Goal: Task Accomplishment & Management: Complete application form

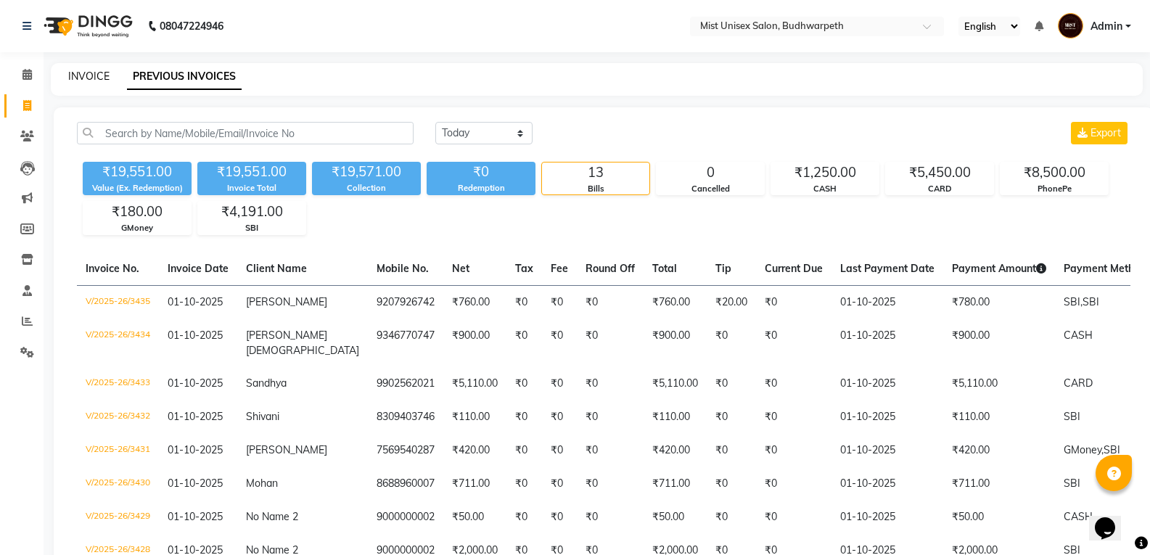
click at [101, 71] on link "INVOICE" at bounding box center [88, 76] width 41 height 13
select select "service"
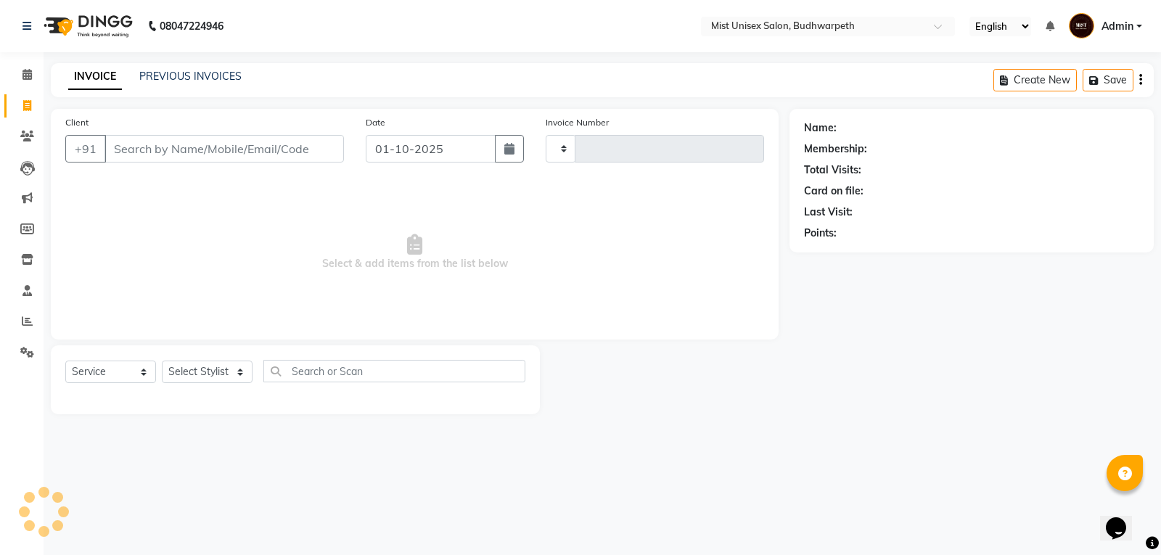
type input "3436"
select select "5227"
click at [218, 371] on select "Select Stylist Abhi Ram [PERSON_NAME] [PERSON_NAME] Lakshmi Madhu [PERSON_NAME]…" at bounding box center [207, 372] width 91 height 22
select select "67596"
click at [162, 361] on select "Select Stylist Abhi Ram [PERSON_NAME] [PERSON_NAME] Lakshmi Madhu [PERSON_NAME]…" at bounding box center [207, 372] width 91 height 22
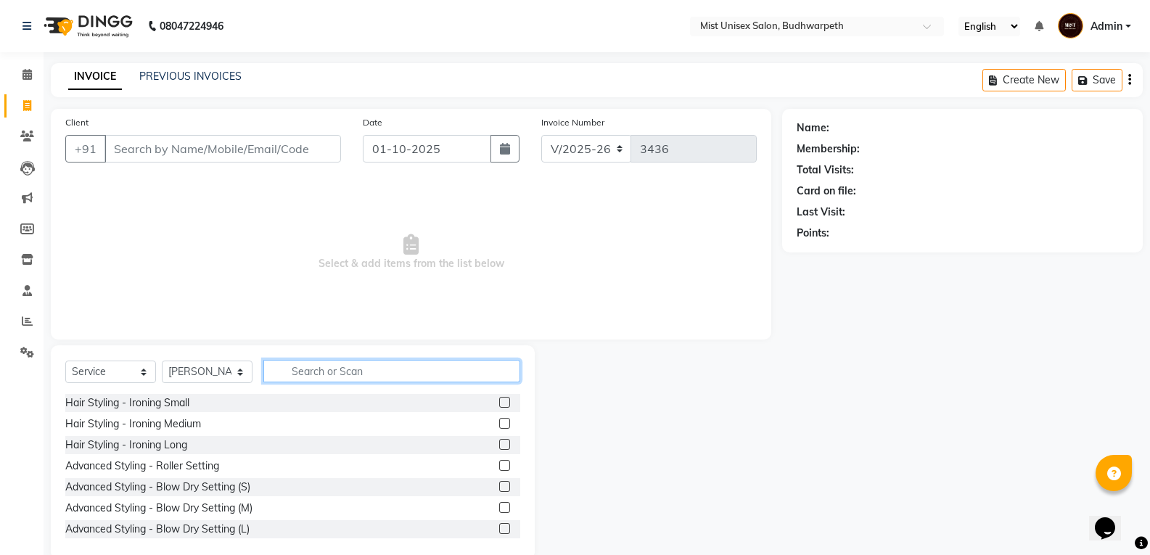
click at [304, 366] on input "text" at bounding box center [391, 371] width 257 height 22
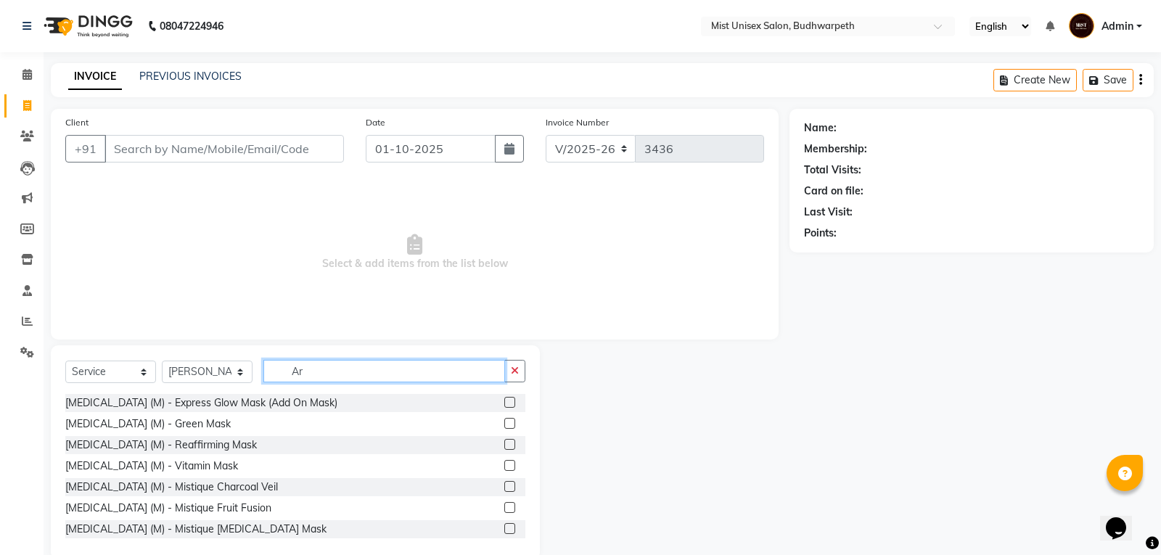
type input "A"
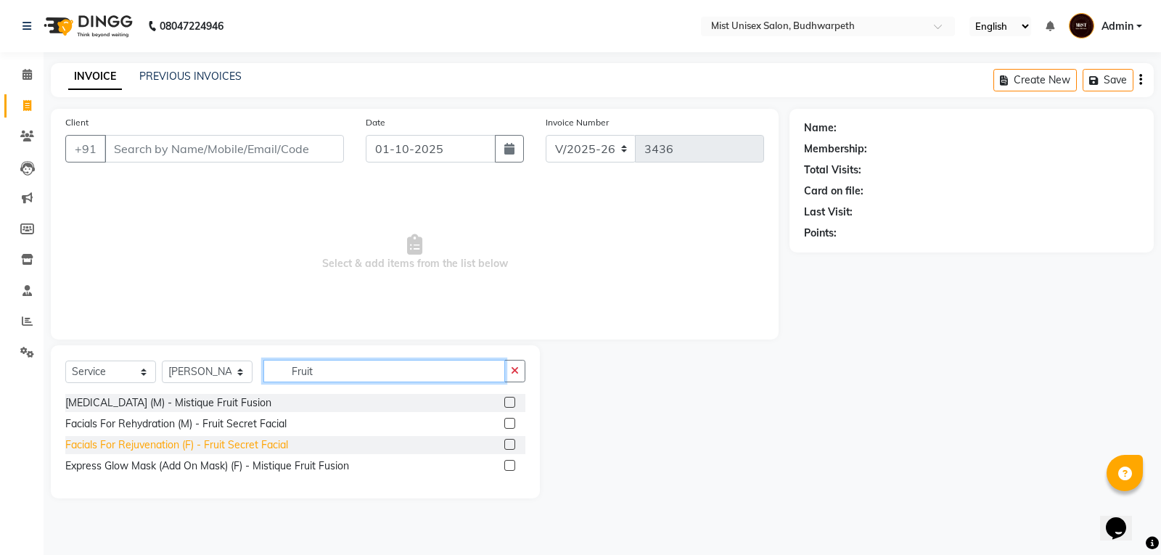
type input "Fruit"
click at [218, 448] on div "Facials For Rejuvenation (F) - Fruit Secret Facial" at bounding box center [176, 444] width 223 height 15
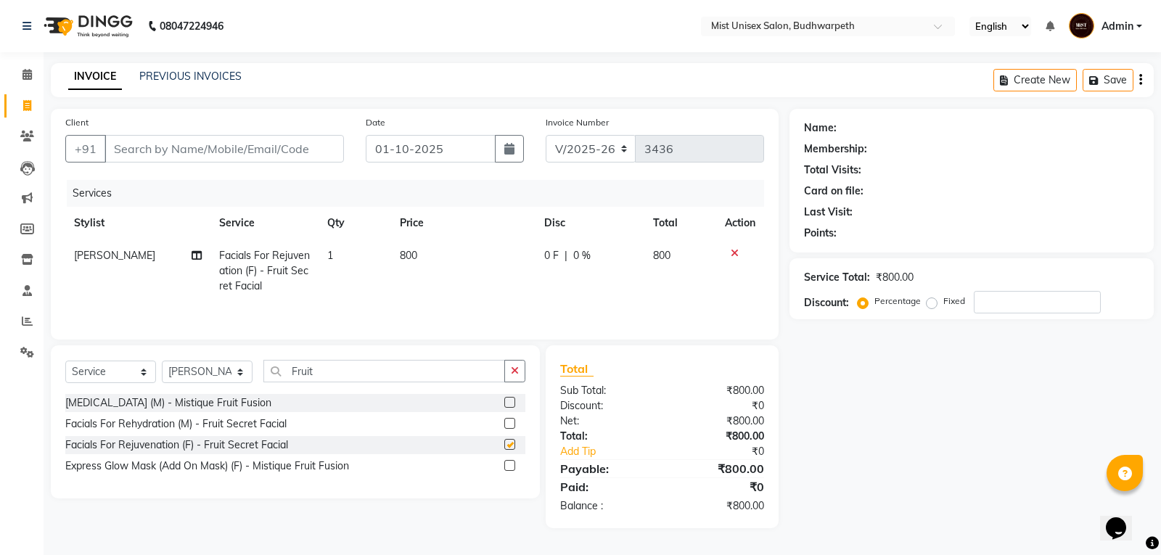
checkbox input "false"
click at [503, 368] on input "Fruit" at bounding box center [384, 371] width 242 height 22
click at [511, 368] on icon "button" at bounding box center [515, 371] width 8 height 10
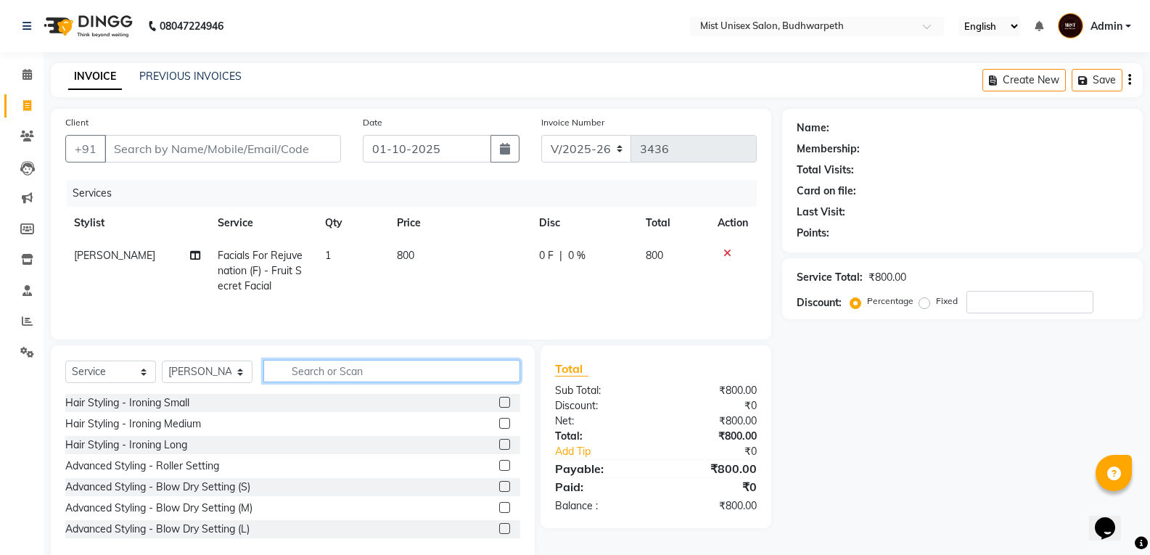
click at [292, 372] on input "text" at bounding box center [391, 371] width 257 height 22
type input "Detan Face"
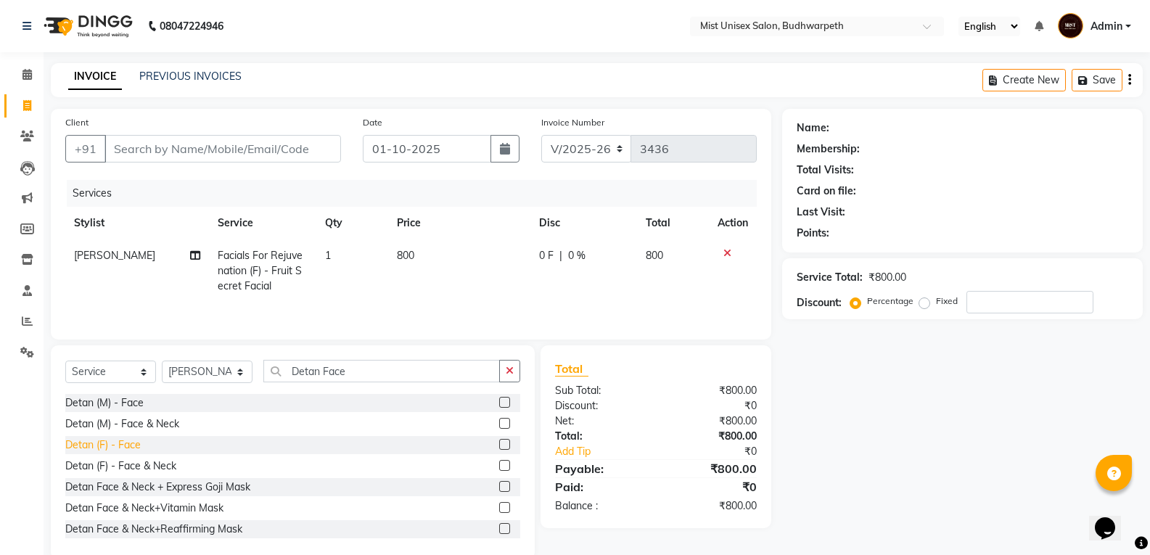
click at [131, 440] on div "Detan (F) - Face" at bounding box center [102, 444] width 75 height 15
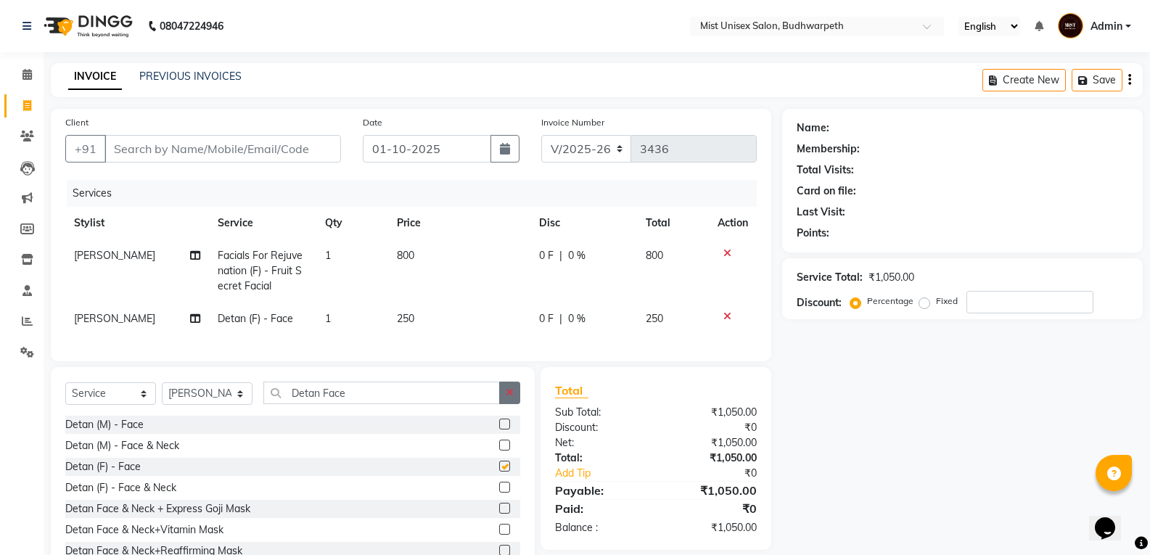
checkbox input "false"
click at [509, 398] on icon "button" at bounding box center [510, 392] width 8 height 10
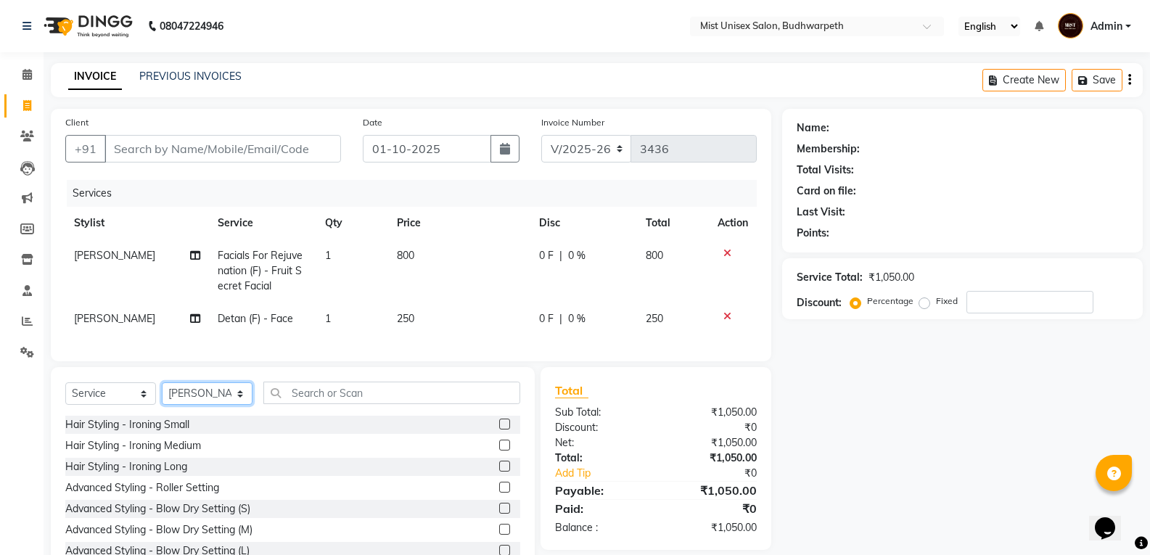
click at [208, 402] on select "Select Stylist Abhi Ram [PERSON_NAME] [PERSON_NAME] Lakshmi Madhu [PERSON_NAME]…" at bounding box center [207, 393] width 91 height 22
select select "70551"
click at [162, 393] on select "Select Stylist Abhi Ram [PERSON_NAME] [PERSON_NAME] Lakshmi Madhu [PERSON_NAME]…" at bounding box center [207, 393] width 91 height 22
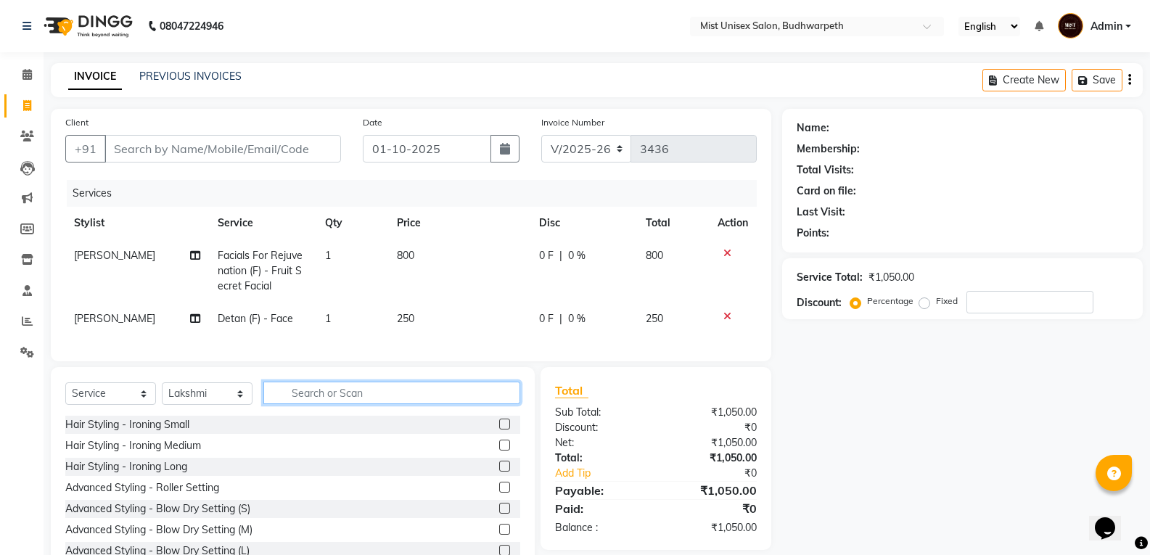
click at [300, 404] on input "text" at bounding box center [391, 393] width 257 height 22
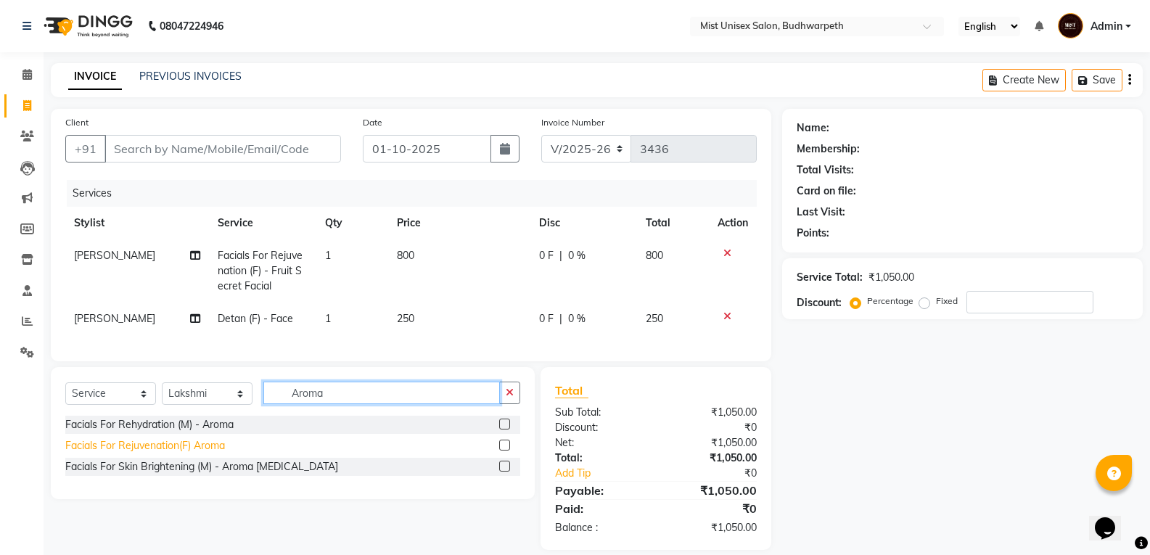
type input "Aroma"
click at [211, 453] on div "Facials For Rejuvenation(F) Aroma" at bounding box center [145, 445] width 160 height 15
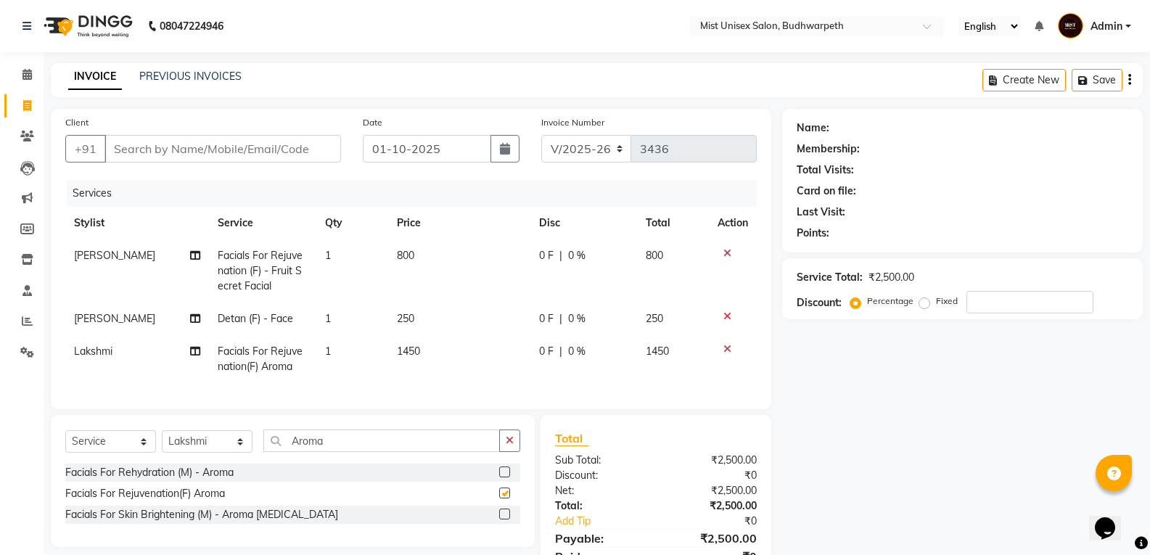
checkbox input "false"
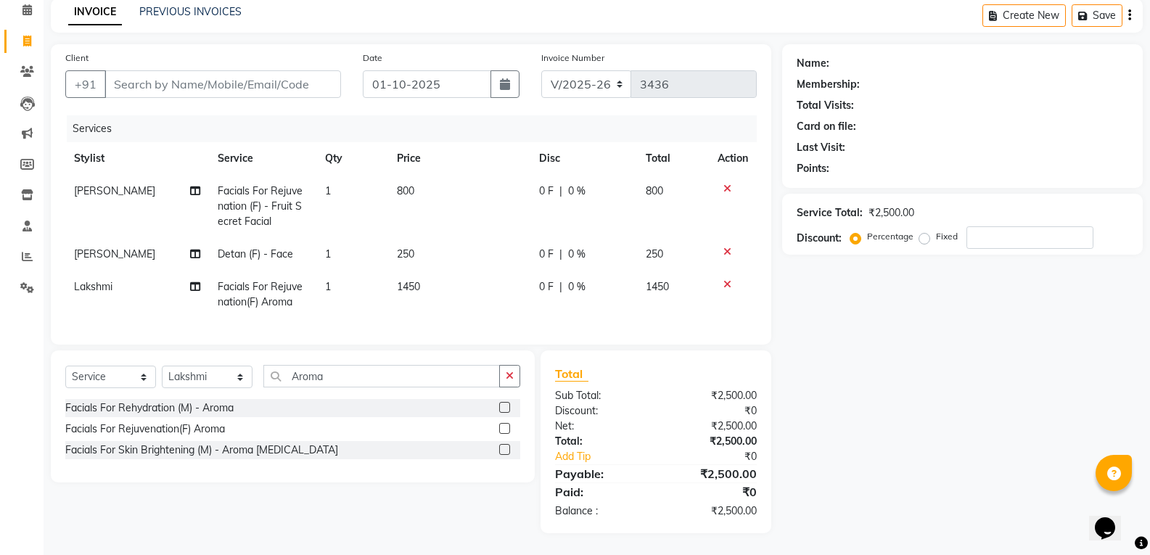
drag, startPoint x: 1160, startPoint y: 329, endPoint x: 15, endPoint y: 22, distance: 1185.0
click at [508, 375] on icon "button" at bounding box center [510, 376] width 8 height 10
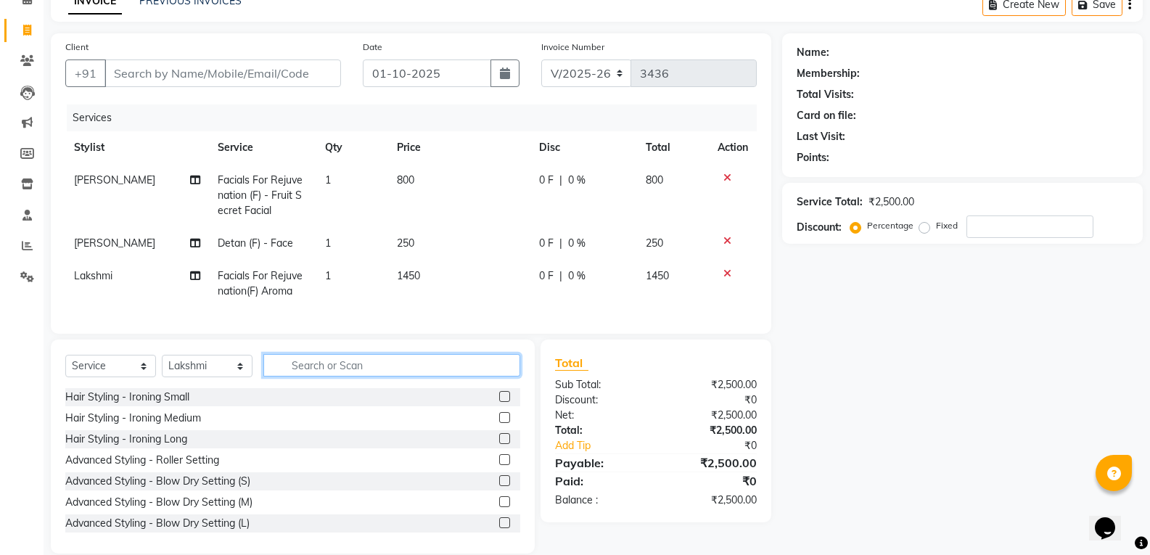
click at [416, 374] on input "text" at bounding box center [391, 365] width 257 height 22
type input "Detan Face"
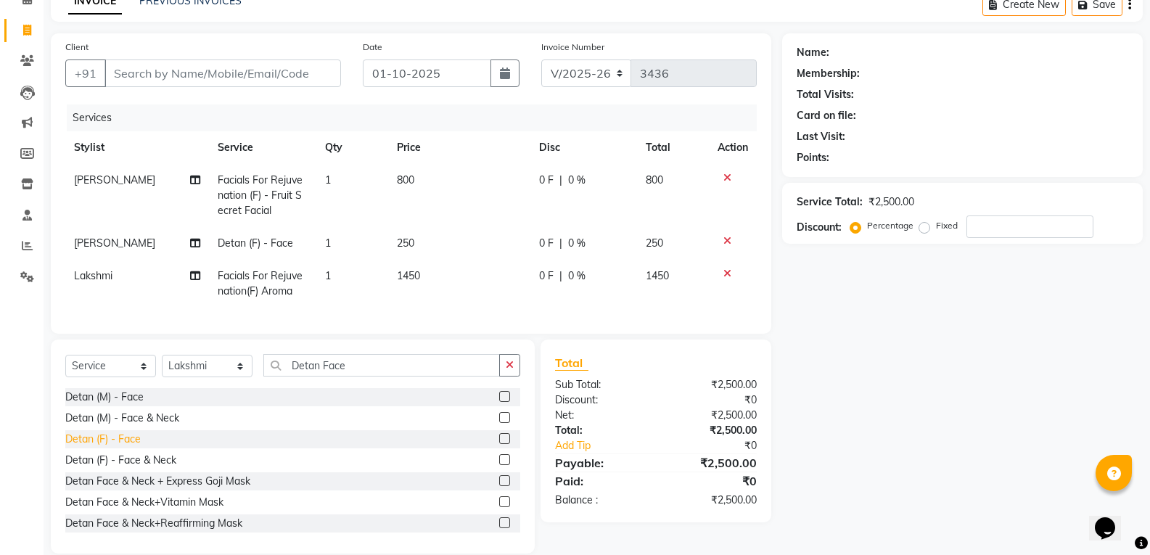
click at [120, 447] on div "Detan (F) - Face" at bounding box center [102, 439] width 75 height 15
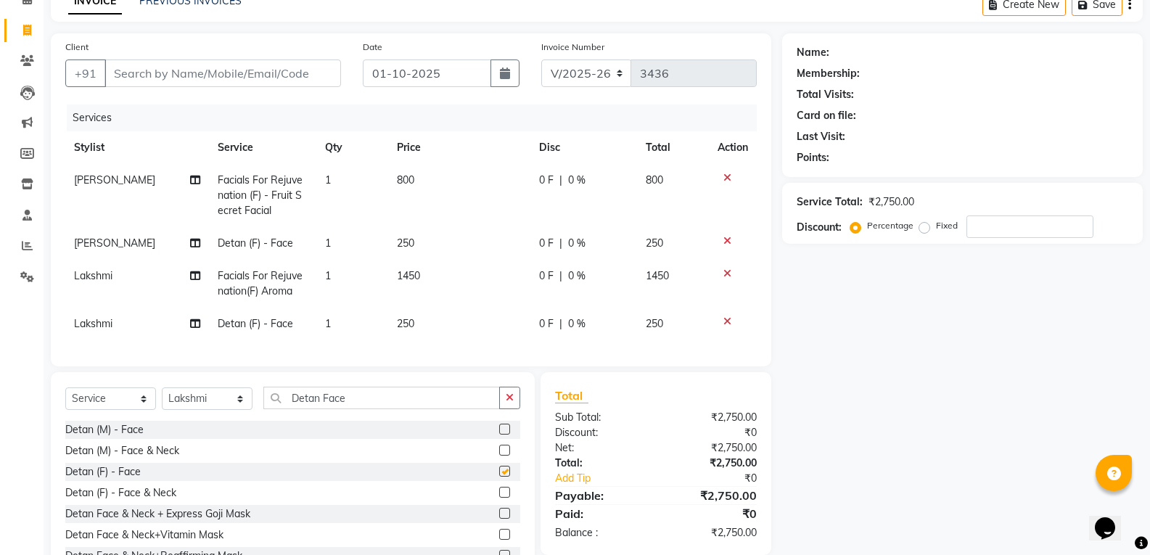
checkbox input "false"
click at [511, 403] on icon "button" at bounding box center [510, 397] width 8 height 10
click at [501, 366] on div "Client +91 Date [DATE] Invoice Number V/2025 V/[PHONE_NUMBER] Services Stylist …" at bounding box center [411, 199] width 720 height 333
click at [234, 410] on select "Select Stylist Abhi Ram [PERSON_NAME] [PERSON_NAME] Lakshmi Madhu [PERSON_NAME]…" at bounding box center [207, 398] width 91 height 22
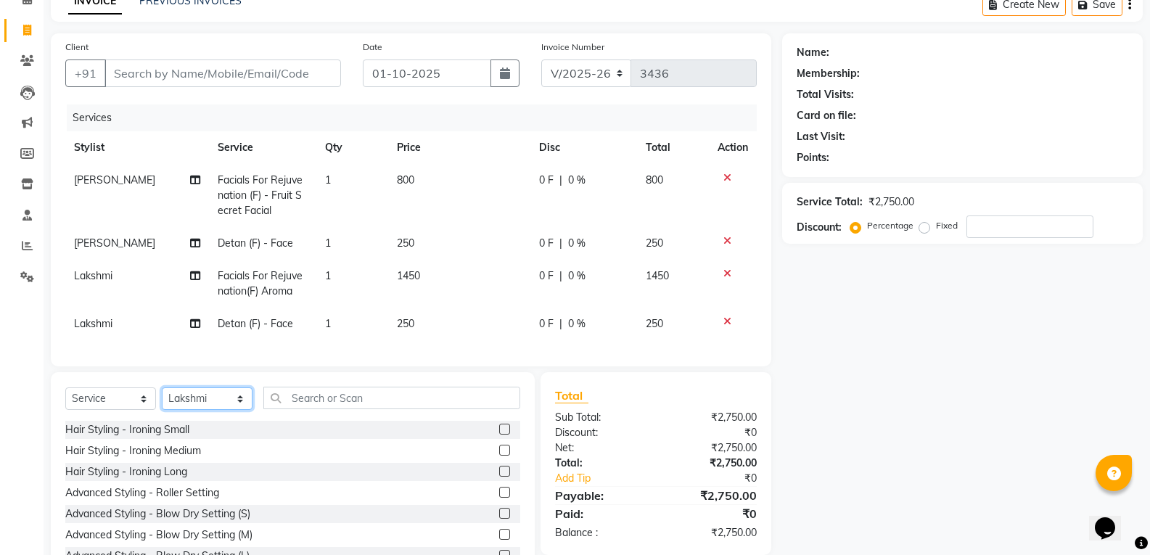
click at [228, 408] on select "Select Stylist Abhi Ram [PERSON_NAME] [PERSON_NAME] Lakshmi Madhu [PERSON_NAME]…" at bounding box center [207, 398] width 91 height 22
drag, startPoint x: 228, startPoint y: 408, endPoint x: 294, endPoint y: 415, distance: 67.1
click at [228, 408] on select "Select Stylist Abhi Ram [PERSON_NAME] [PERSON_NAME] Lakshmi Madhu [PERSON_NAME]…" at bounding box center [207, 398] width 91 height 22
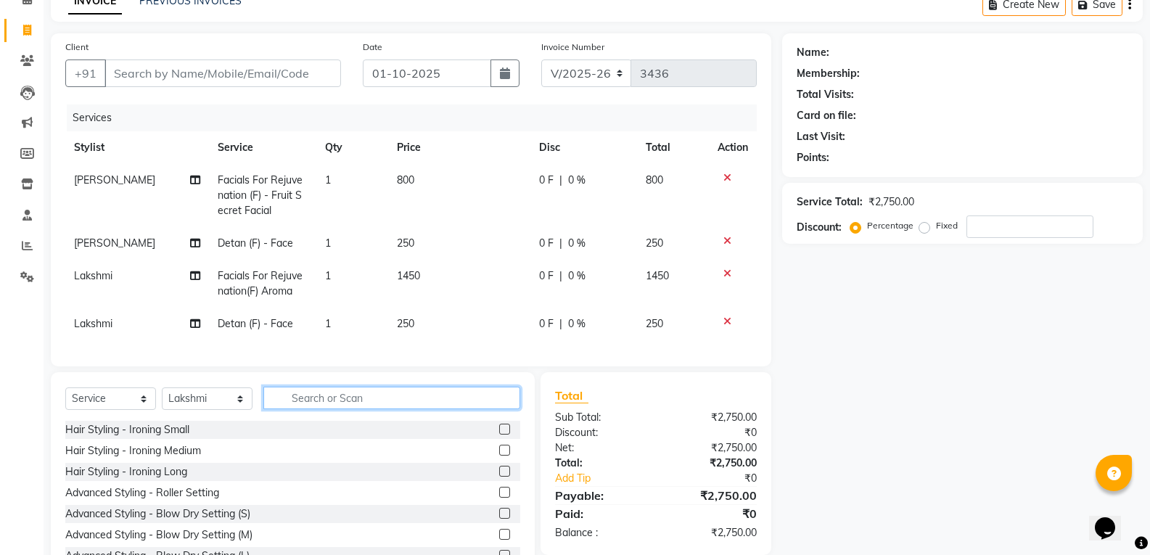
click at [318, 409] on input "text" at bounding box center [391, 398] width 257 height 22
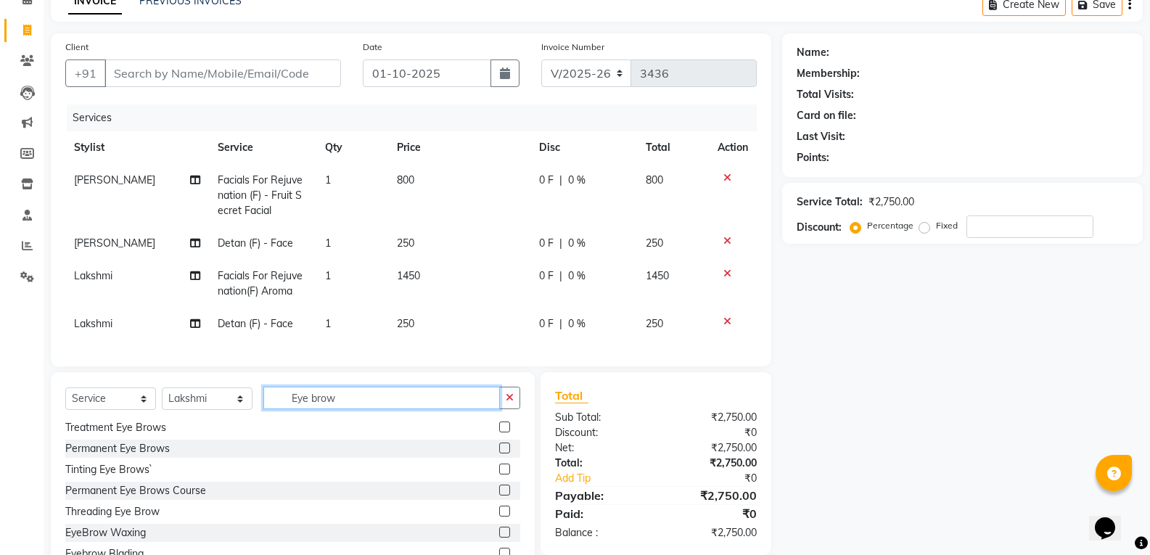
scroll to position [139, 0]
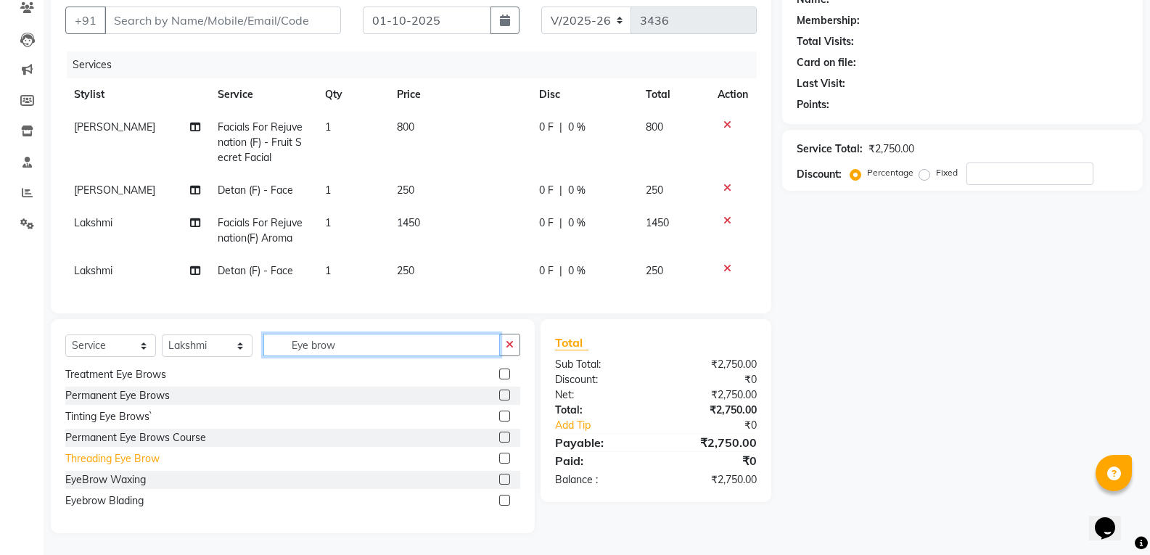
type input "Eye brow"
click at [130, 461] on div "Threading Eye Brow" at bounding box center [112, 458] width 94 height 15
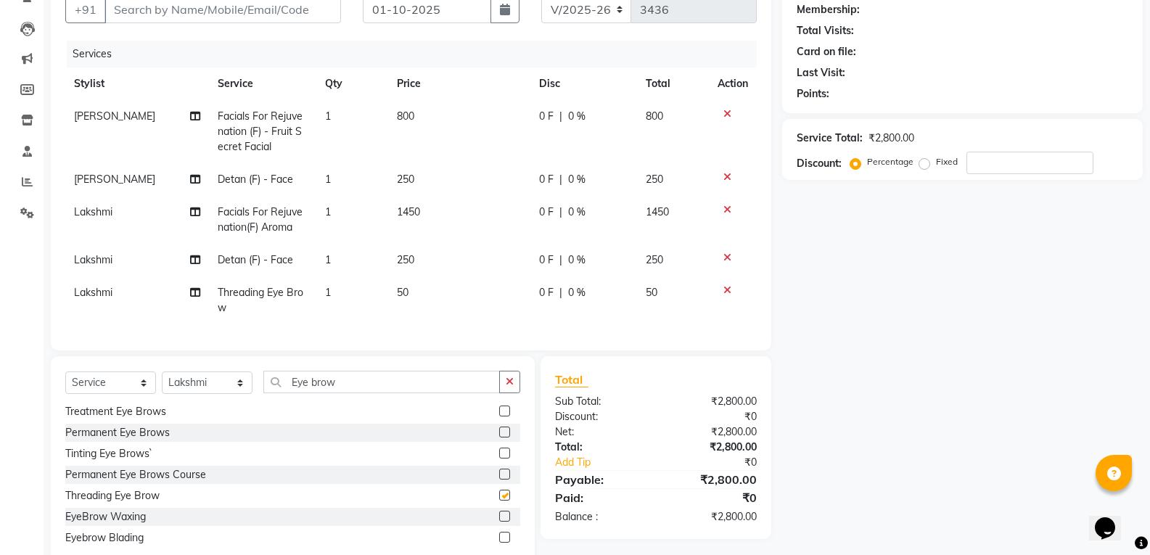
checkbox input "false"
click at [509, 387] on icon "button" at bounding box center [510, 381] width 8 height 10
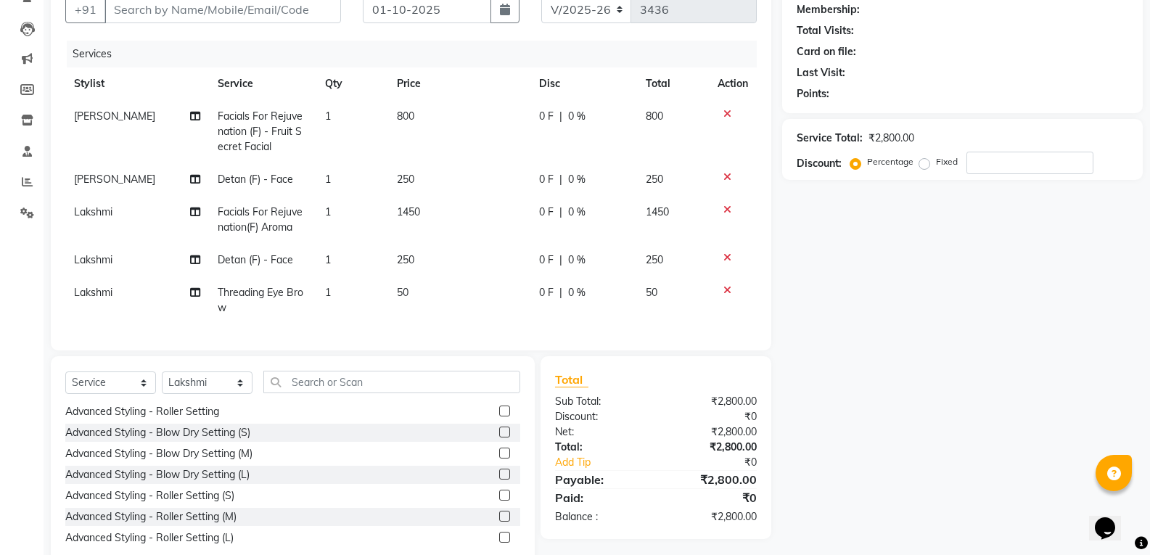
click at [338, 294] on td "1" at bounding box center [352, 300] width 72 height 48
select select "70551"
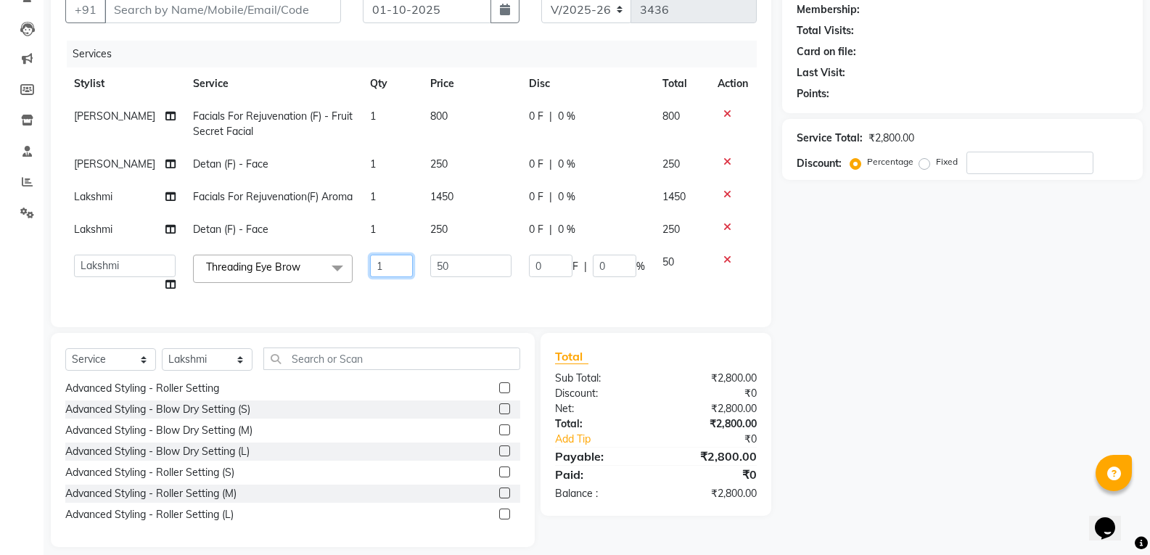
click at [389, 277] on input "1" at bounding box center [391, 266] width 43 height 22
type input "2"
click at [387, 301] on tr "Abhi Ram [PERSON_NAME] [PERSON_NAME] Lakshmi Madhu [PERSON_NAME] [PERSON_NAME] …" at bounding box center [410, 273] width 691 height 55
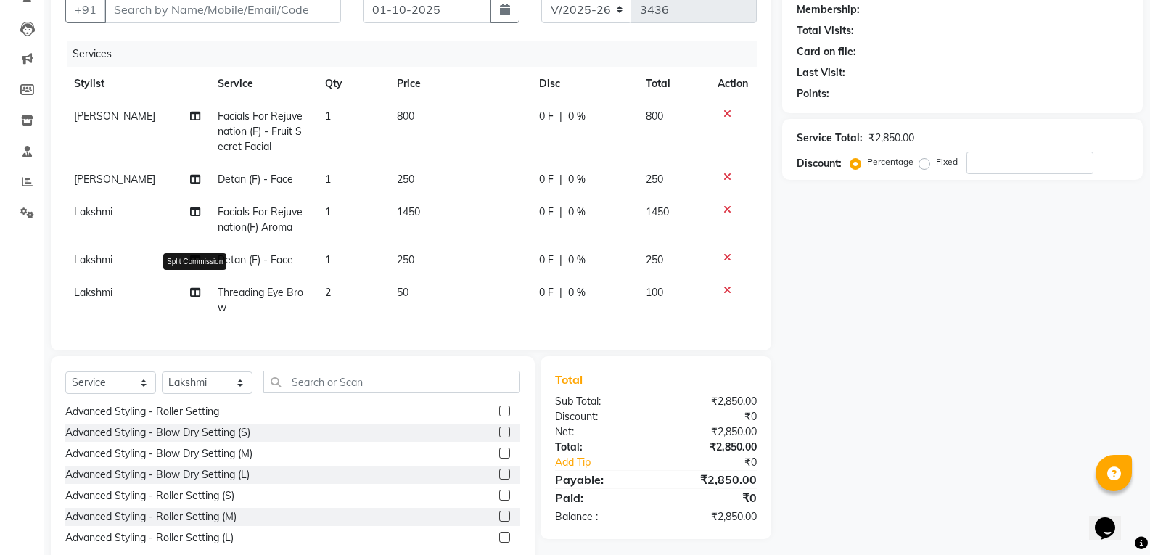
click at [193, 290] on icon at bounding box center [195, 292] width 10 height 10
select select "70551"
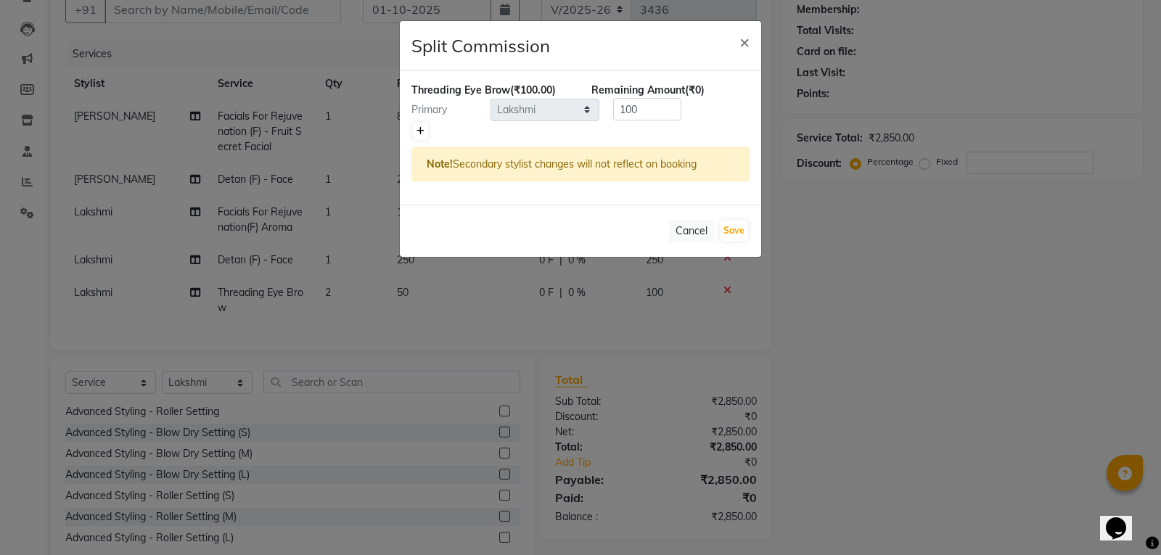
click at [422, 127] on icon at bounding box center [420, 131] width 8 height 9
type input "50"
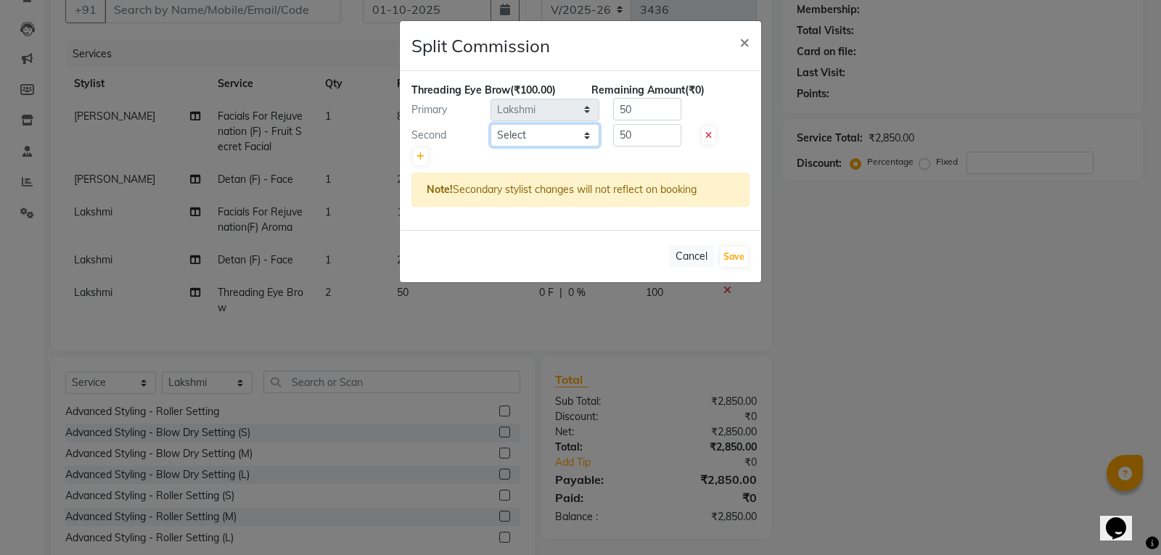
drag, startPoint x: 422, startPoint y: 126, endPoint x: 551, endPoint y: 141, distance: 130.0
click at [551, 138] on select "Select Abhi Ram [PERSON_NAME] [PERSON_NAME] Lakshmi Madhu [PERSON_NAME] [PERSON…" at bounding box center [544, 135] width 109 height 22
select select "67597"
click at [490, 124] on select "Select Abhi Ram [PERSON_NAME] [PERSON_NAME] Lakshmi Madhu [PERSON_NAME] [PERSON…" at bounding box center [544, 135] width 109 height 22
click at [733, 250] on button "Save" at bounding box center [734, 257] width 28 height 20
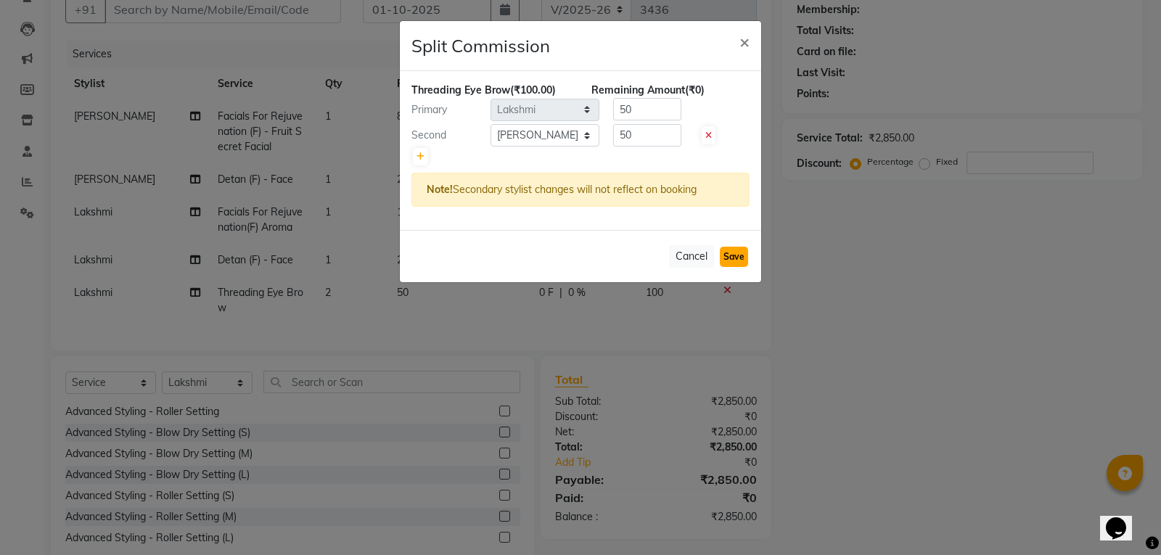
select select "Select"
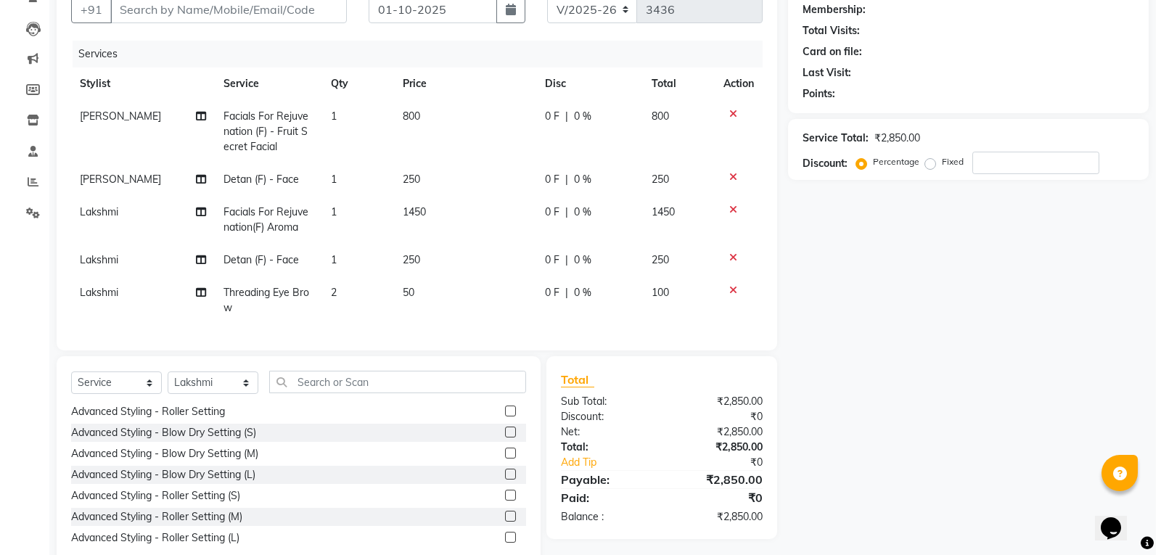
scroll to position [0, 0]
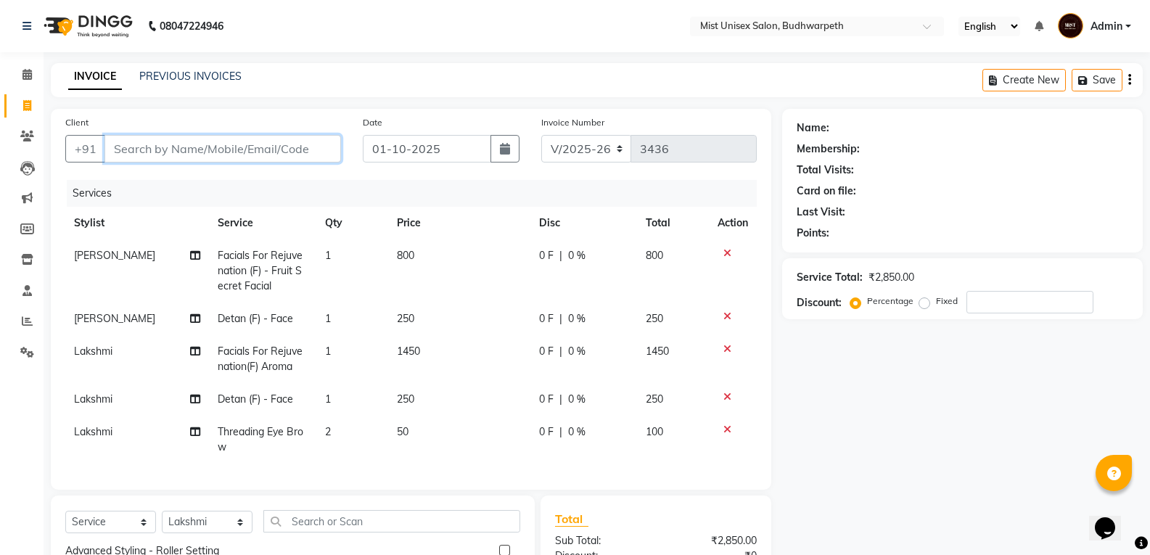
click at [170, 150] on input "Client" at bounding box center [222, 149] width 236 height 28
type input "9"
type input "0"
type input "9440008779"
click at [324, 138] on button "Add Client" at bounding box center [303, 149] width 75 height 28
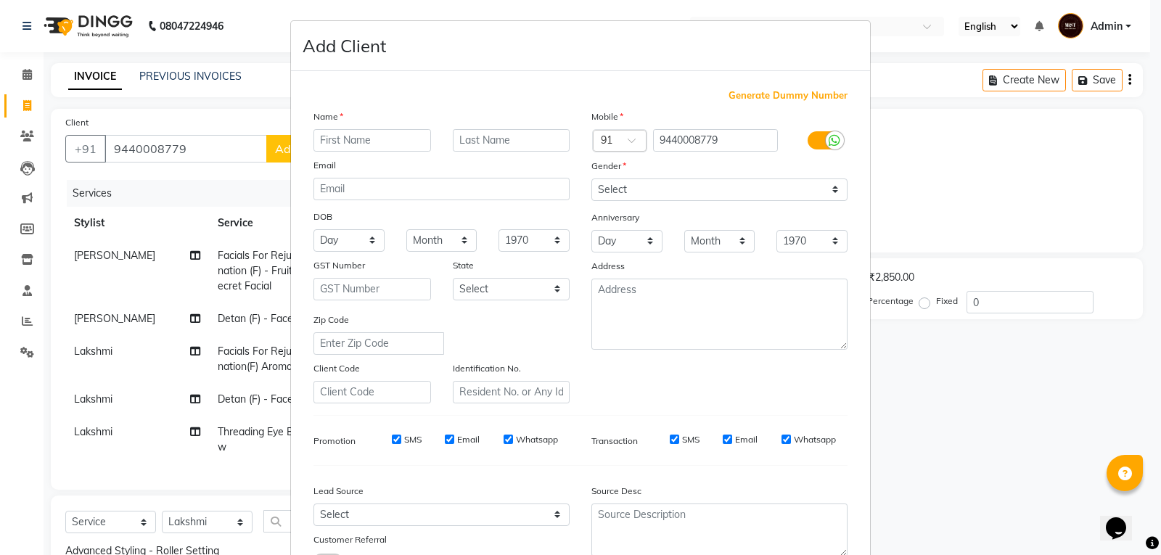
click at [329, 145] on input "text" at bounding box center [372, 140] width 118 height 22
type input "[PERSON_NAME]"
drag, startPoint x: 606, startPoint y: 185, endPoint x: 603, endPoint y: 197, distance: 12.0
click at [606, 185] on select "Select [DEMOGRAPHIC_DATA] [DEMOGRAPHIC_DATA] Other Prefer Not To Say" at bounding box center [719, 189] width 256 height 22
select select "[DEMOGRAPHIC_DATA]"
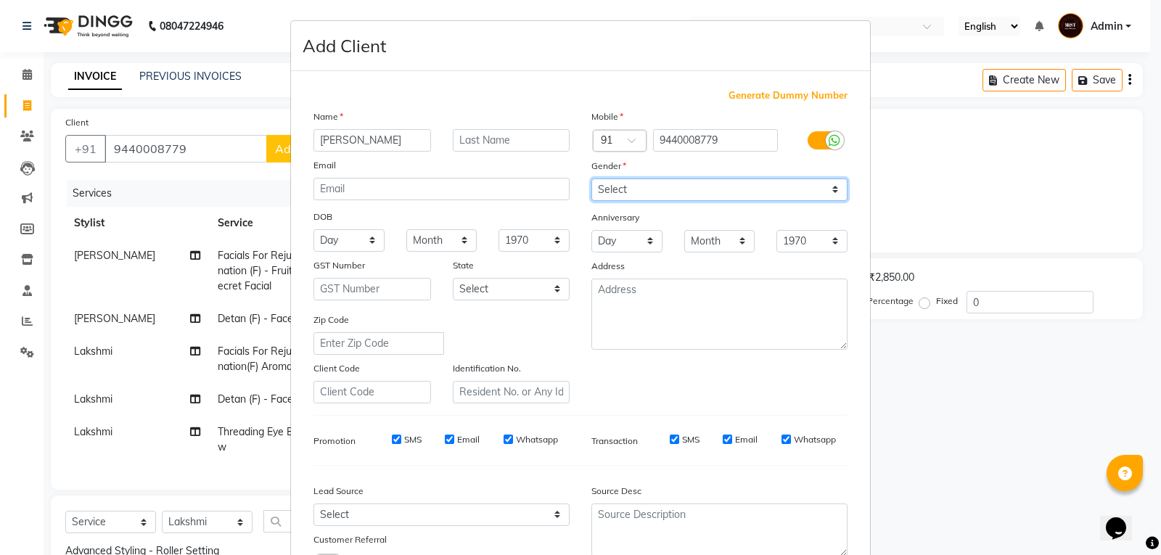
click at [591, 178] on select "Select [DEMOGRAPHIC_DATA] [DEMOGRAPHIC_DATA] Other Prefer Not To Say" at bounding box center [719, 189] width 256 height 22
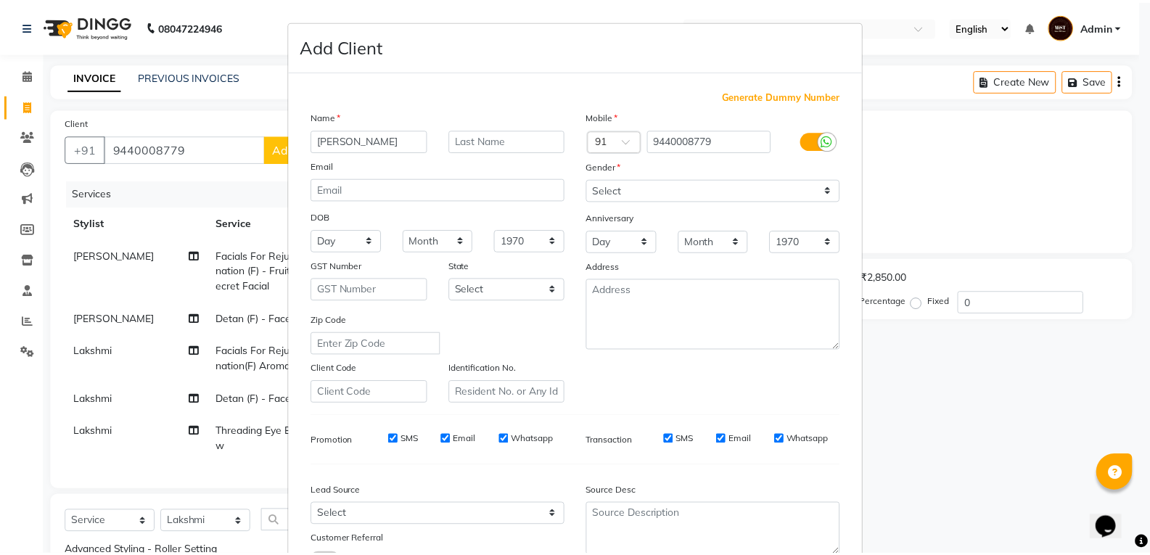
scroll to position [115, 0]
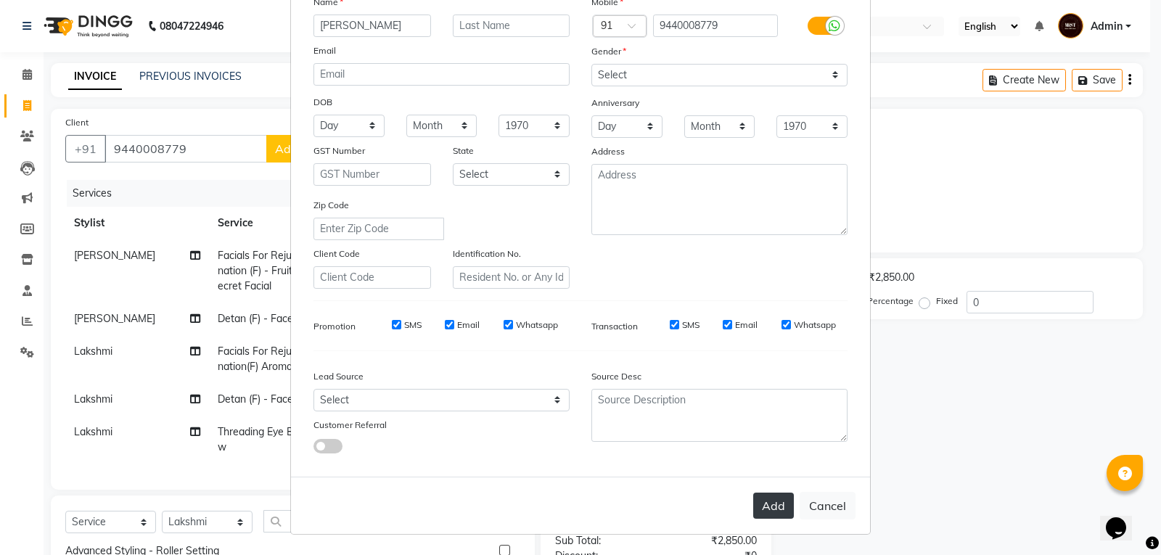
click at [757, 510] on button "Add" at bounding box center [773, 506] width 41 height 26
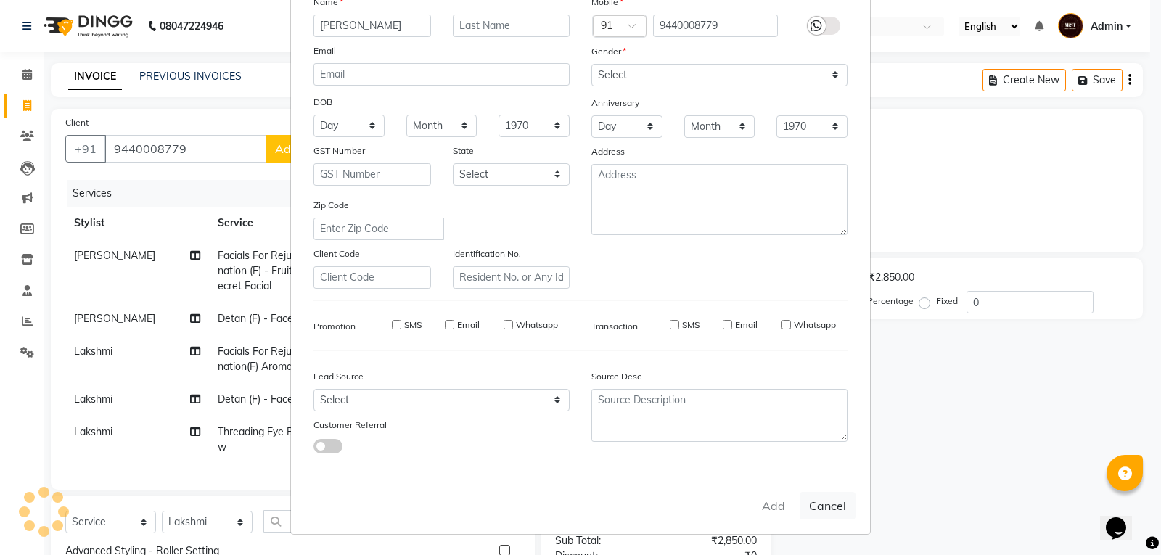
select select
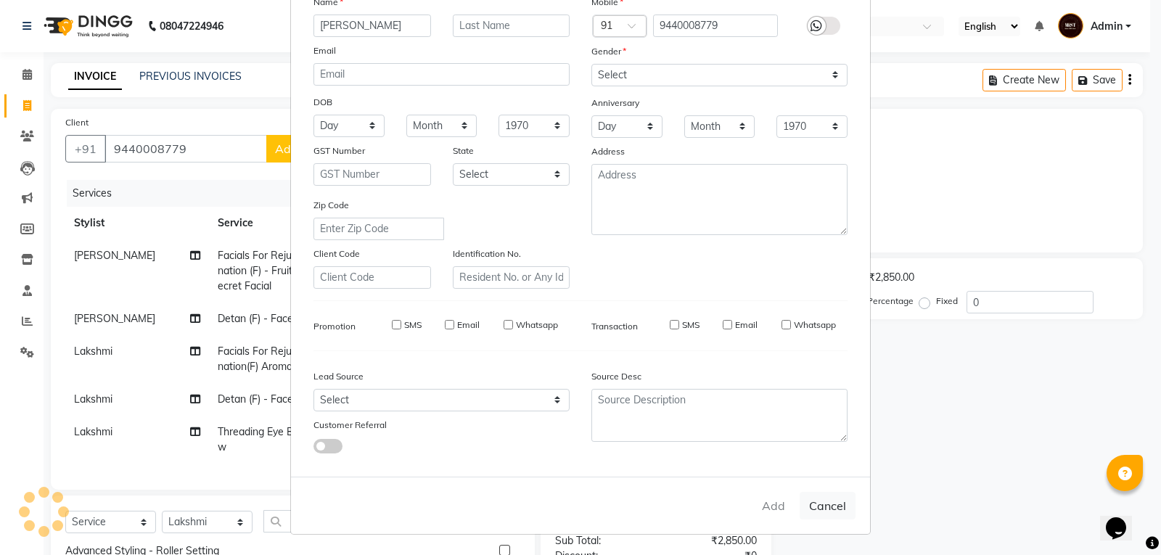
select select
checkbox input "false"
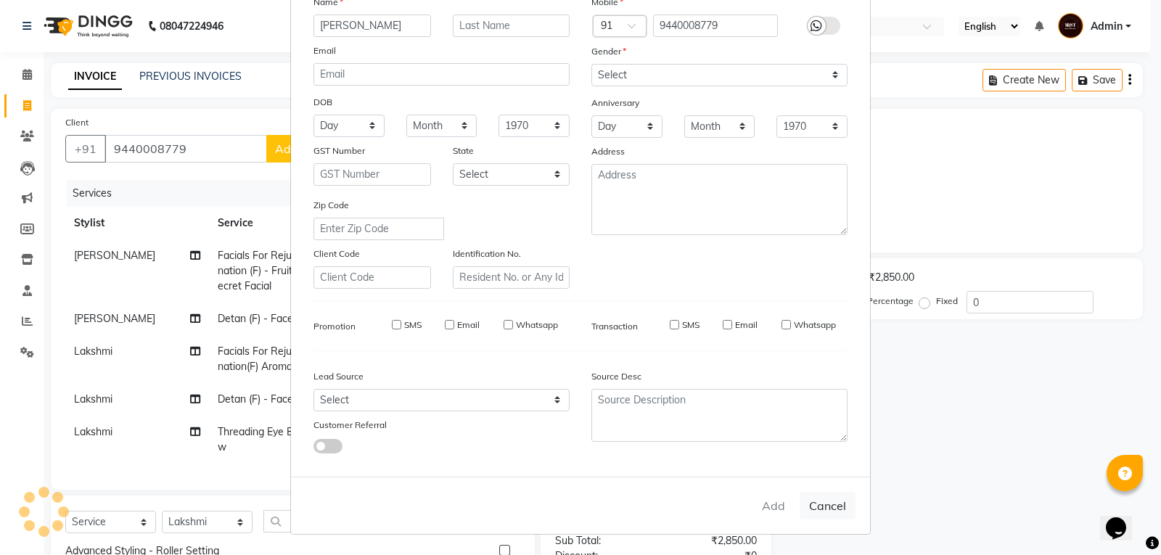
checkbox input "false"
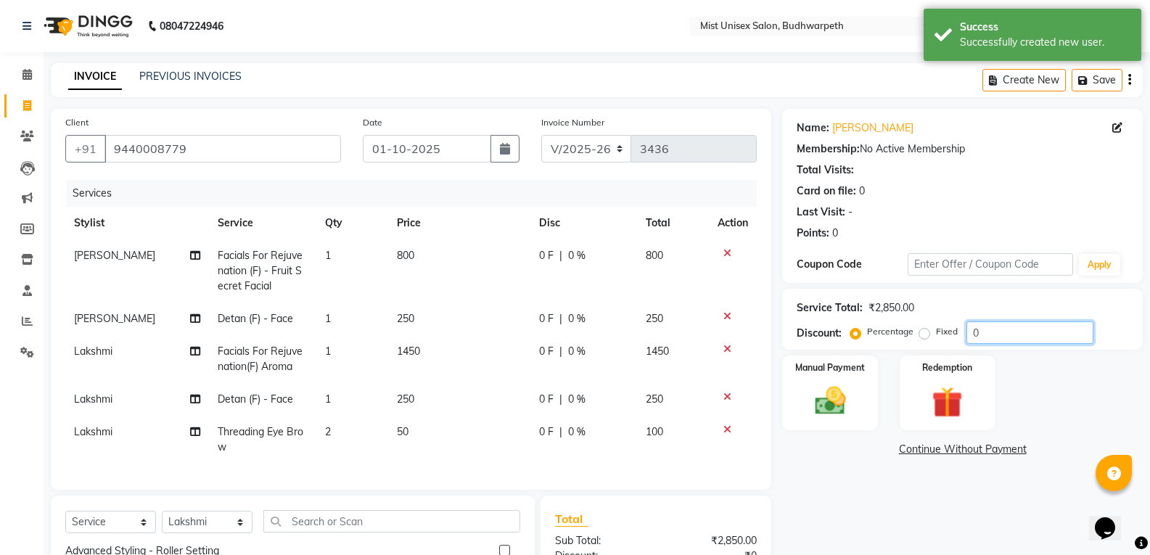
click at [994, 334] on input "0" at bounding box center [1029, 332] width 127 height 22
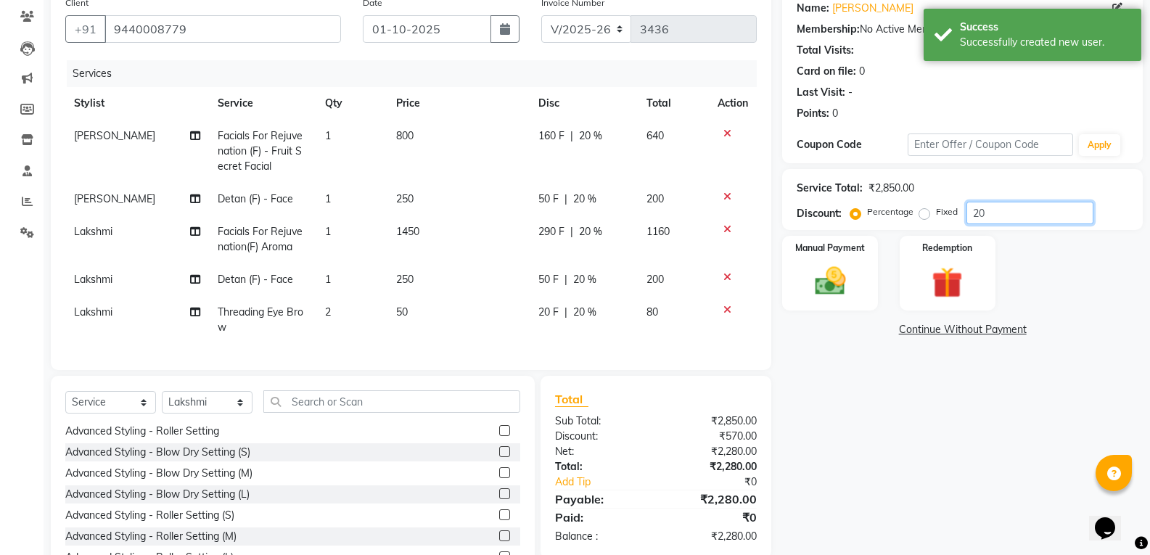
scroll to position [187, 0]
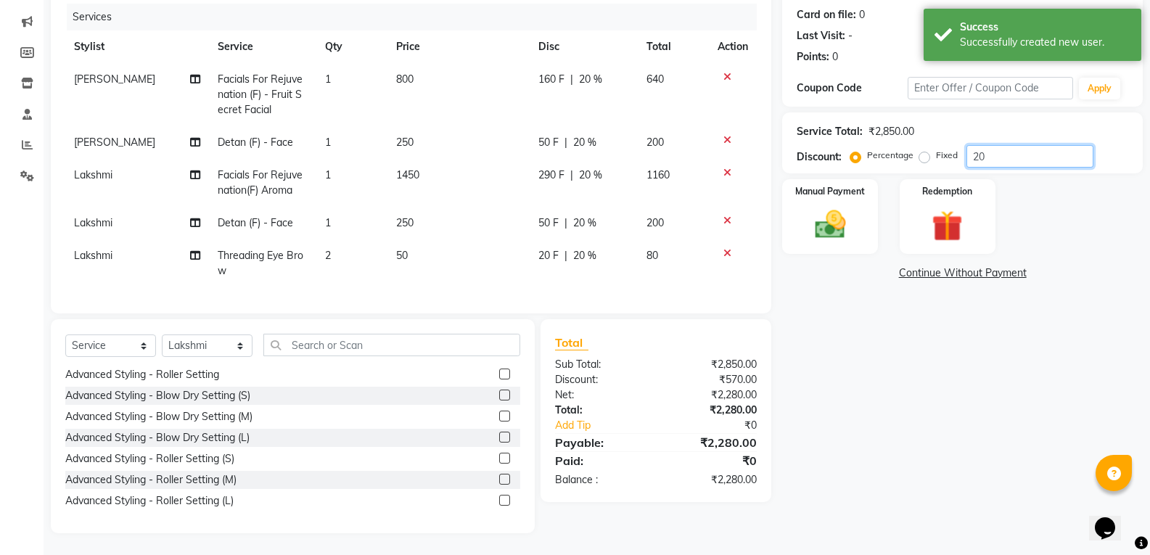
click at [1006, 147] on input "20" at bounding box center [1029, 156] width 127 height 22
type input "2"
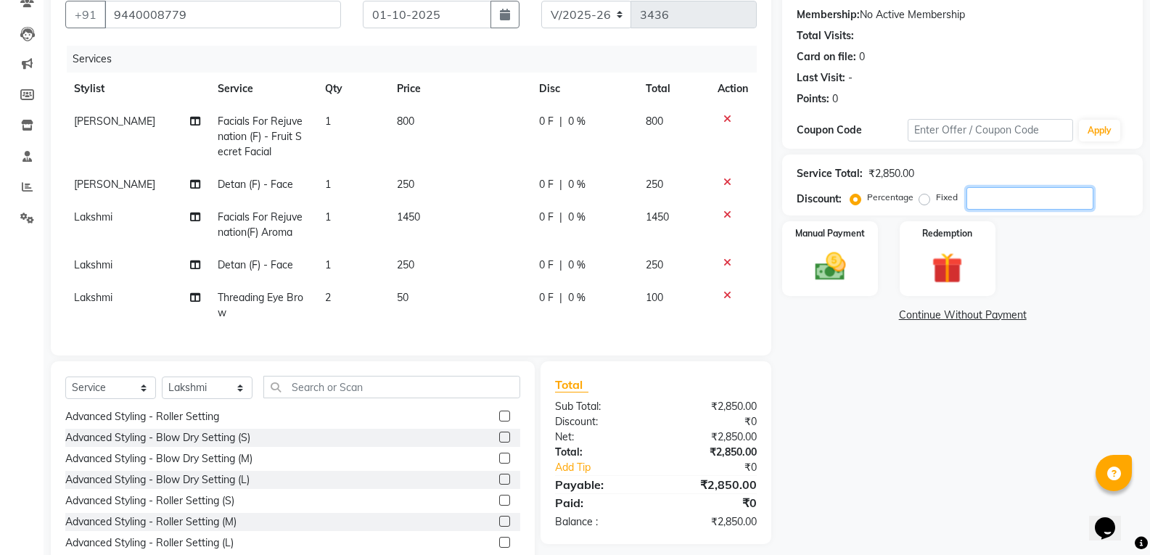
scroll to position [63, 0]
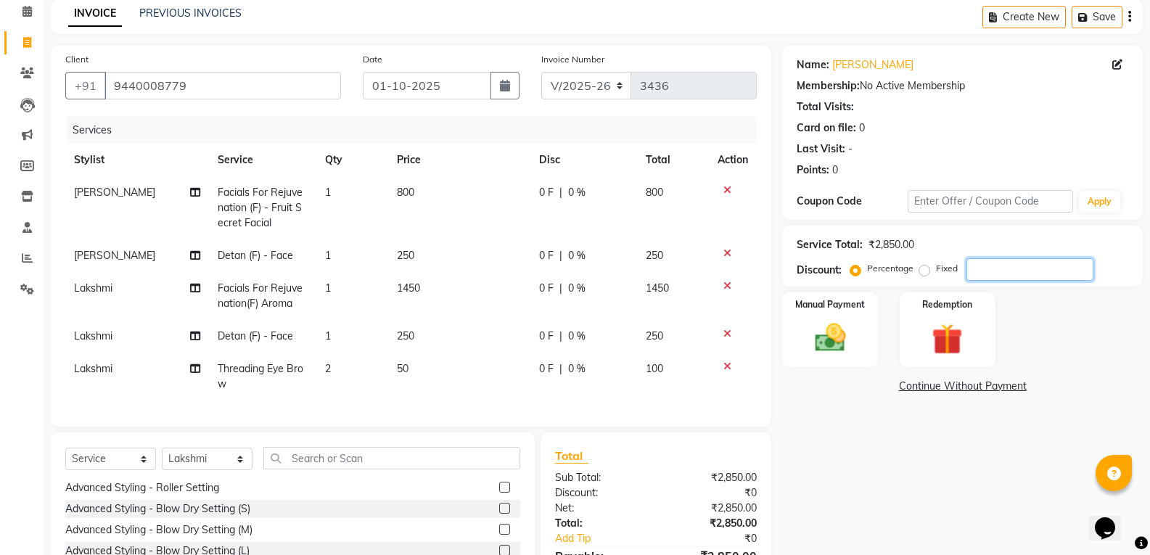
click at [1021, 272] on input "number" at bounding box center [1029, 269] width 127 height 22
type input "2"
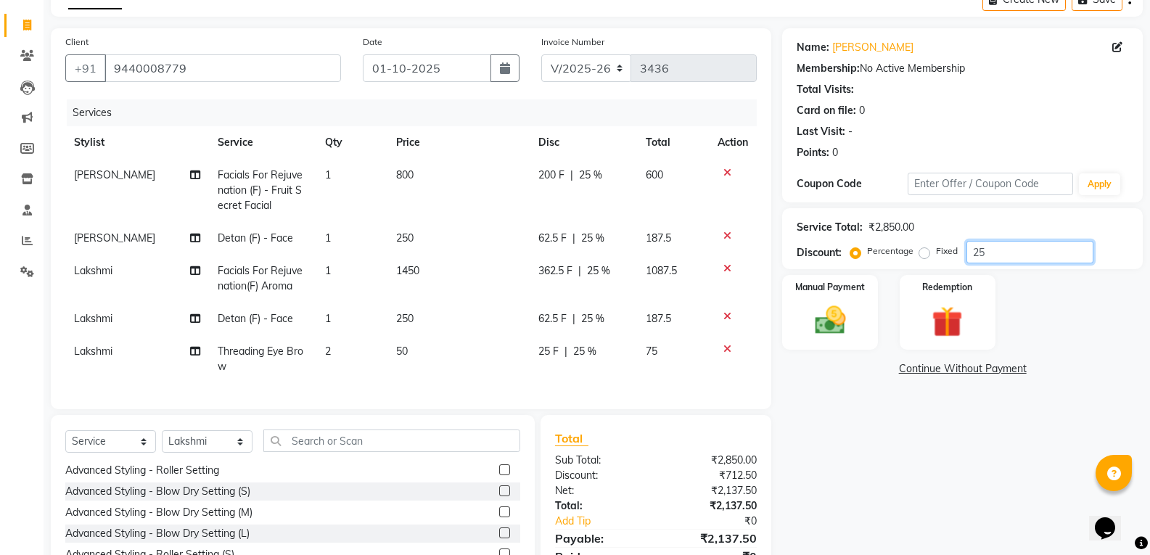
scroll to position [68, 0]
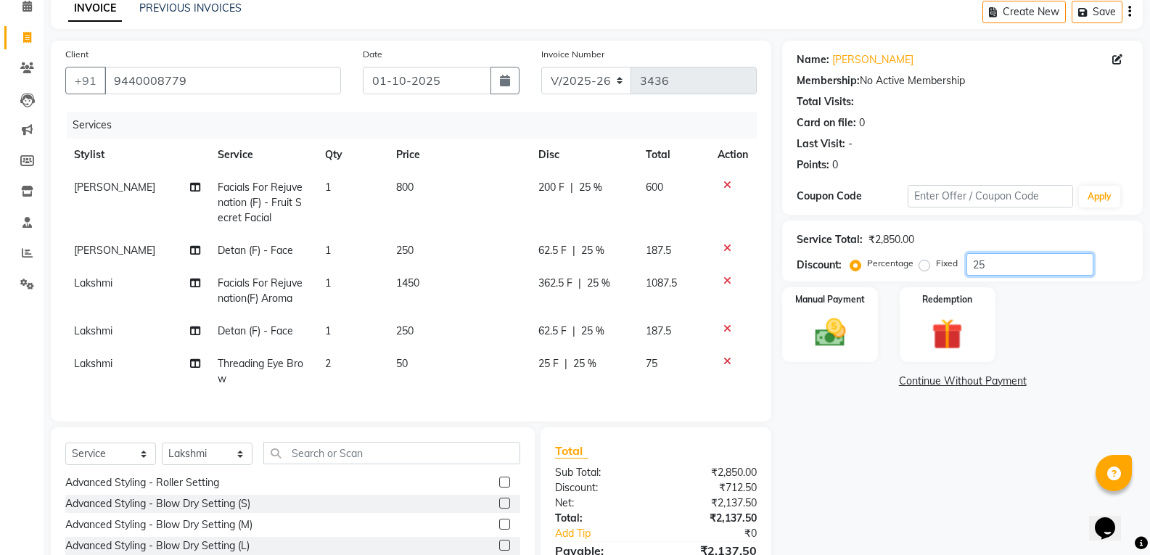
click at [1007, 268] on input "25" at bounding box center [1029, 264] width 127 height 22
type input "2"
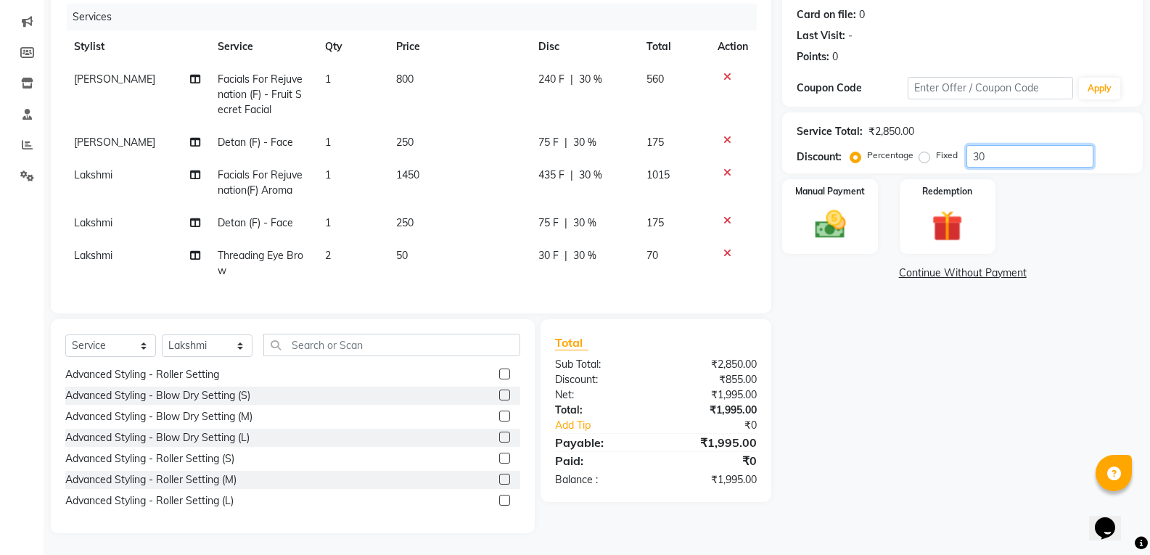
click at [997, 149] on input "30" at bounding box center [1029, 156] width 127 height 22
type input "3"
click at [1001, 145] on input "25" at bounding box center [1029, 156] width 127 height 22
click at [1005, 147] on input "25" at bounding box center [1029, 156] width 127 height 22
type input "2"
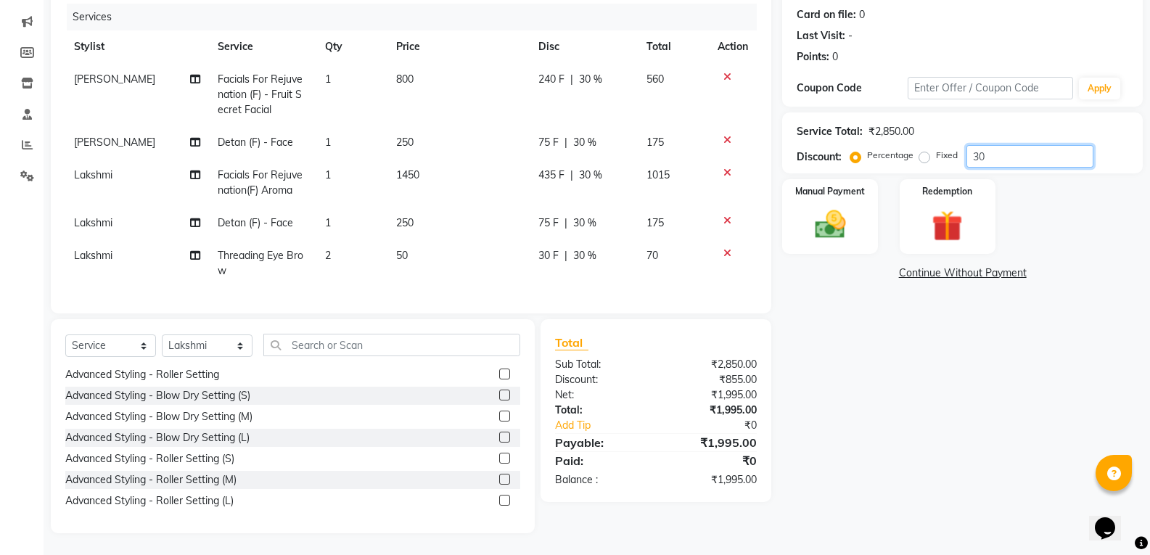
click at [994, 145] on input "30" at bounding box center [1029, 156] width 127 height 22
type input "3"
click at [1000, 147] on input "25" at bounding box center [1029, 156] width 127 height 22
type input "2"
click at [936, 149] on label "Fixed" at bounding box center [947, 155] width 22 height 13
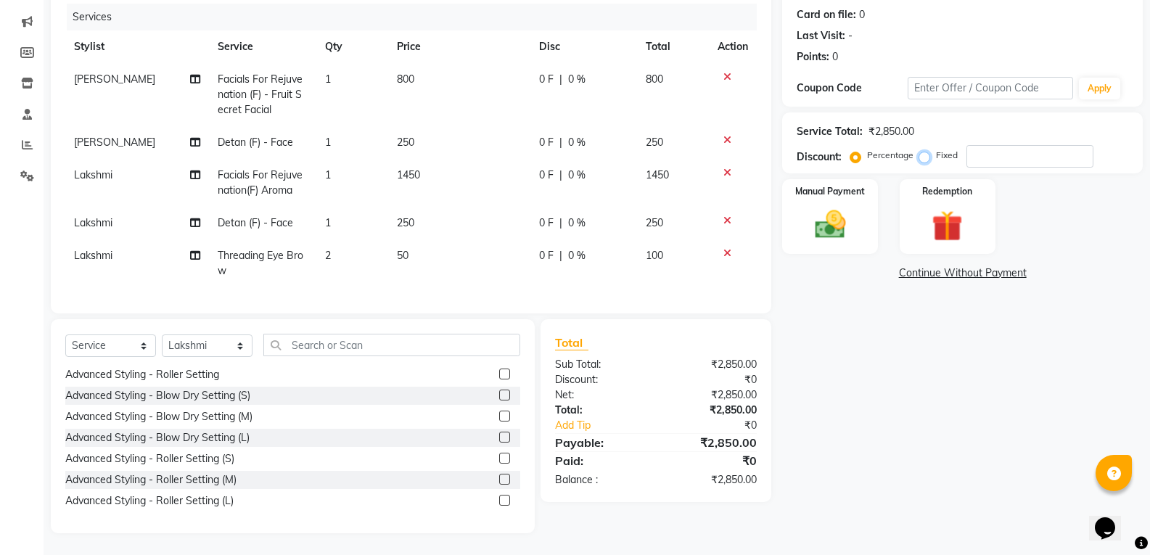
click at [923, 150] on input "Fixed" at bounding box center [927, 155] width 10 height 10
radio input "true"
click at [978, 145] on input "number" at bounding box center [1029, 156] width 127 height 22
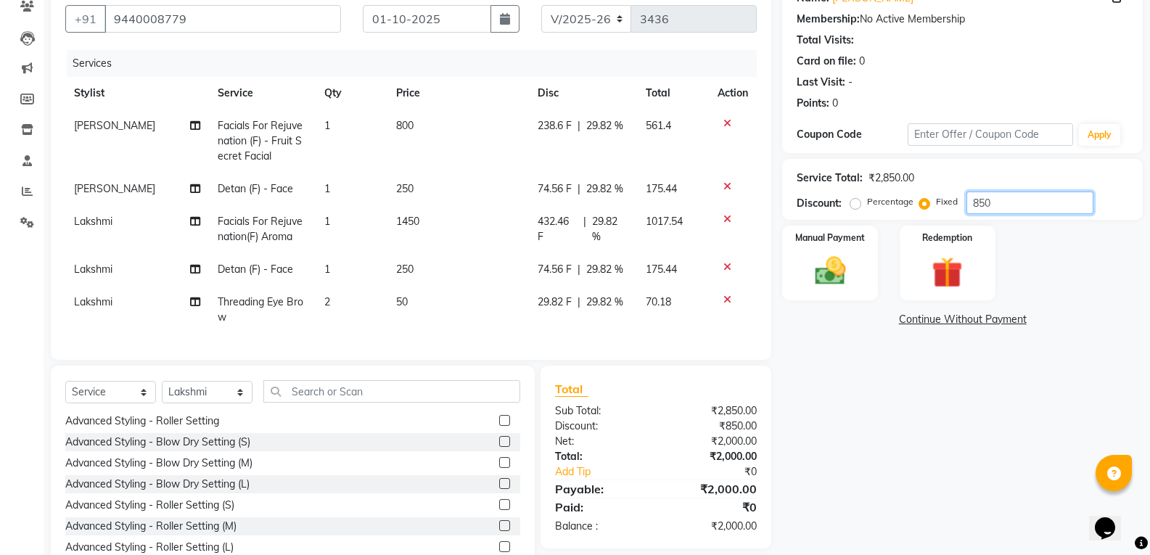
scroll to position [151, 0]
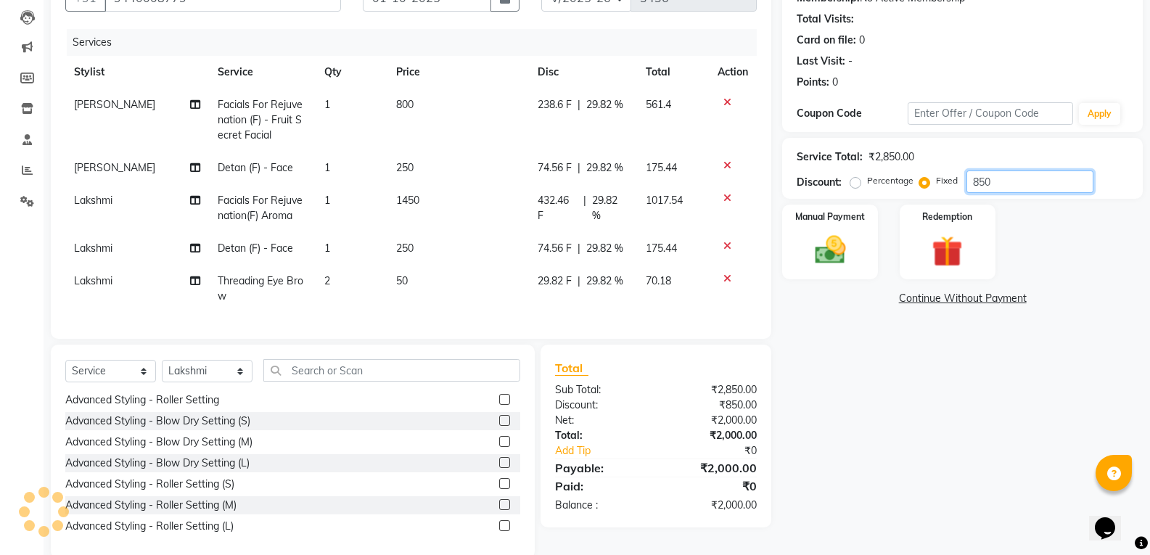
type input "850"
click at [835, 245] on img at bounding box center [830, 249] width 52 height 37
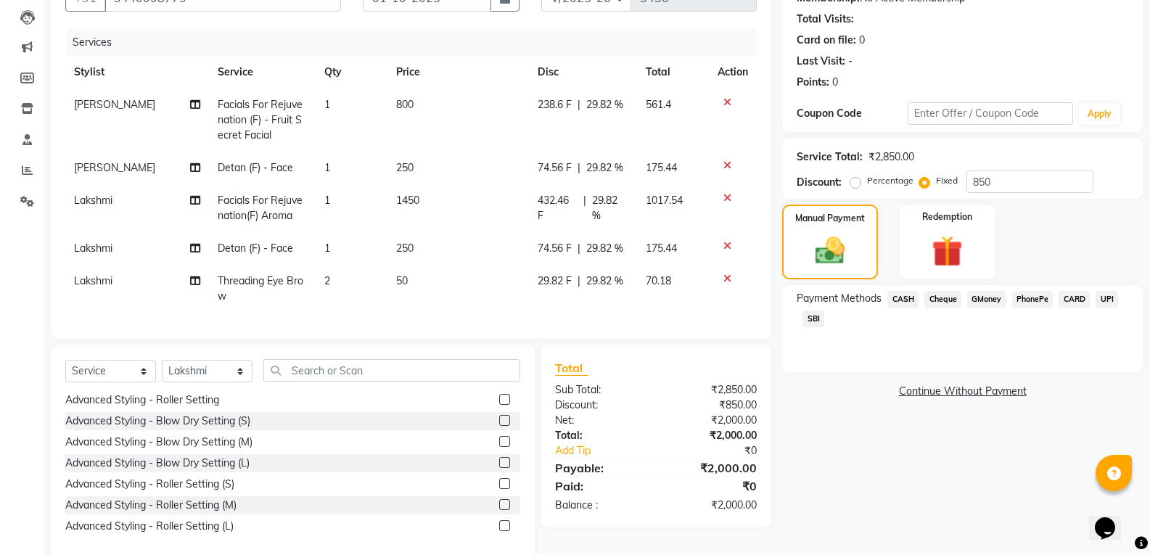
click at [896, 294] on span "CASH" at bounding box center [902, 299] width 31 height 17
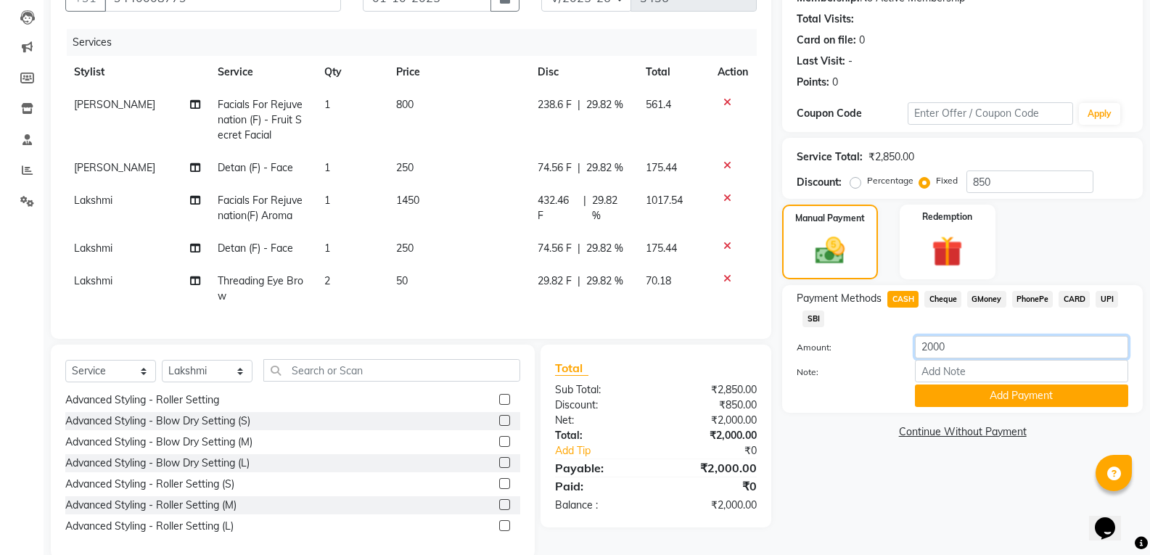
click at [955, 345] on input "2000" at bounding box center [1021, 347] width 213 height 22
type input "2"
type input "1000"
click at [956, 393] on button "Add Payment" at bounding box center [1021, 395] width 213 height 22
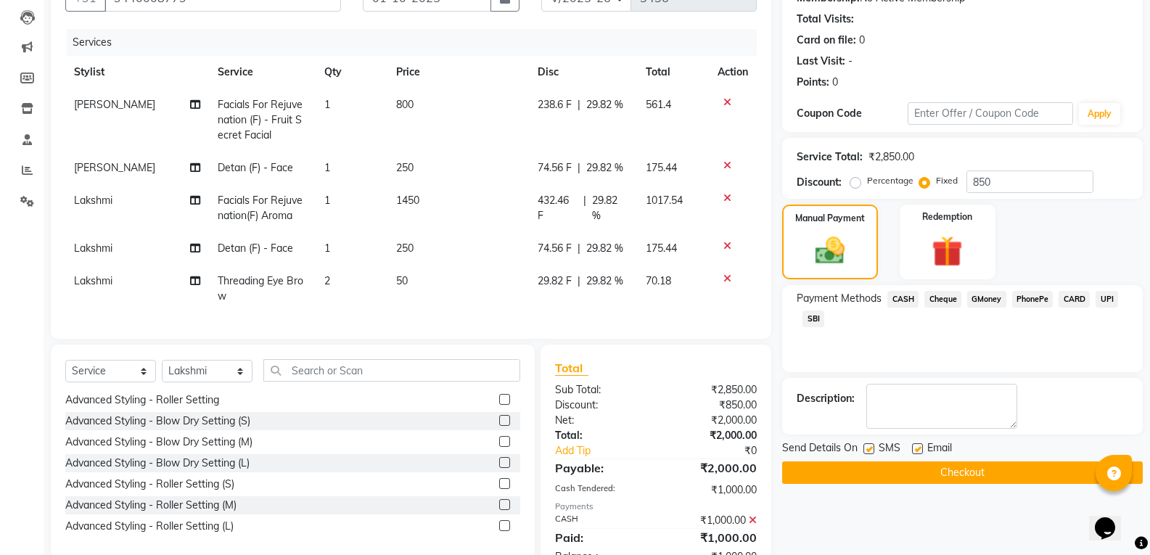
click at [814, 318] on span "SBI" at bounding box center [813, 318] width 22 height 17
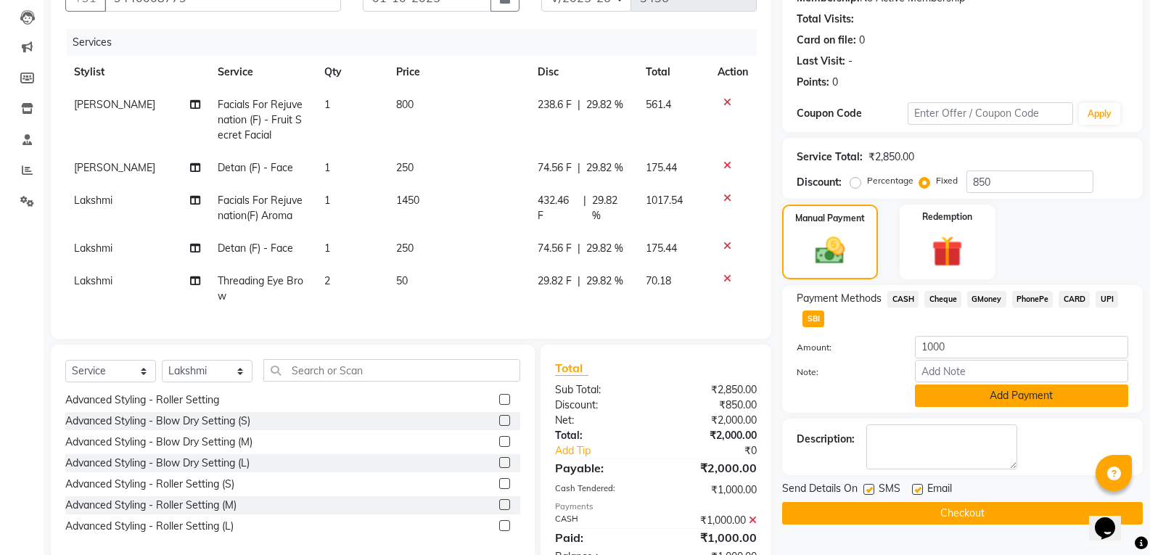
click at [942, 390] on button "Add Payment" at bounding box center [1021, 395] width 213 height 22
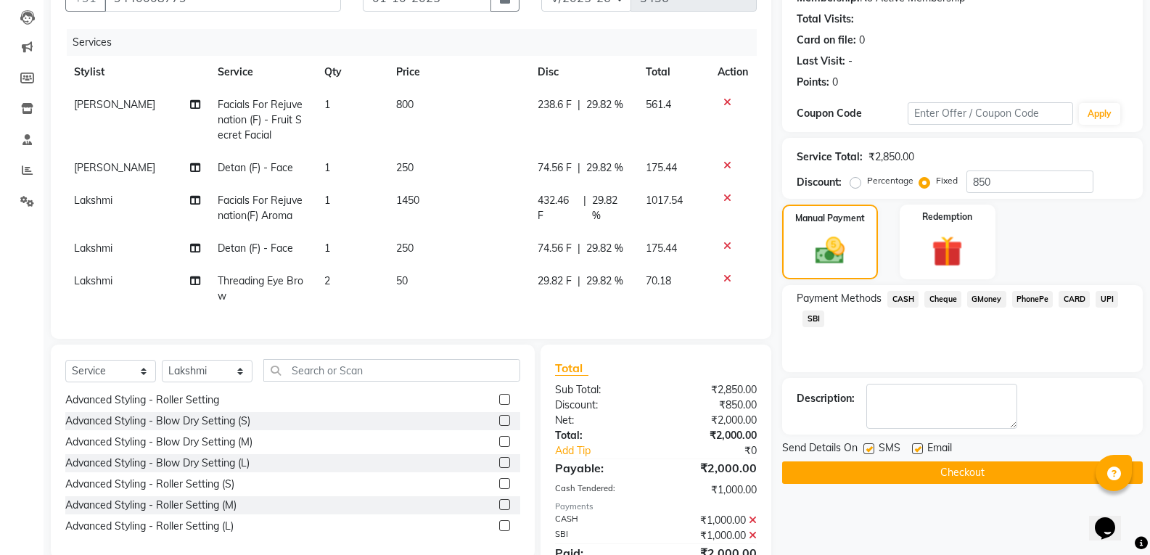
scroll to position [223, 0]
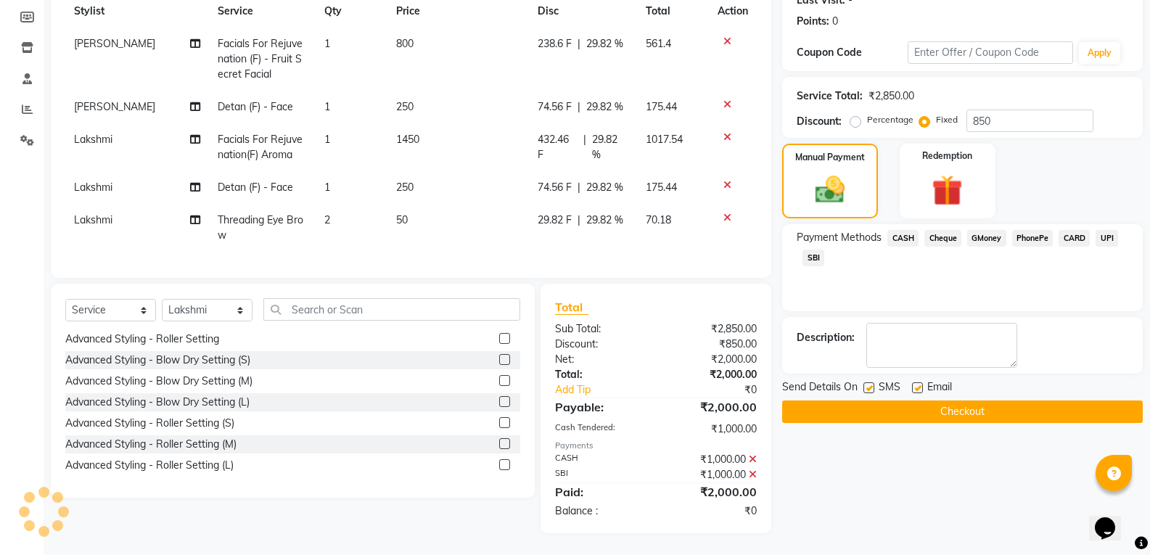
click at [958, 404] on button "Checkout" at bounding box center [962, 411] width 361 height 22
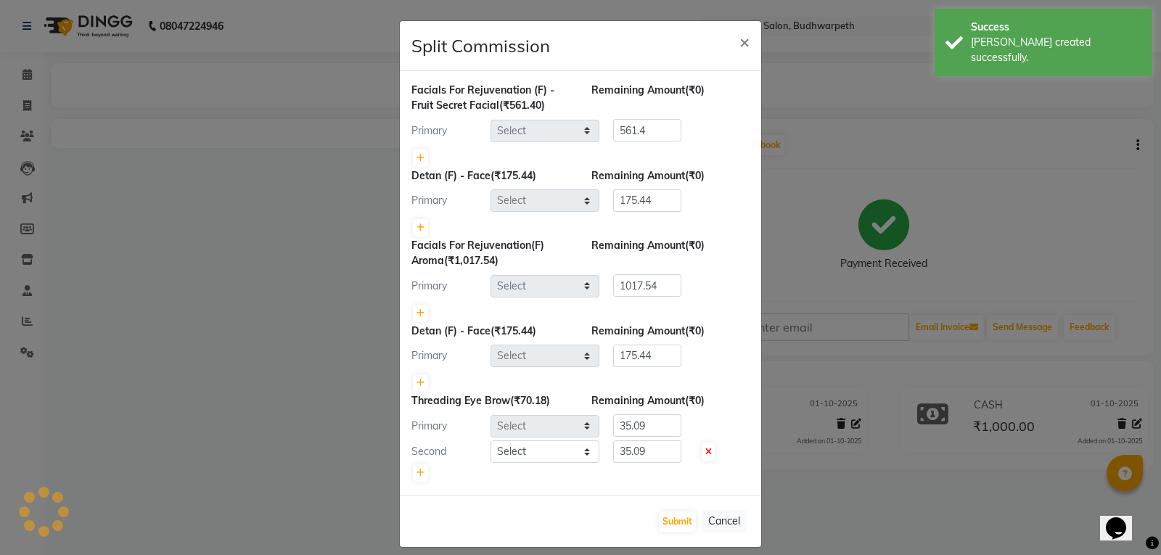
select select "67596"
select select "70551"
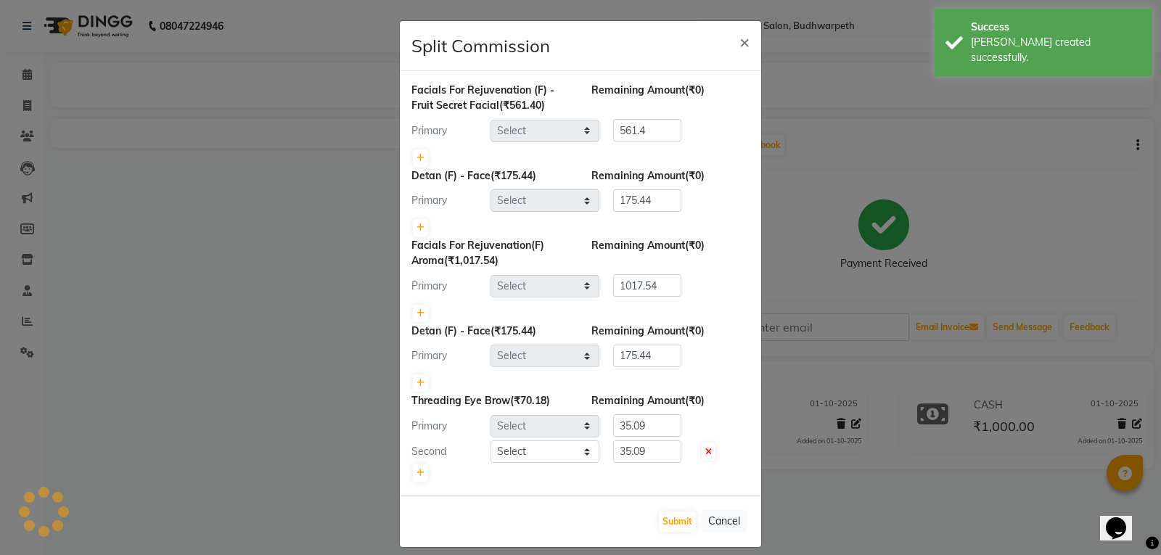
select select "67597"
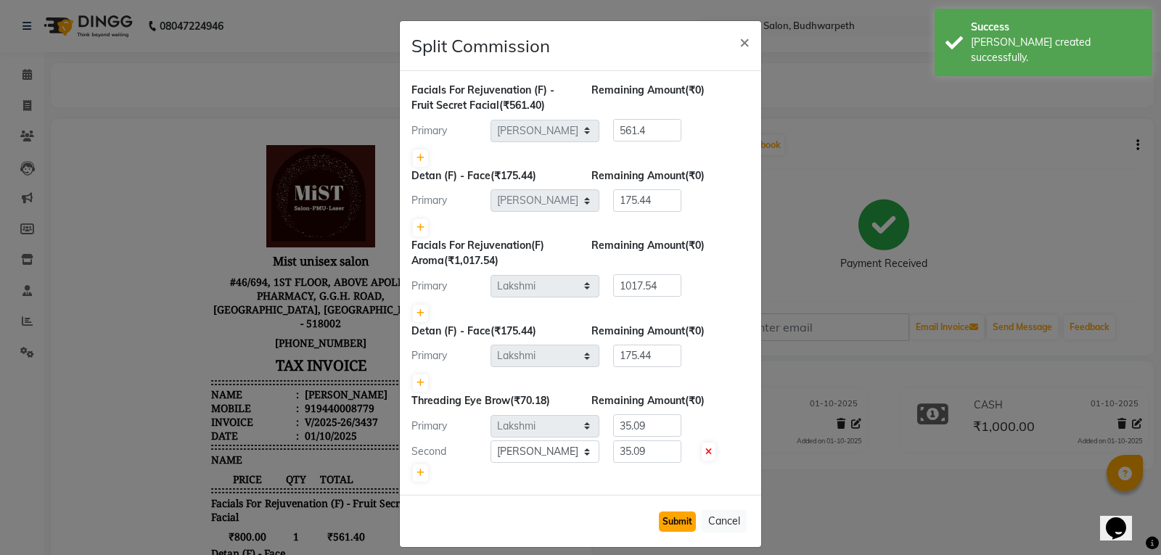
click at [672, 522] on button "Submit" at bounding box center [677, 521] width 37 height 20
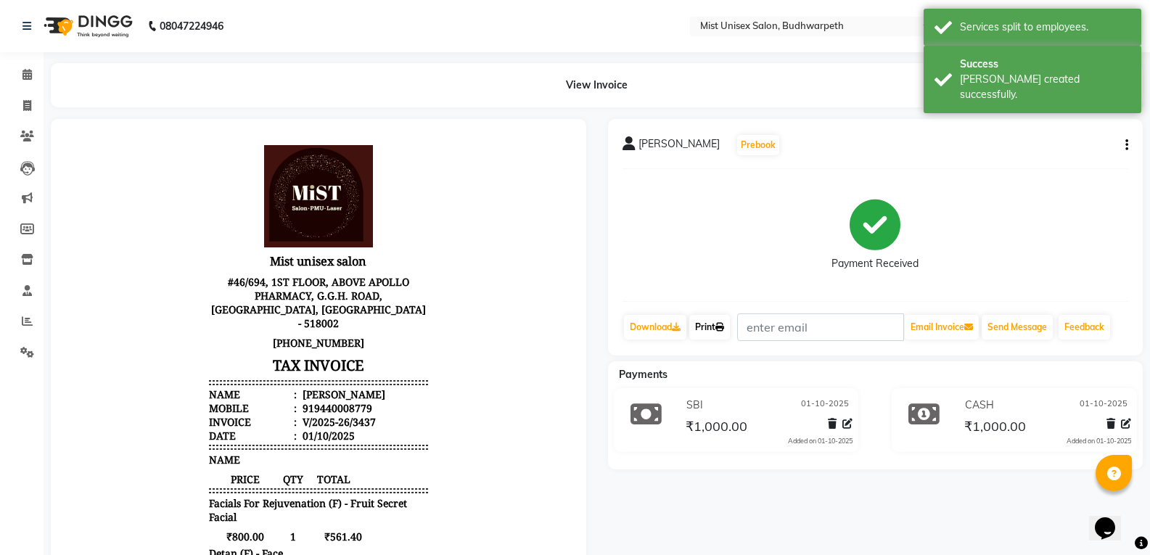
click at [724, 323] on icon at bounding box center [719, 327] width 9 height 9
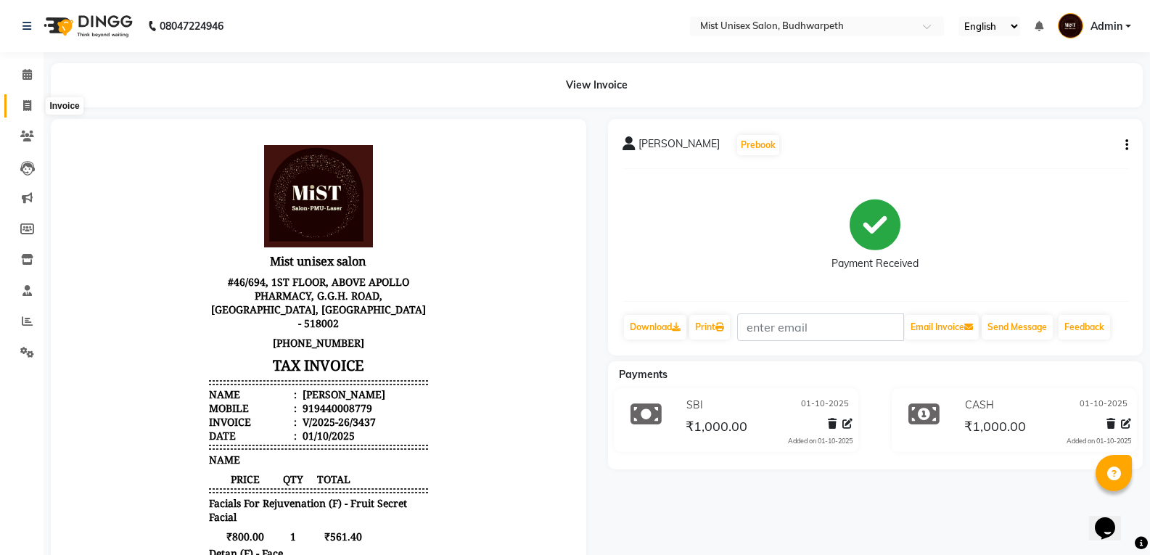
drag, startPoint x: 25, startPoint y: 102, endPoint x: 49, endPoint y: 100, distance: 24.7
click at [25, 102] on icon at bounding box center [27, 105] width 8 height 11
select select "service"
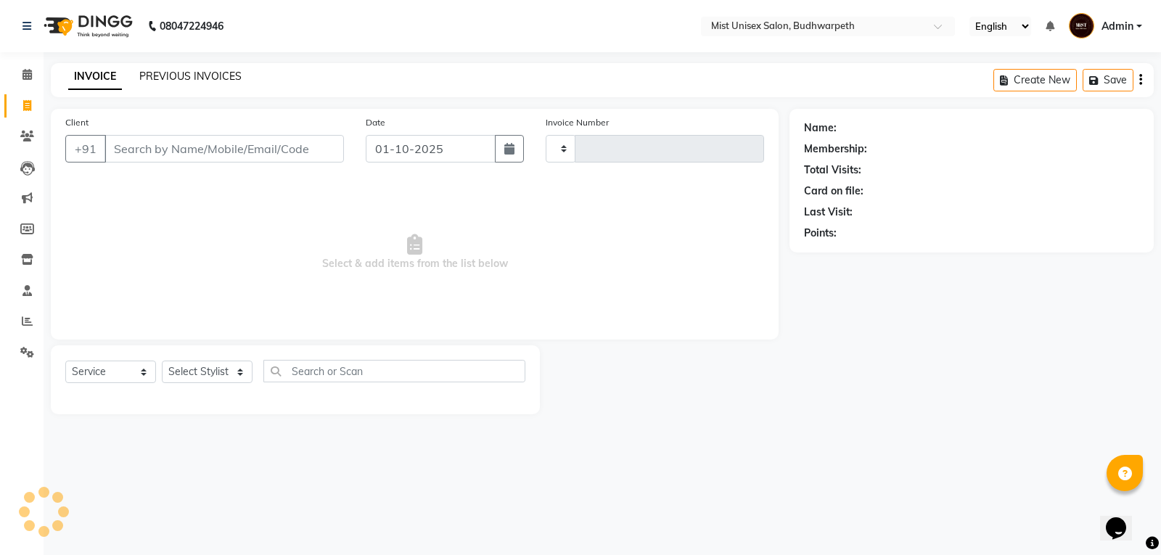
type input "3440"
select select "5227"
click at [194, 75] on link "PREVIOUS INVOICES" at bounding box center [190, 76] width 102 height 13
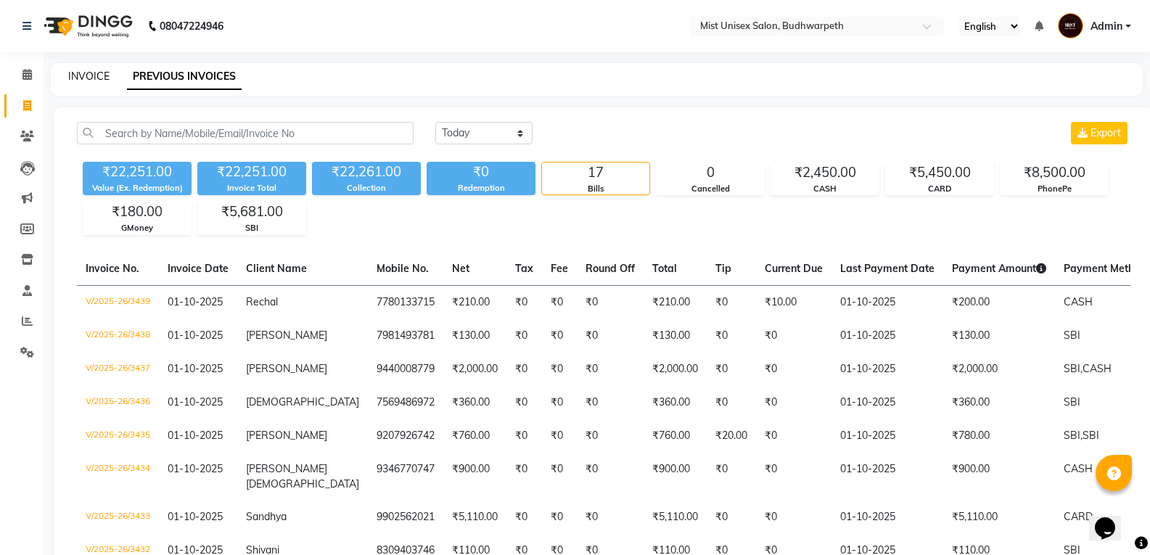
click at [91, 80] on link "INVOICE" at bounding box center [88, 76] width 41 height 13
select select "service"
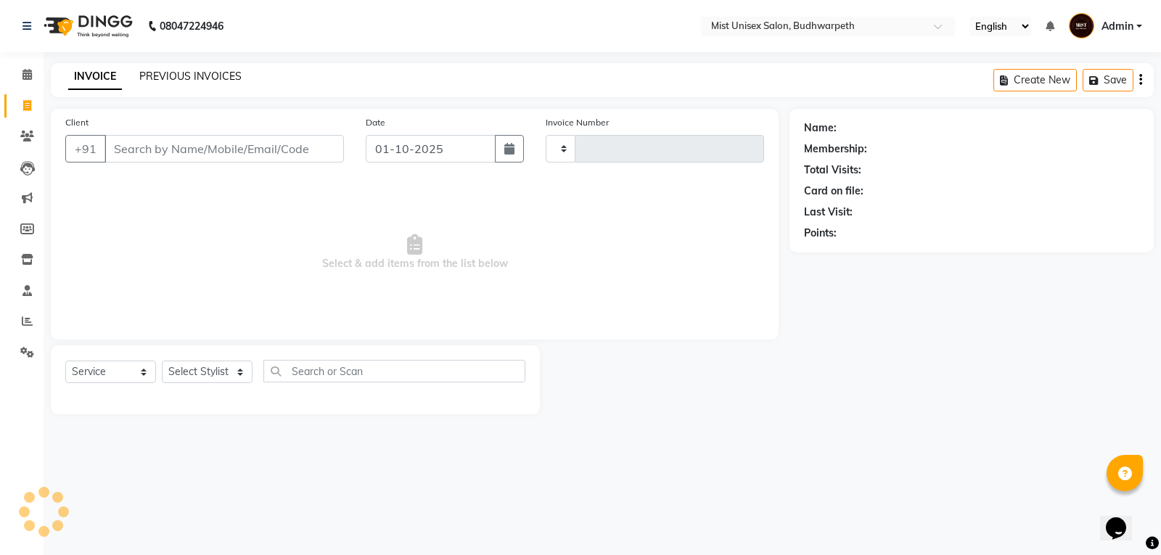
type input "3440"
select select "5227"
click at [167, 77] on link "PREVIOUS INVOICES" at bounding box center [190, 76] width 102 height 13
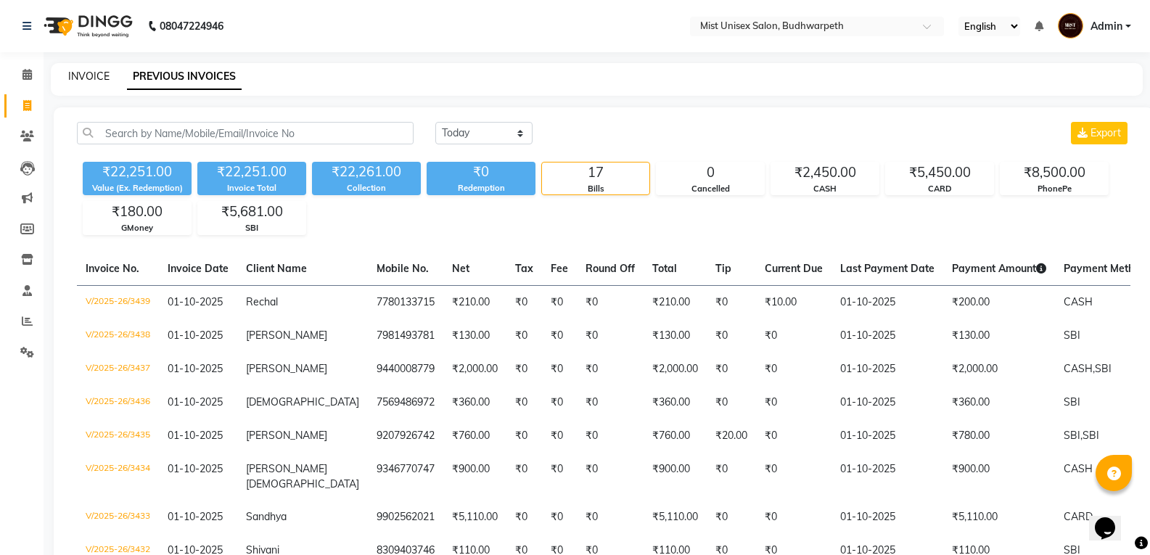
click at [86, 78] on link "INVOICE" at bounding box center [88, 76] width 41 height 13
select select "service"
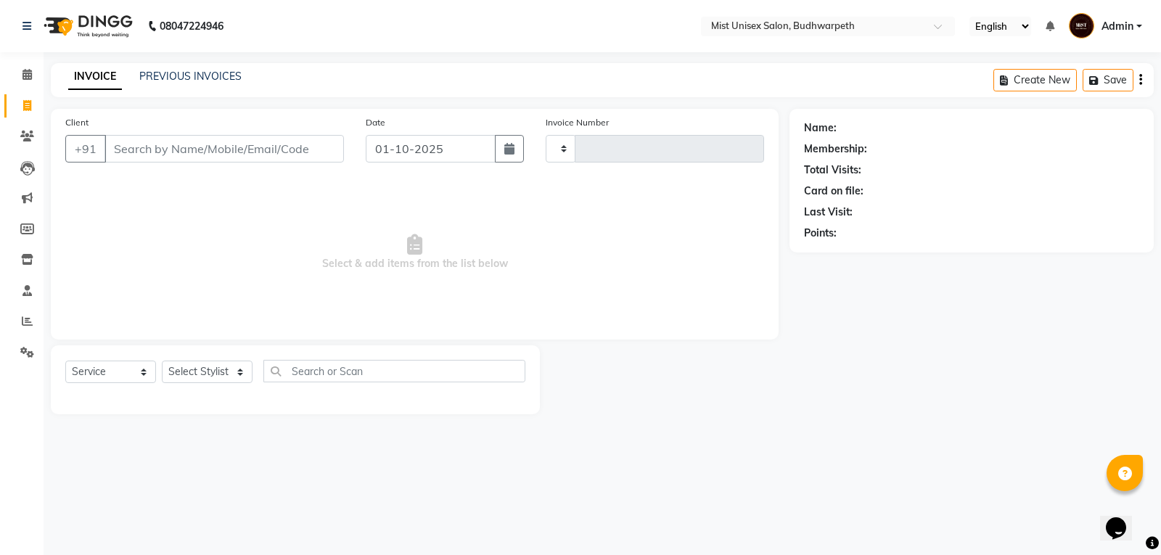
type input "3440"
select select "5227"
select select "service"
drag, startPoint x: 0, startPoint y: 0, endPoint x: 187, endPoint y: 73, distance: 201.0
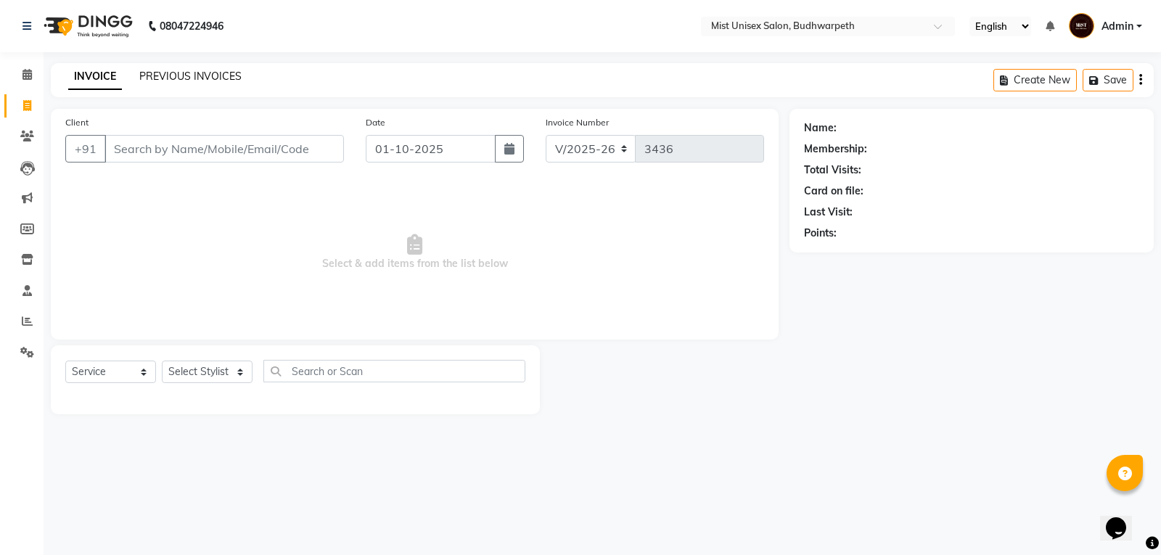
click at [187, 73] on link "PREVIOUS INVOICES" at bounding box center [190, 76] width 102 height 13
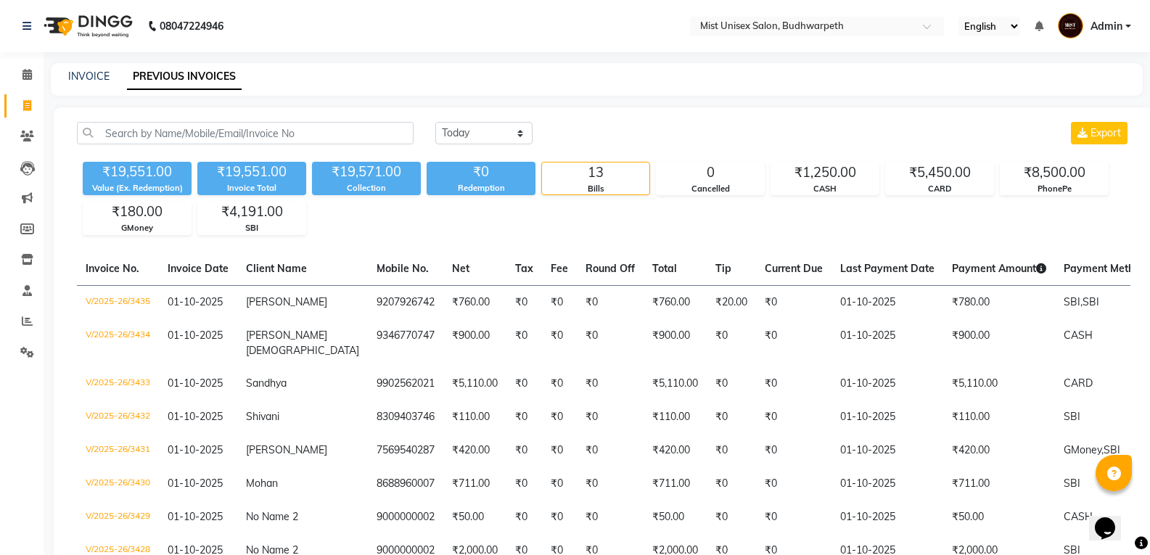
click at [115, 83] on div "INVOICE PREVIOUS INVOICES" at bounding box center [588, 76] width 1074 height 15
click at [95, 78] on link "INVOICE" at bounding box center [88, 76] width 41 height 13
select select "service"
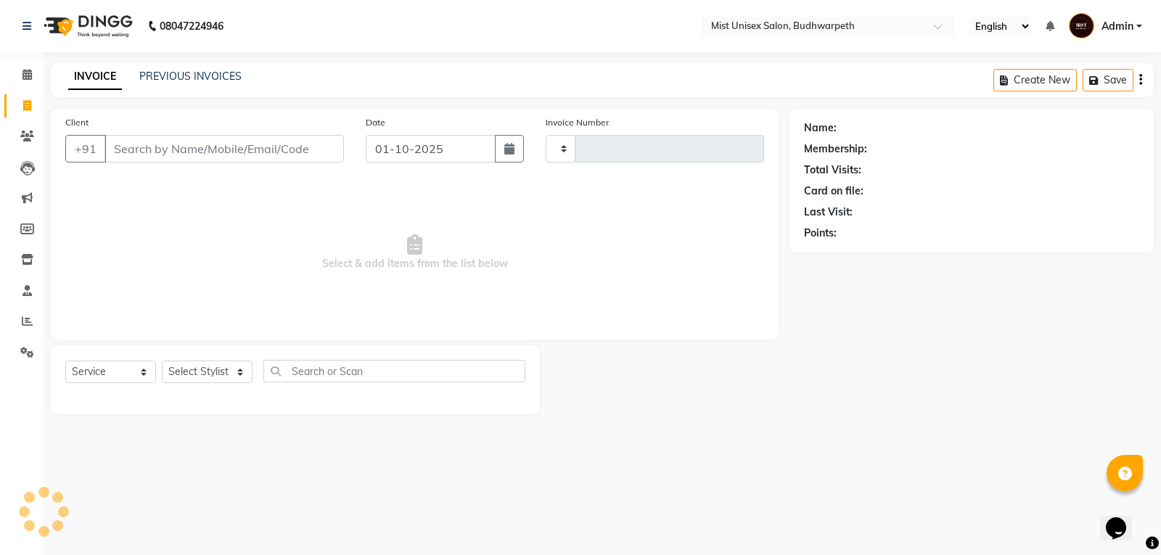
type input "3436"
select select "5227"
click at [140, 149] on input "Client" at bounding box center [223, 149] width 239 height 28
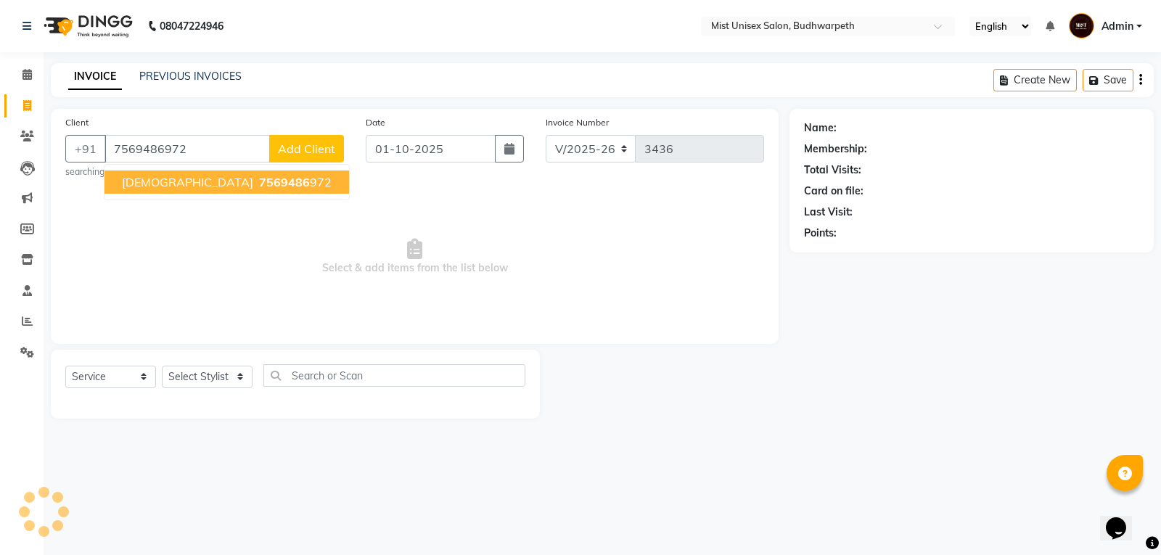
type input "7569486972"
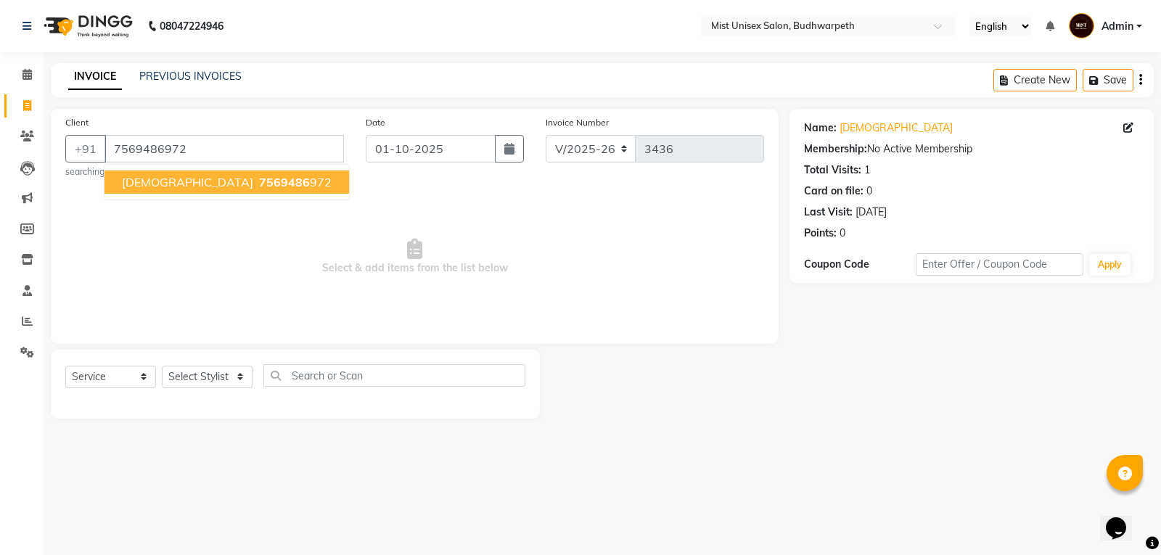
click at [259, 188] on span "7569486" at bounding box center [284, 182] width 51 height 15
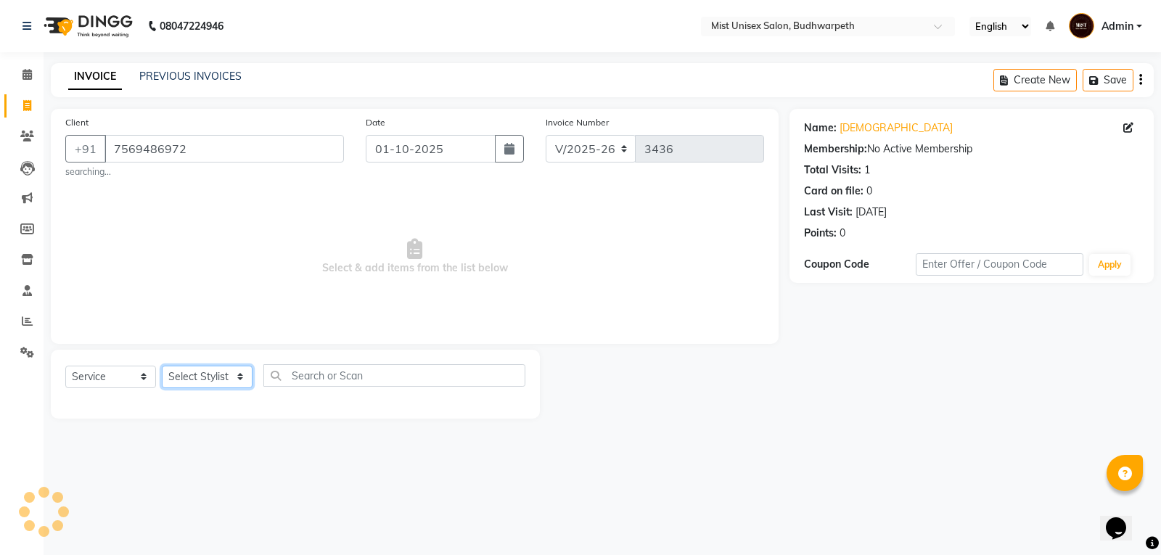
click at [194, 376] on select "Select Stylist Abhi Ram [PERSON_NAME] [PERSON_NAME] Lakshmi Madhu [PERSON_NAME]…" at bounding box center [207, 377] width 91 height 22
select select "70551"
click at [162, 366] on select "Select Stylist Abhi Ram [PERSON_NAME] [PERSON_NAME] Lakshmi Madhu [PERSON_NAME]…" at bounding box center [207, 377] width 91 height 22
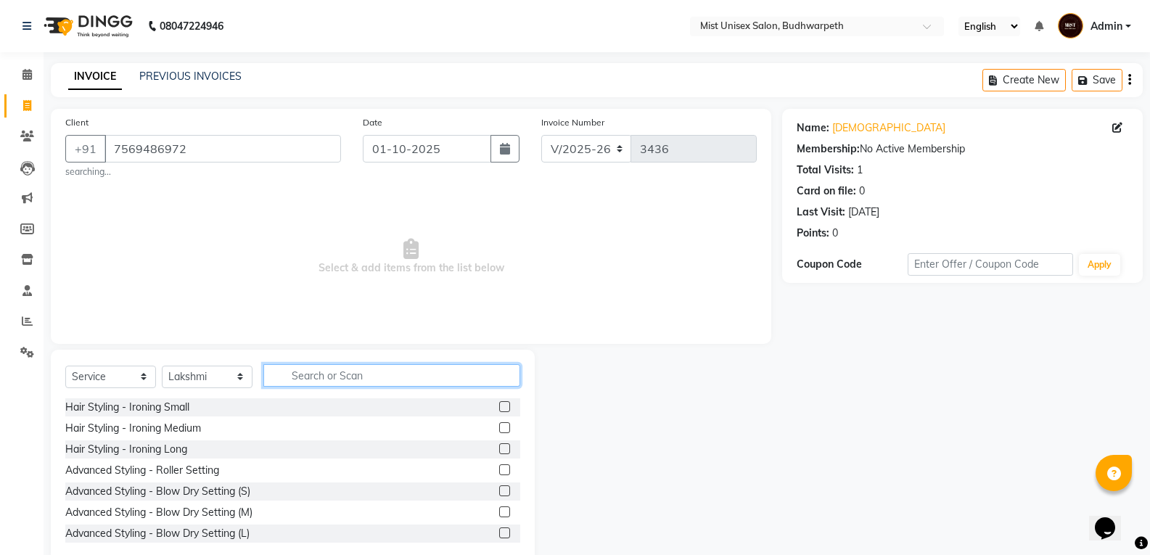
click at [303, 373] on input "text" at bounding box center [391, 375] width 257 height 22
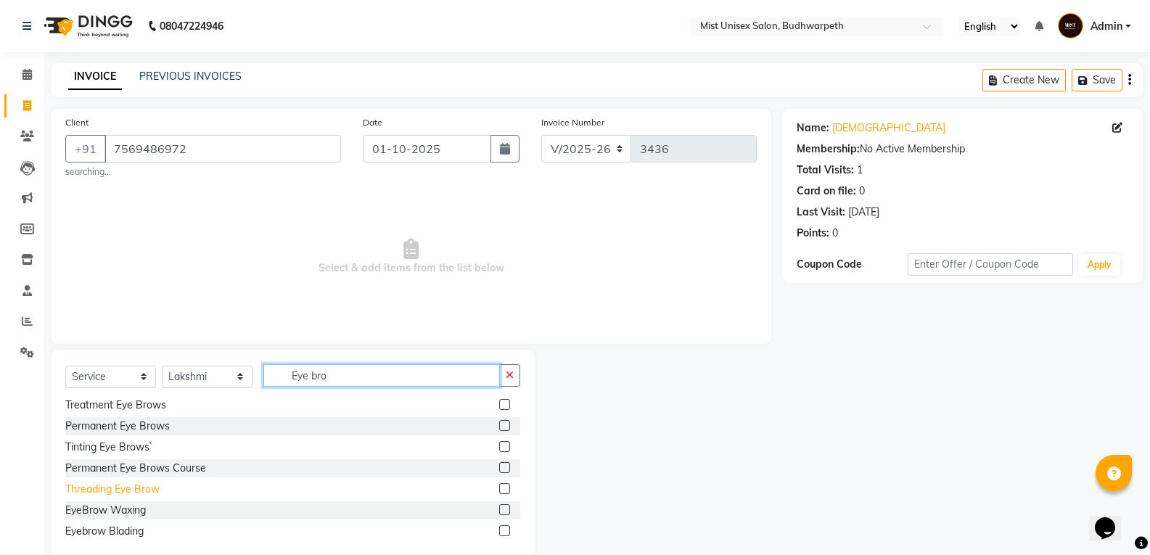
type input "Eye bro"
click at [147, 490] on div "Threading Eye Brow" at bounding box center [112, 489] width 94 height 15
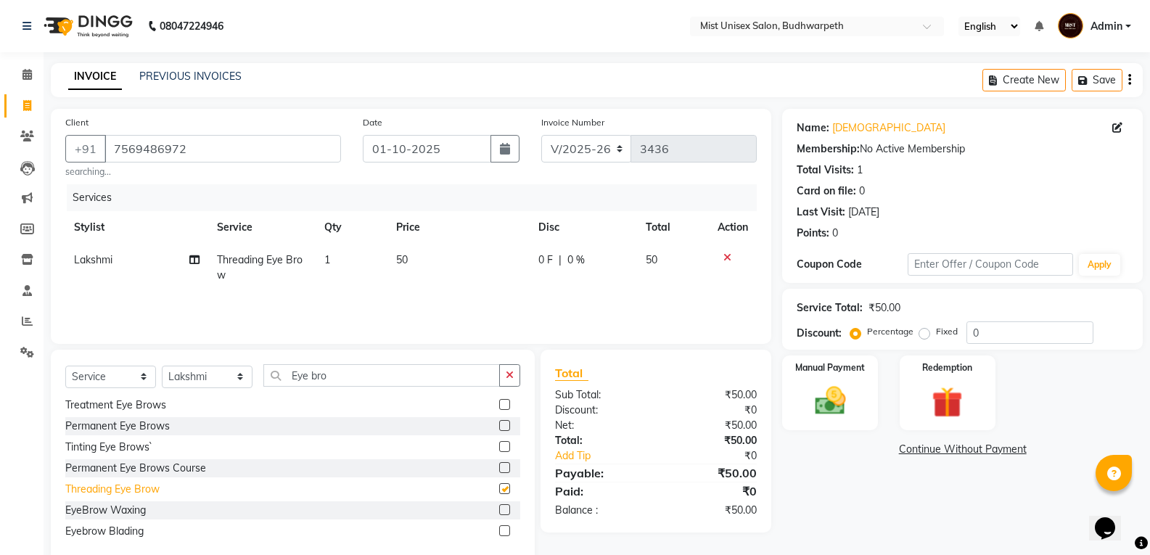
checkbox input "false"
click at [510, 385] on button "button" at bounding box center [509, 375] width 21 height 22
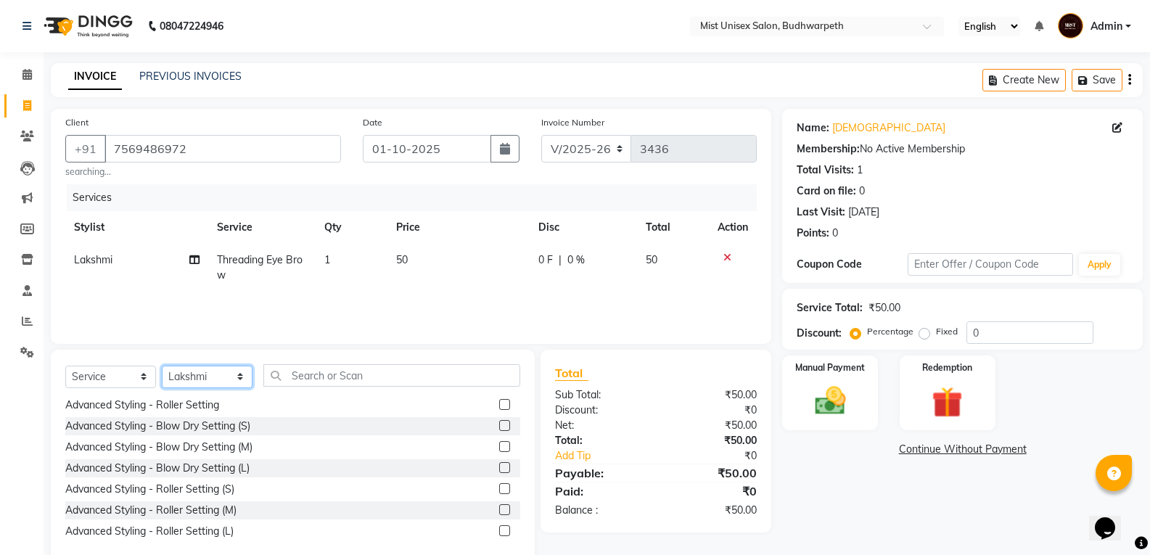
click at [215, 381] on select "Select Stylist Abhi Ram [PERSON_NAME] [PERSON_NAME] Lakshmi Madhu [PERSON_NAME]…" at bounding box center [207, 377] width 91 height 22
select select "87456"
click at [162, 366] on select "Select Stylist Abhi Ram [PERSON_NAME] [PERSON_NAME] Lakshmi Madhu [PERSON_NAME]…" at bounding box center [207, 377] width 91 height 22
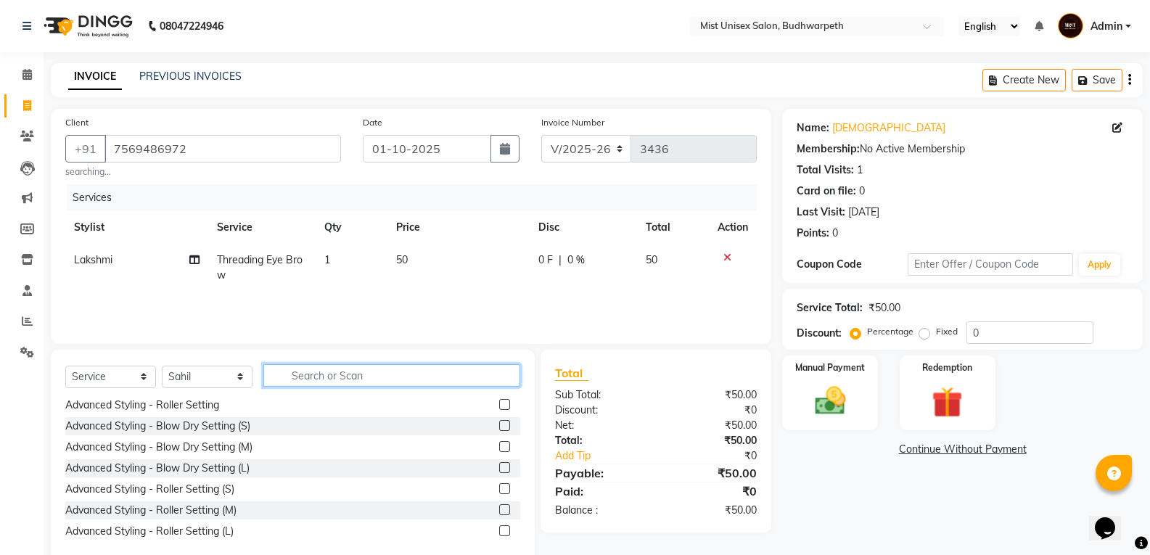
click at [321, 377] on input "text" at bounding box center [391, 375] width 257 height 22
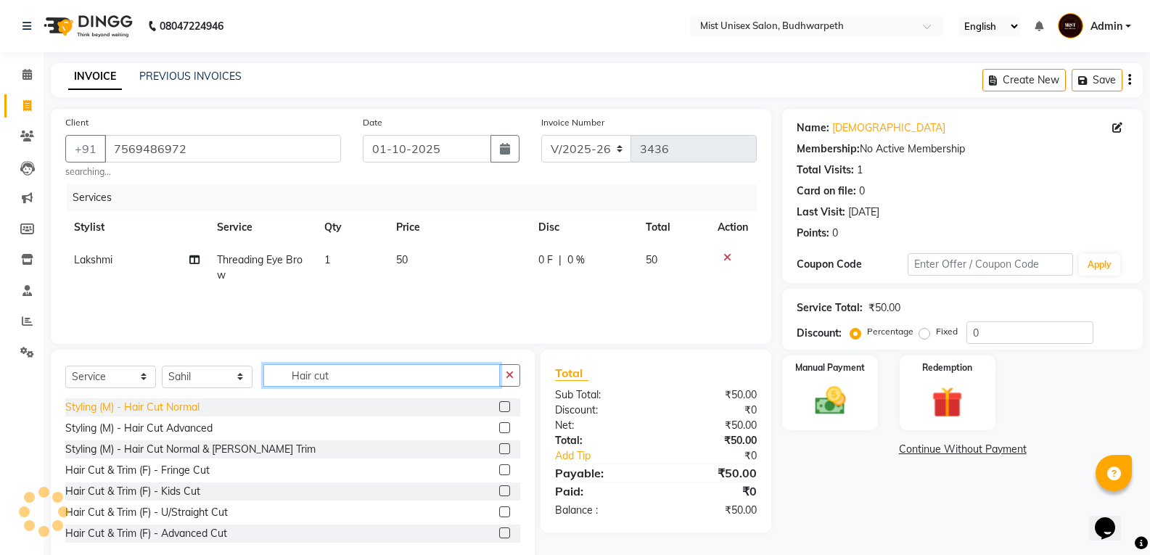
type input "Hair cut"
click at [186, 405] on div "Styling (M) - Hair Cut Normal" at bounding box center [132, 407] width 134 height 15
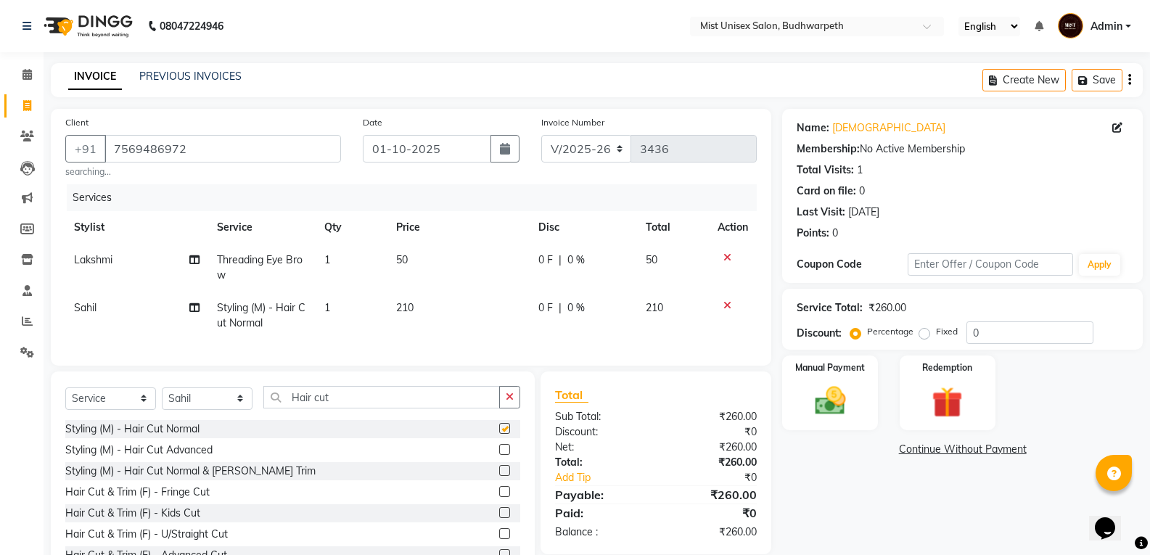
checkbox input "false"
click at [506, 402] on icon "button" at bounding box center [510, 397] width 8 height 10
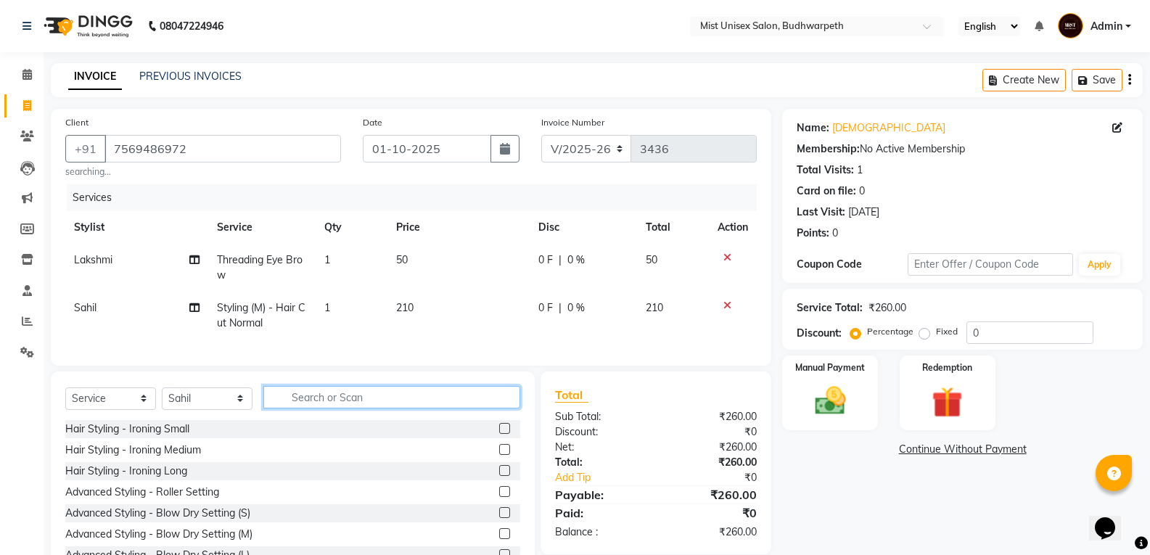
click at [407, 408] on input "text" at bounding box center [391, 397] width 257 height 22
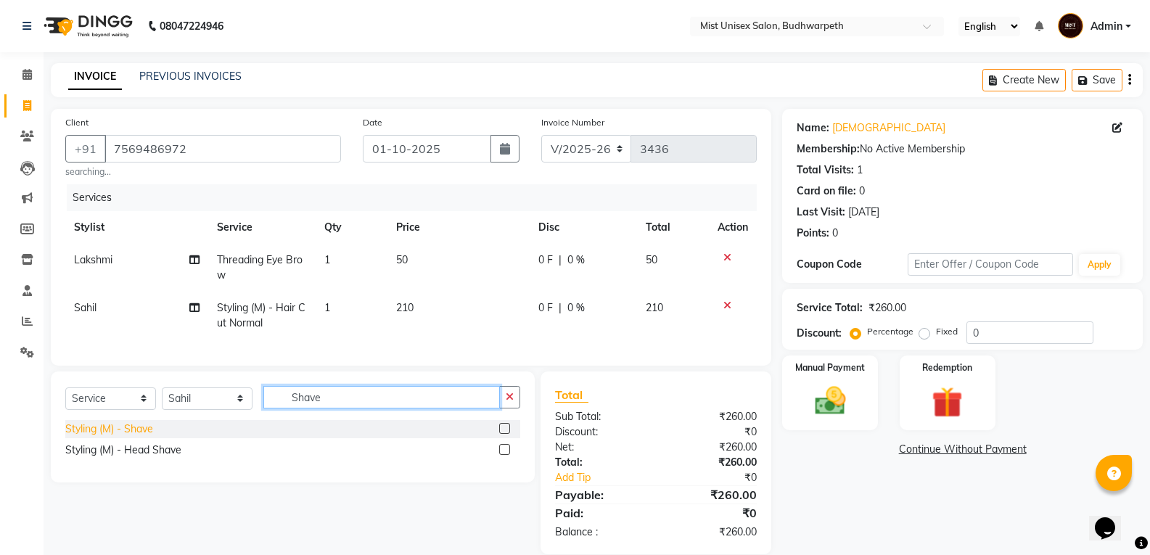
type input "Shave"
click at [135, 437] on div "Styling (M) - Shave" at bounding box center [109, 428] width 88 height 15
checkbox input "false"
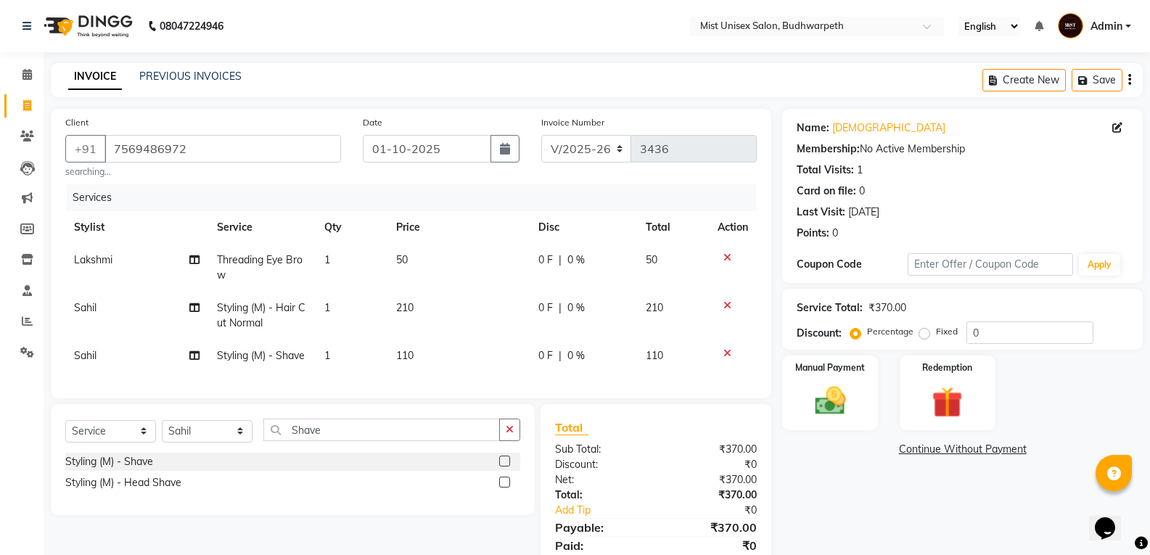
click at [559, 366] on td "0 F | 0 %" at bounding box center [583, 355] width 107 height 33
select select "87456"
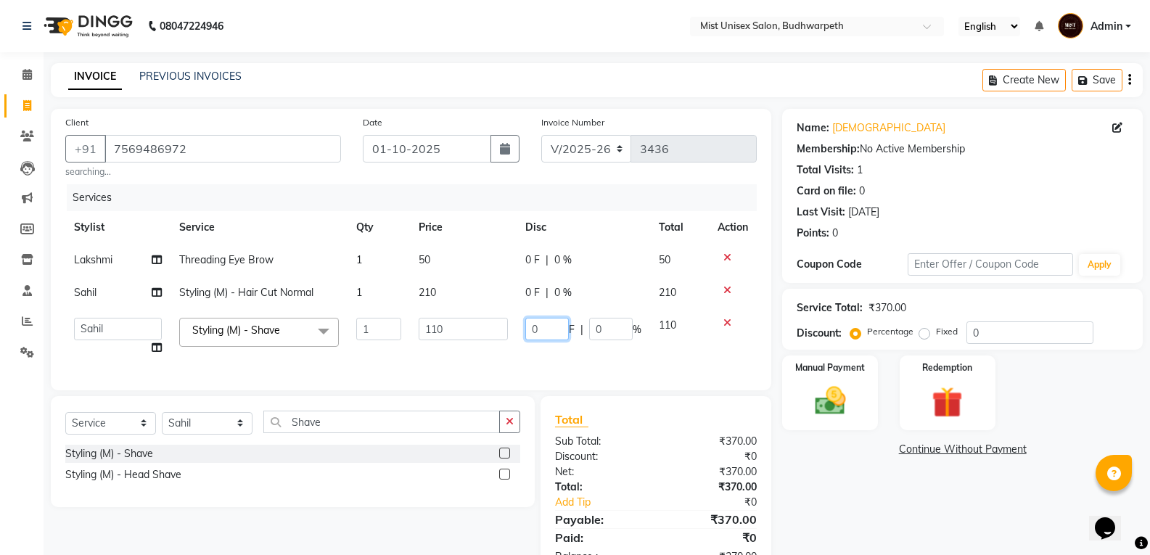
click at [558, 326] on input "0" at bounding box center [547, 329] width 44 height 22
type input "10"
click at [556, 361] on td "10 F | 0 %" at bounding box center [582, 336] width 133 height 55
select select "87456"
click at [836, 403] on img at bounding box center [830, 400] width 52 height 37
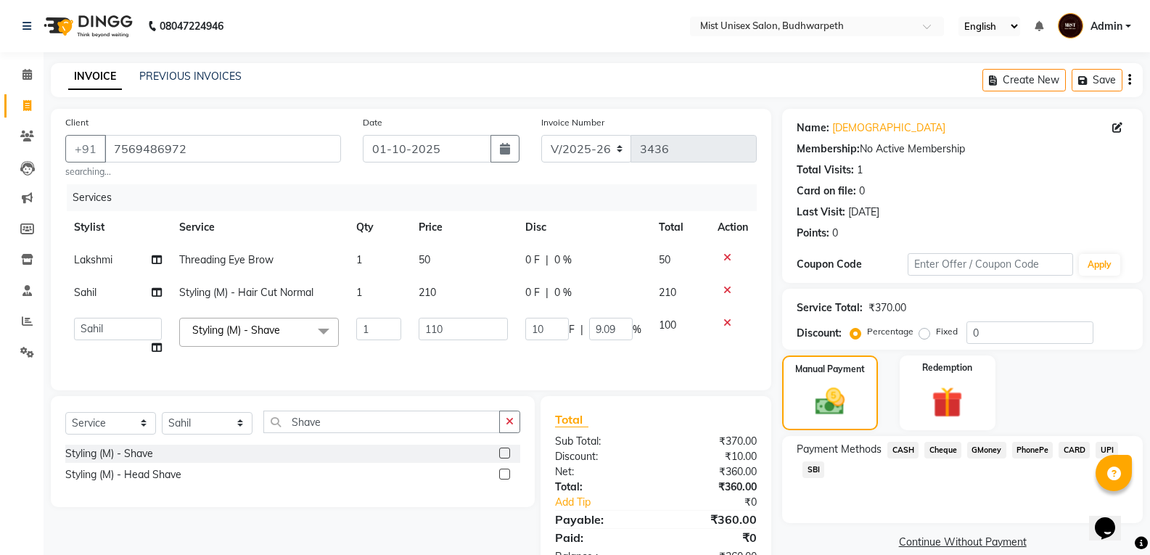
click at [814, 468] on span "SBI" at bounding box center [813, 469] width 22 height 17
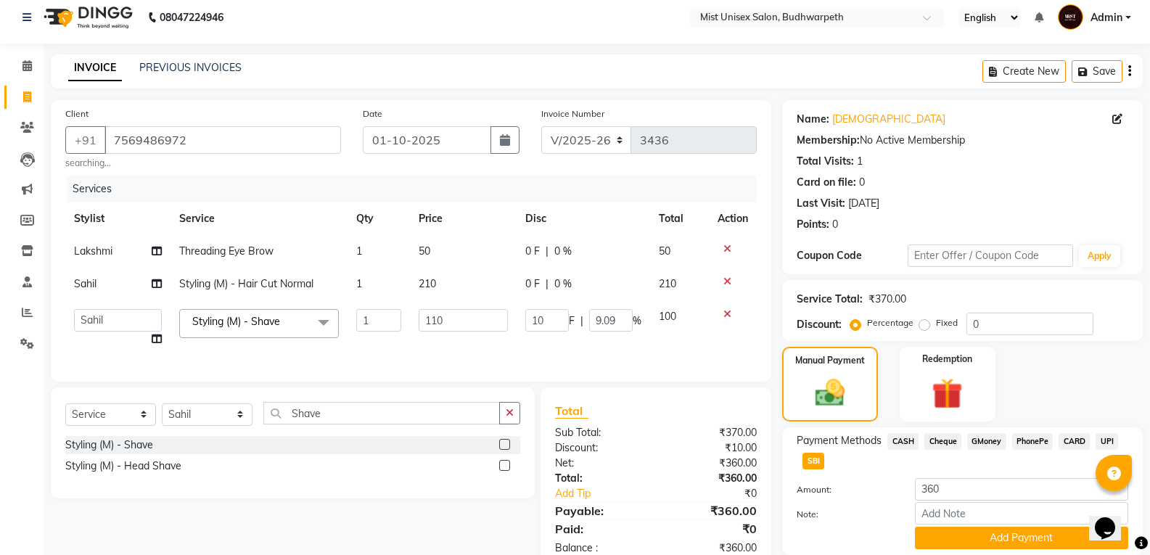
scroll to position [60, 0]
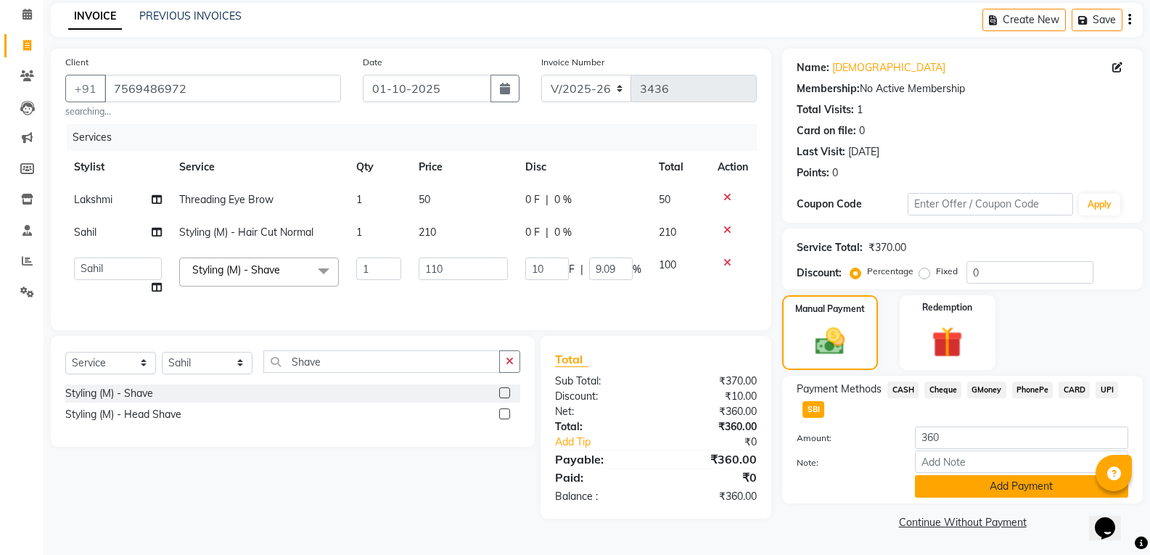
click at [976, 482] on button "Add Payment" at bounding box center [1021, 486] width 213 height 22
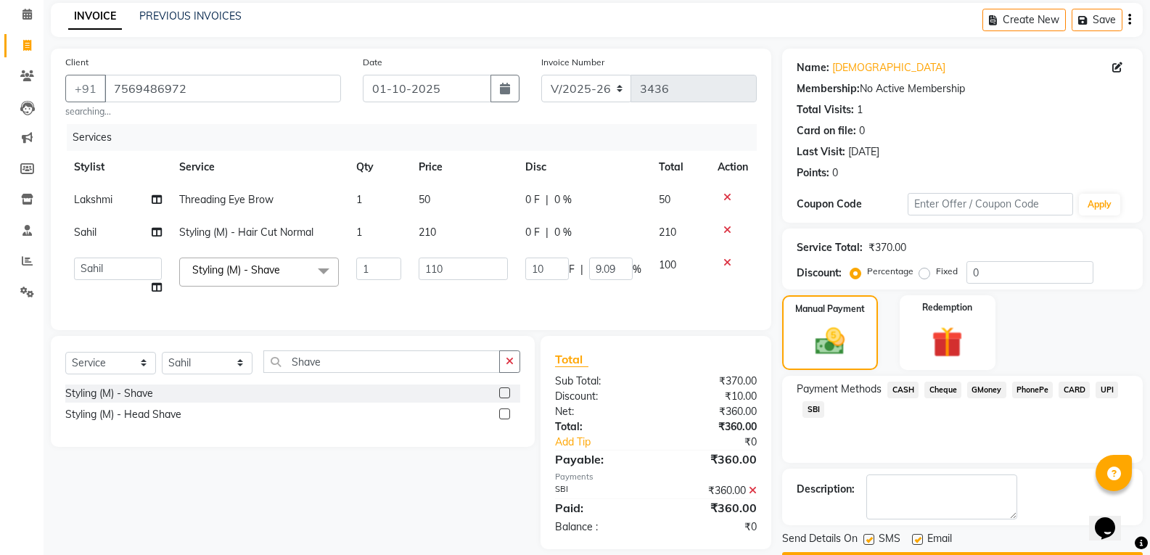
scroll to position [102, 0]
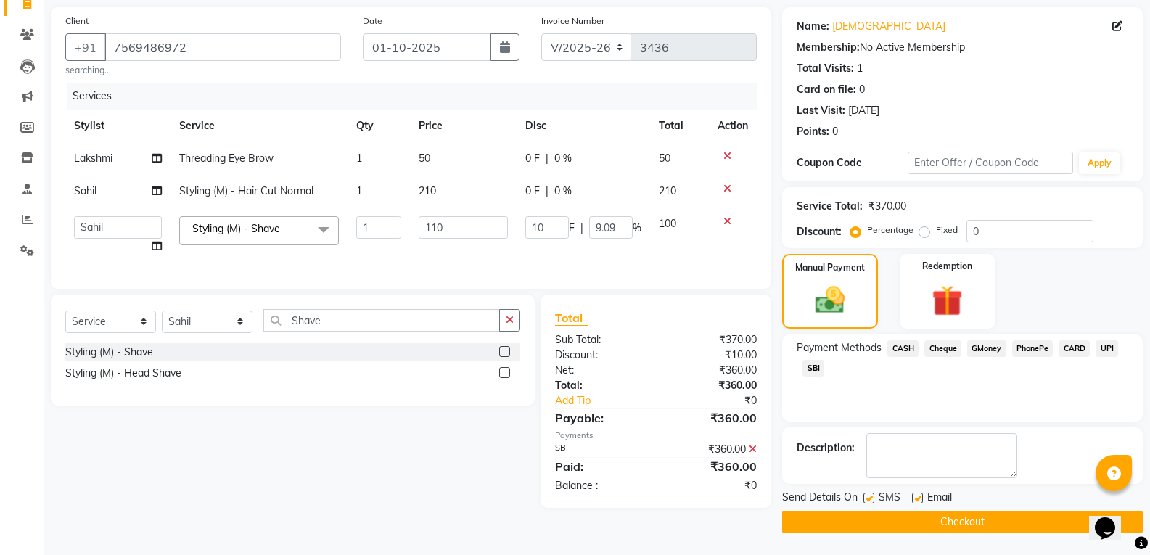
click at [945, 524] on button "Checkout" at bounding box center [962, 522] width 361 height 22
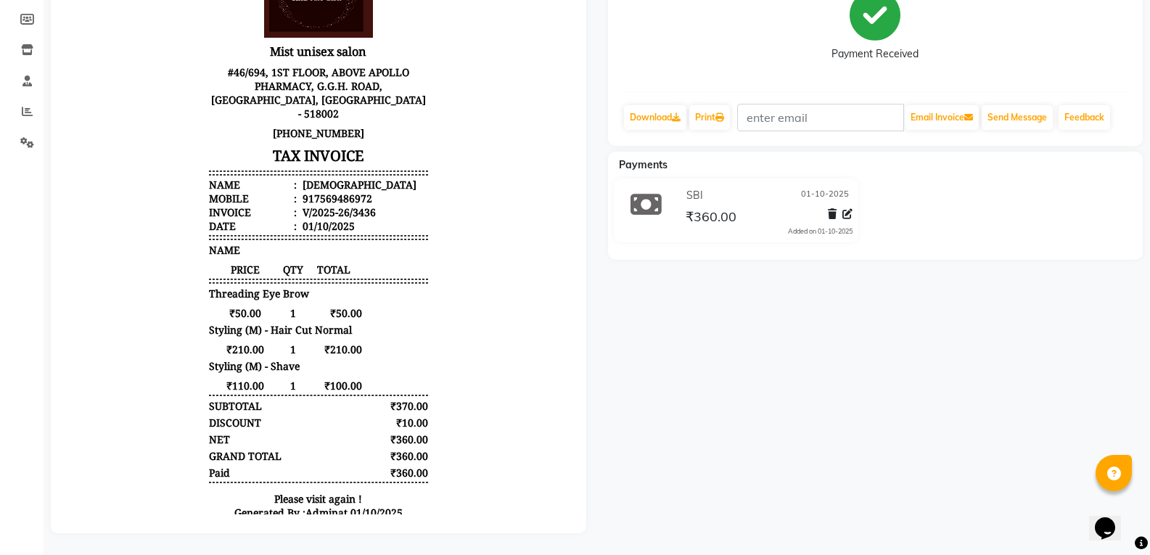
scroll to position [9, 0]
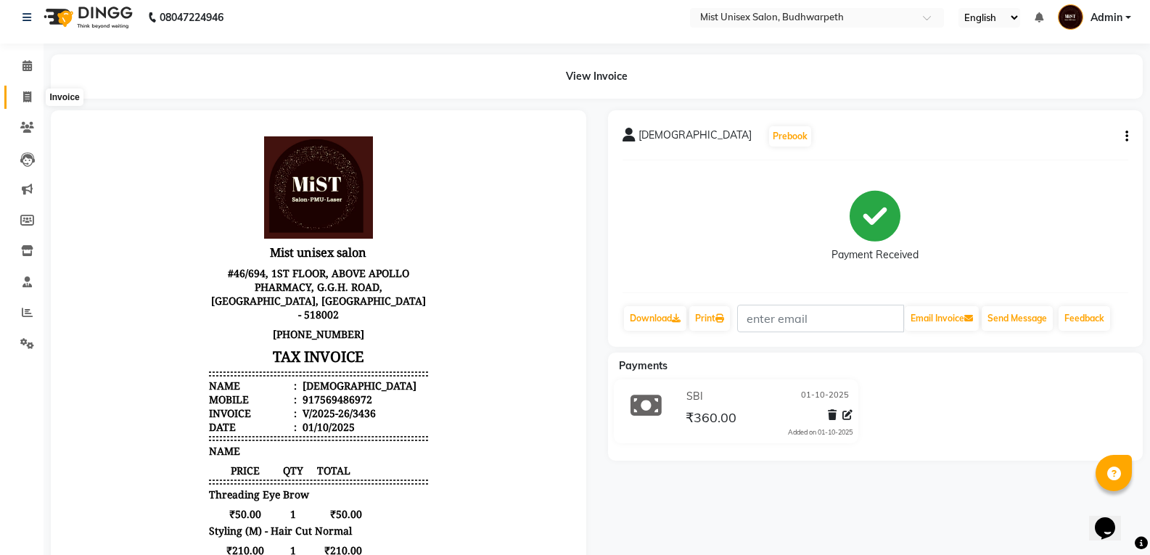
click at [35, 94] on span at bounding box center [27, 97] width 25 height 17
select select "service"
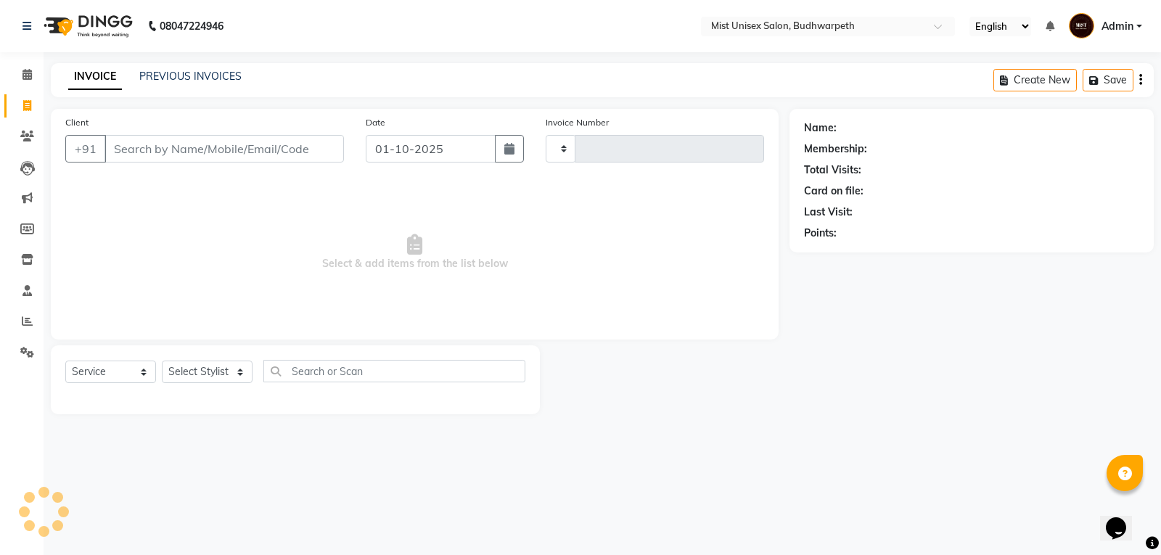
type input "3438"
select select "5227"
click at [131, 152] on input "Client" at bounding box center [223, 149] width 239 height 28
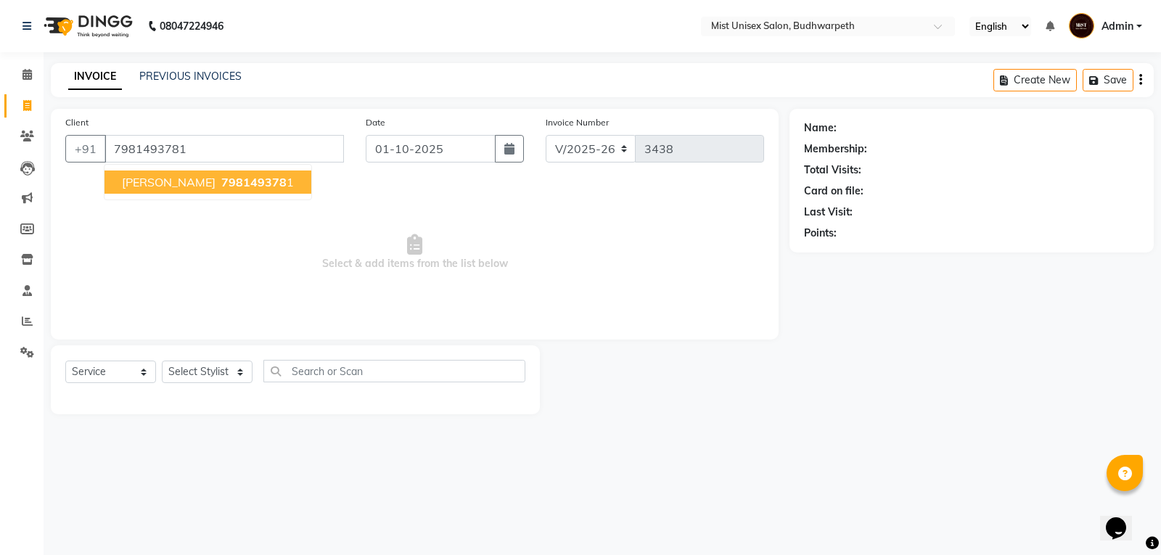
type input "7981493781"
click at [248, 174] on button "Bhaskar Reddy 798149378 1" at bounding box center [207, 181] width 207 height 23
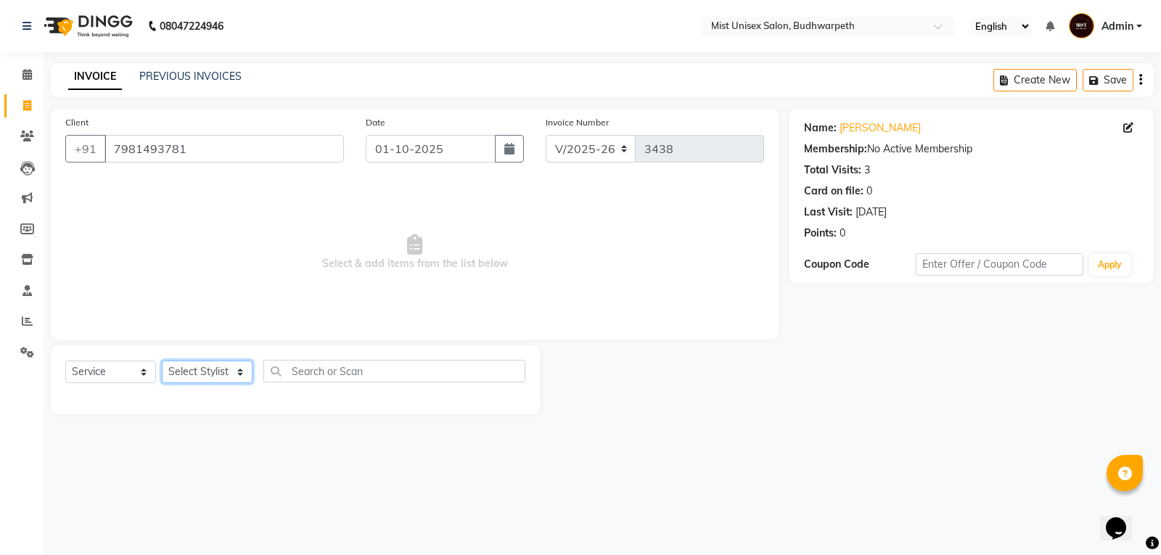
drag, startPoint x: 228, startPoint y: 371, endPoint x: 228, endPoint y: 362, distance: 8.7
click at [228, 371] on select "Select Stylist Abhi Ram [PERSON_NAME] [PERSON_NAME] Lakshmi Madhu [PERSON_NAME]…" at bounding box center [207, 372] width 91 height 22
select select "43912"
click at [162, 361] on select "Select Stylist Abhi Ram [PERSON_NAME] [PERSON_NAME] Lakshmi Madhu [PERSON_NAME]…" at bounding box center [207, 372] width 91 height 22
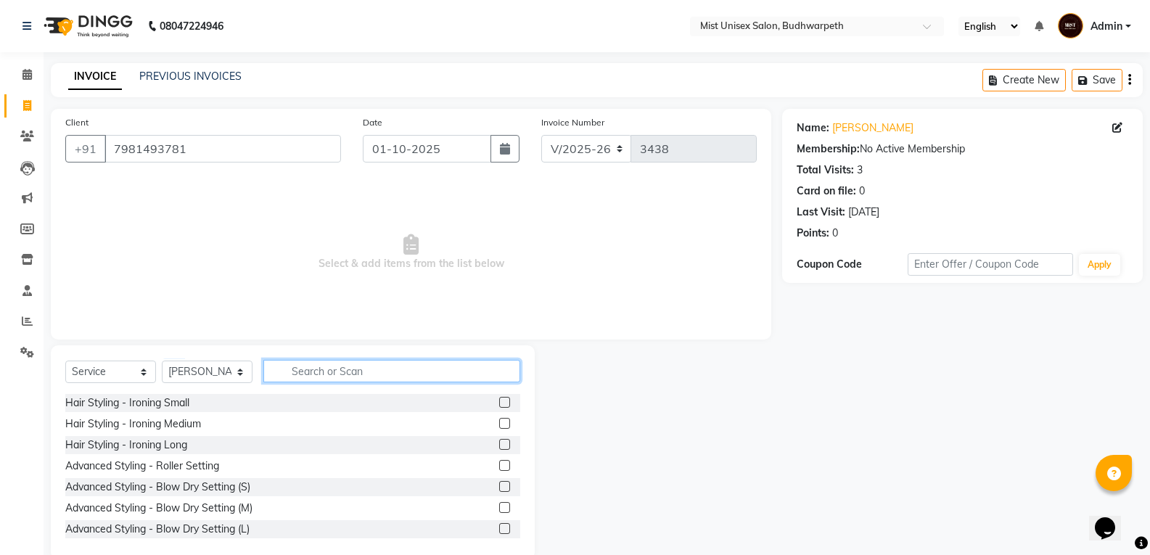
click at [302, 368] on input "text" at bounding box center [391, 371] width 257 height 22
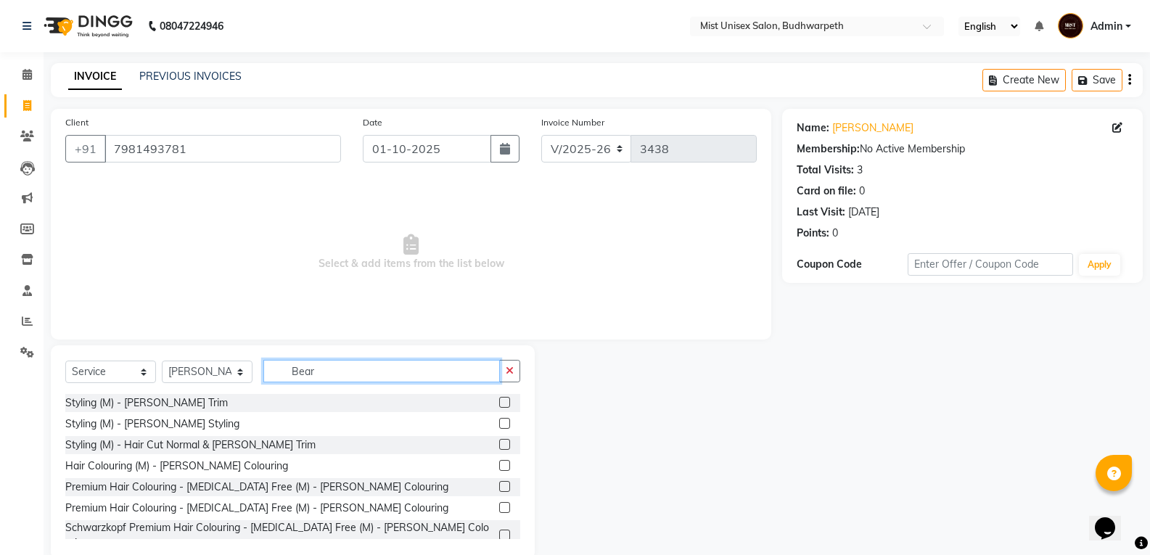
type input "Bear"
click at [163, 392] on div "Select Service Product Membership Package Voucher Prepaid Gift Card Select Styl…" at bounding box center [292, 377] width 455 height 34
click at [160, 398] on div "Styling (M) - [PERSON_NAME] Trim" at bounding box center [146, 402] width 162 height 15
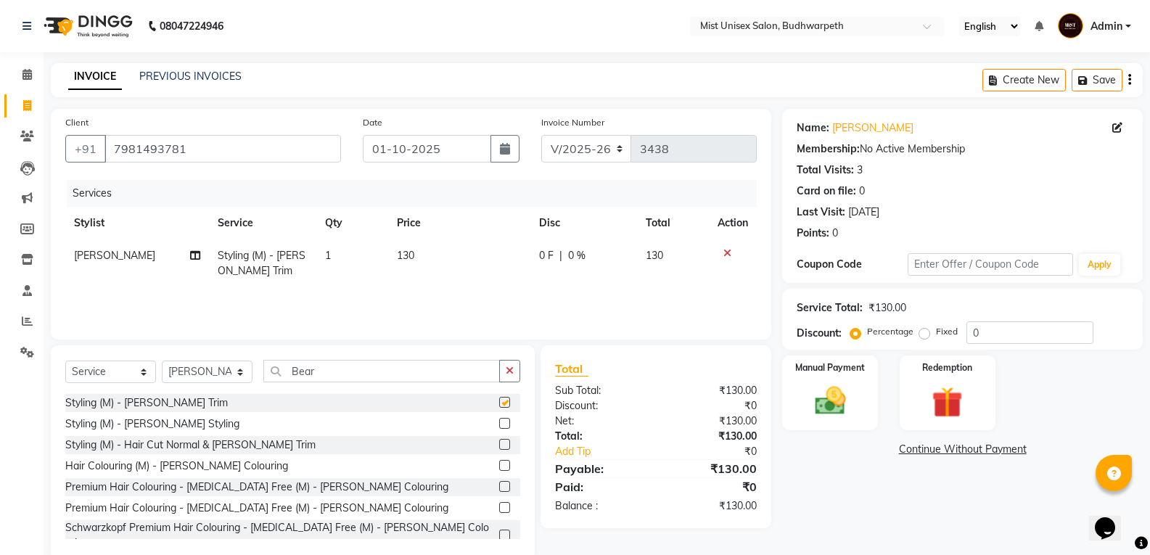
checkbox input "false"
click at [829, 408] on img at bounding box center [830, 400] width 52 height 37
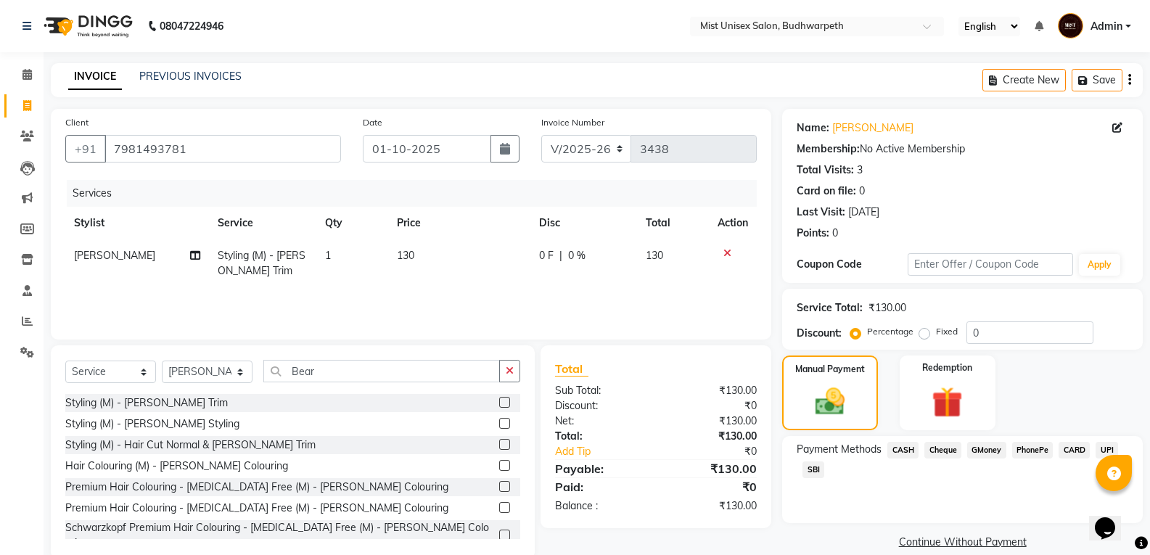
click at [816, 466] on span "SBI" at bounding box center [813, 469] width 22 height 17
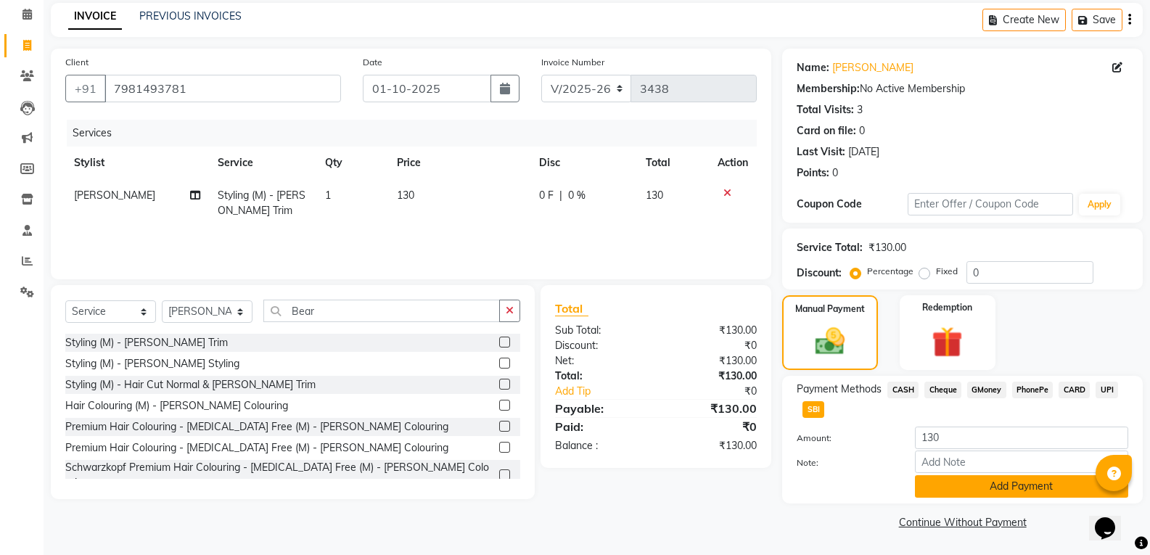
click at [1008, 486] on button "Add Payment" at bounding box center [1021, 486] width 213 height 22
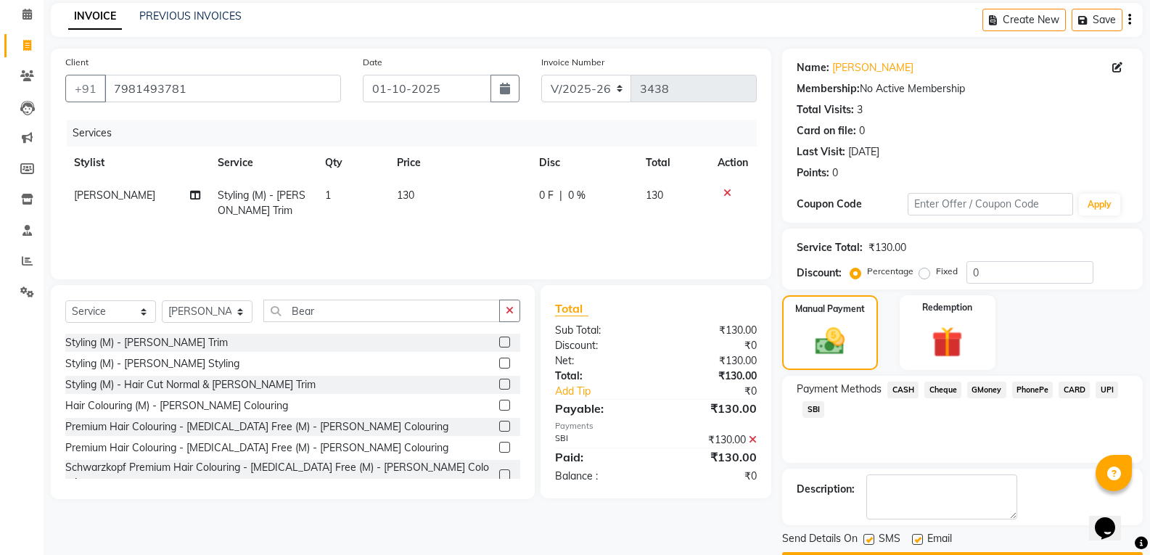
scroll to position [102, 0]
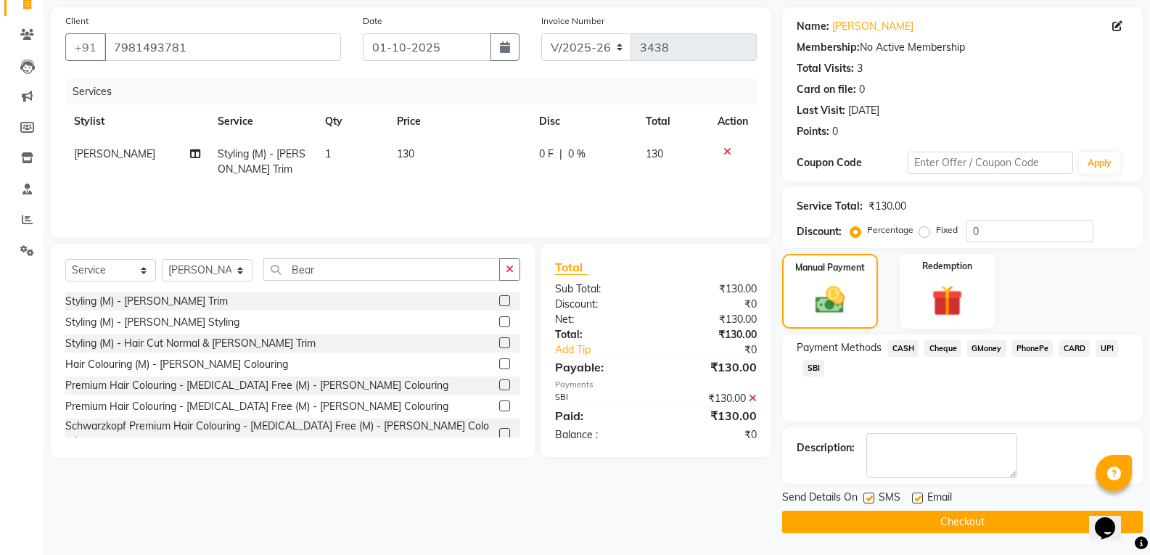
click at [957, 519] on button "Checkout" at bounding box center [962, 522] width 361 height 22
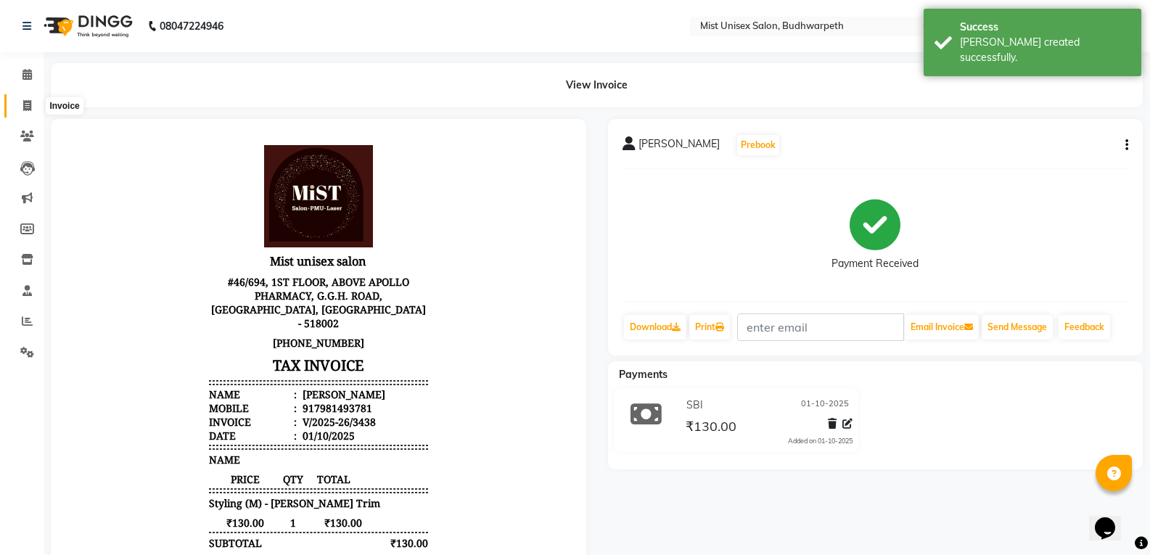
click at [25, 112] on span at bounding box center [27, 106] width 25 height 17
select select "service"
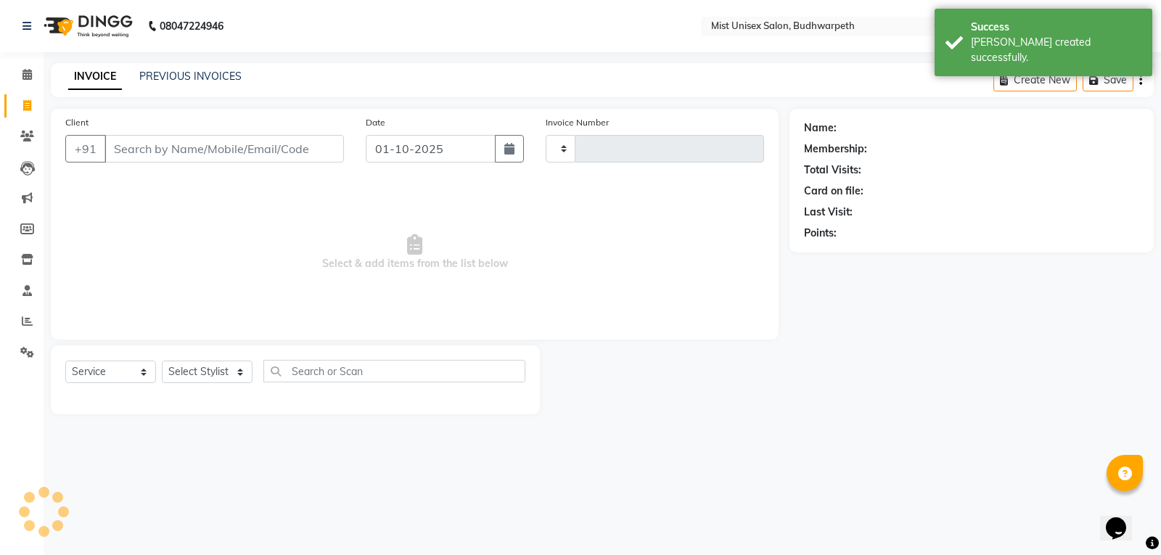
type input "3439"
select select "5227"
click at [130, 158] on input "Client" at bounding box center [223, 149] width 239 height 28
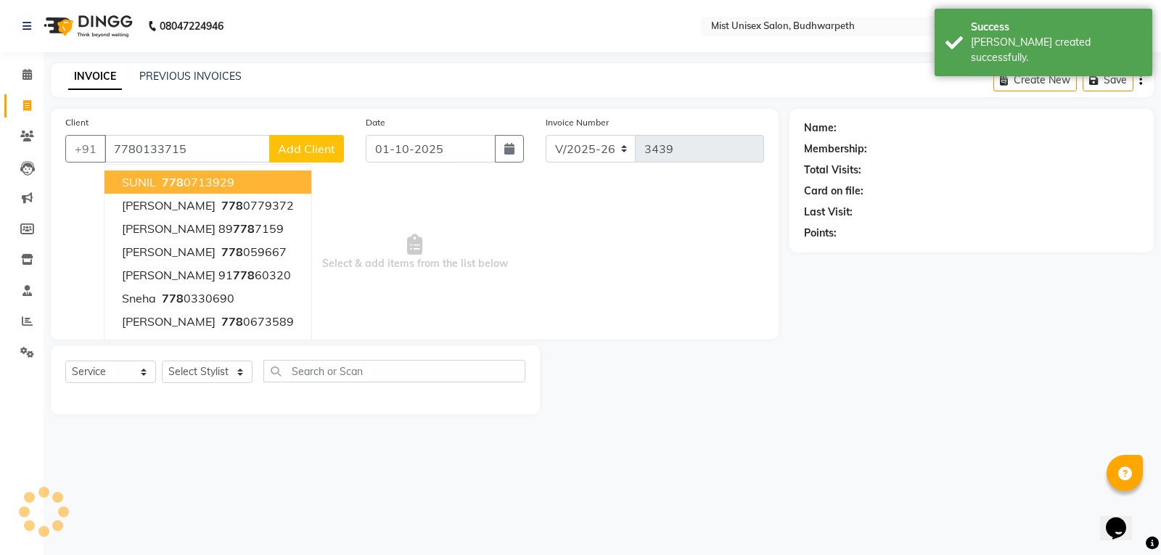
type input "7780133715"
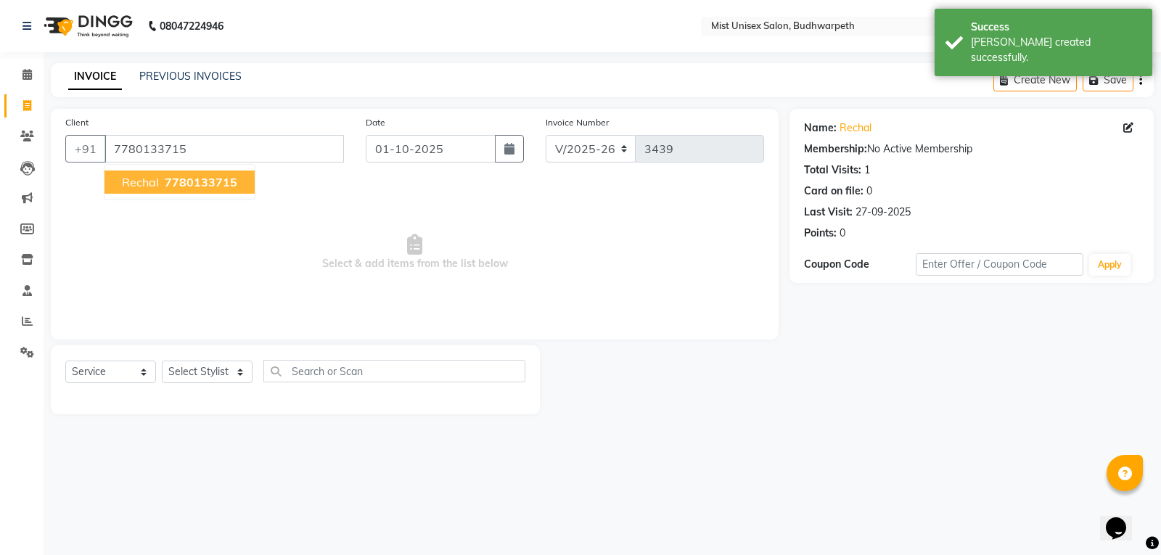
click at [180, 183] on span "7780133715" at bounding box center [201, 182] width 73 height 15
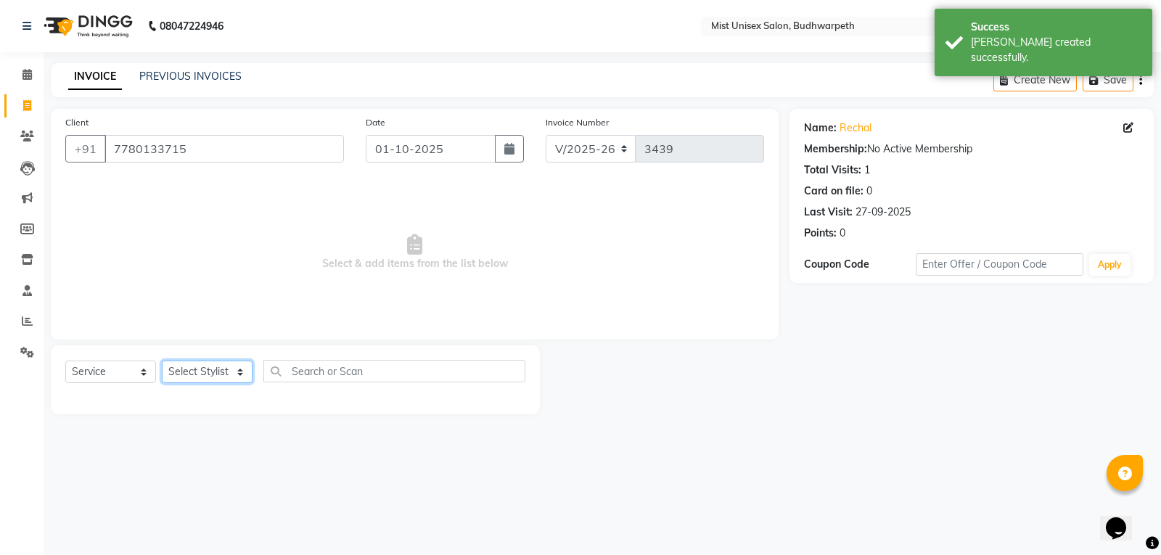
click at [213, 371] on select "Select Stylist Abhi Ram [PERSON_NAME] [PERSON_NAME] Lakshmi Madhu [PERSON_NAME]…" at bounding box center [207, 372] width 91 height 22
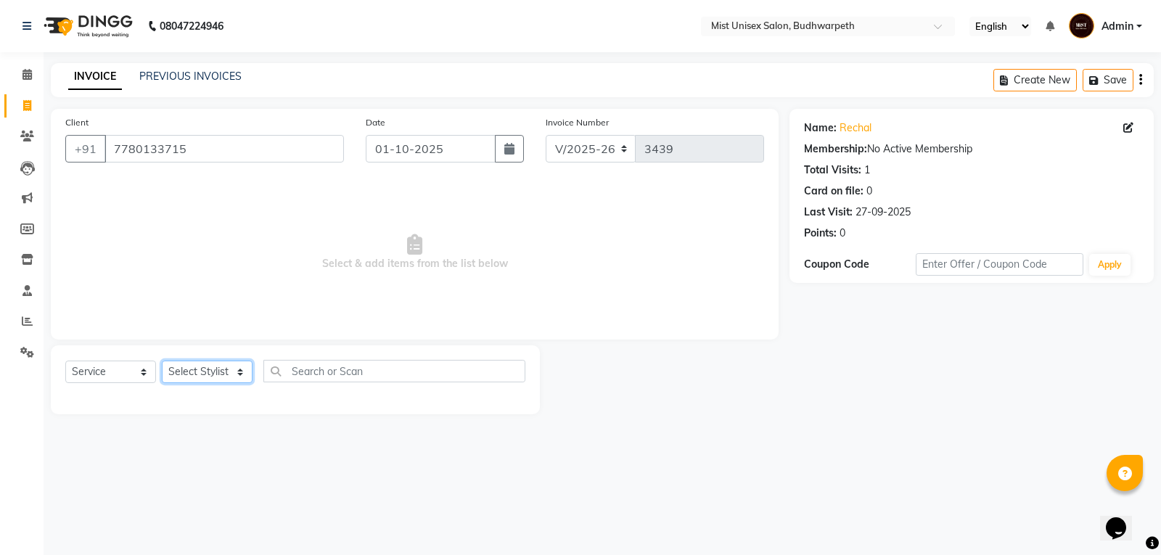
select select "66487"
click at [162, 361] on select "Select Stylist Abhi Ram [PERSON_NAME] [PERSON_NAME] Lakshmi Madhu [PERSON_NAME]…" at bounding box center [207, 372] width 91 height 22
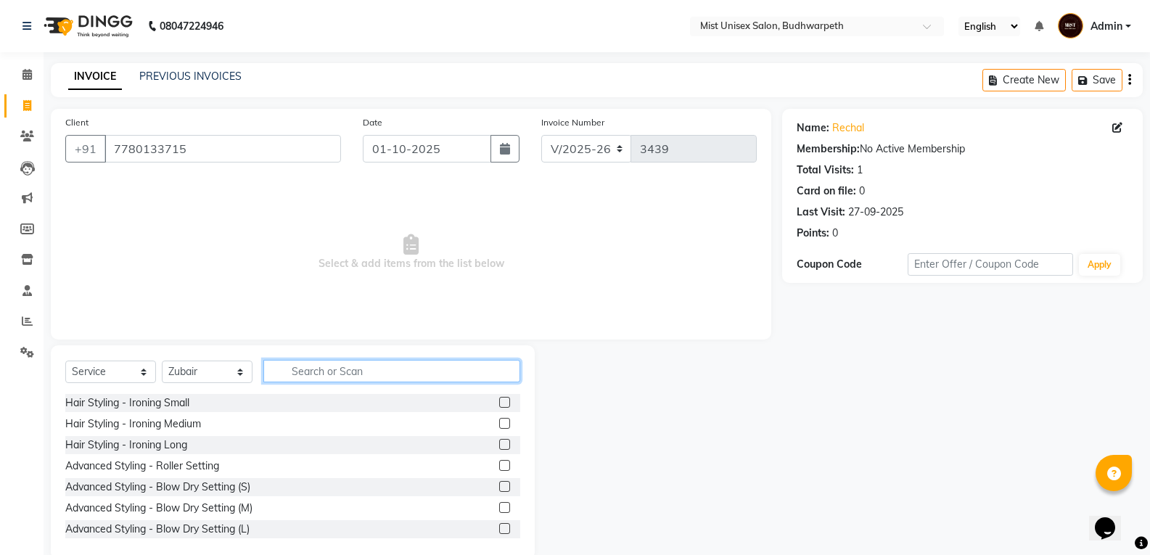
click at [320, 370] on input "text" at bounding box center [391, 371] width 257 height 22
type input "Hair cut"
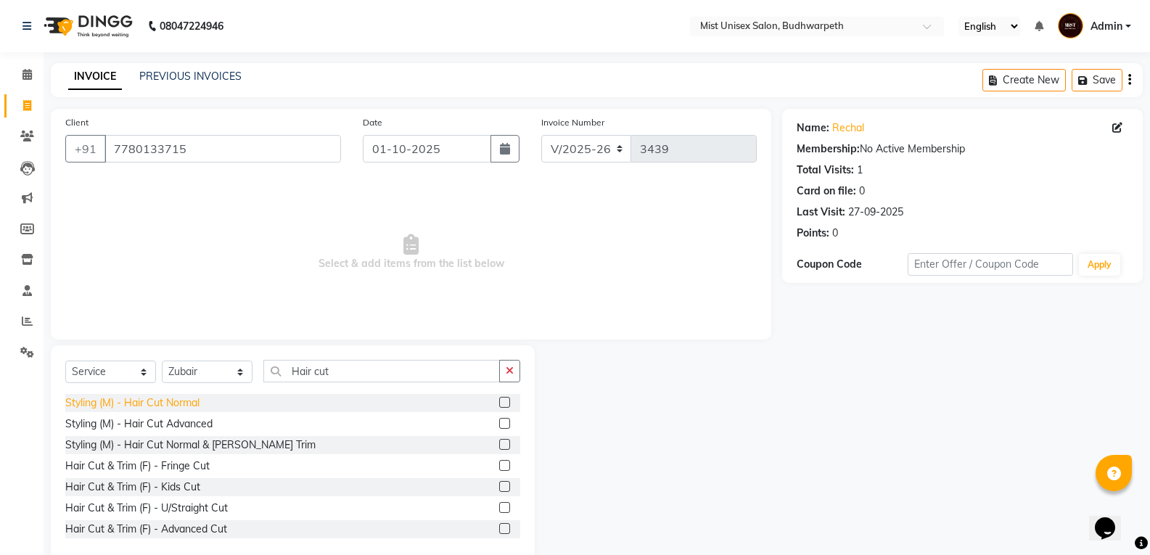
click at [143, 404] on div "Styling (M) - Hair Cut Normal" at bounding box center [132, 402] width 134 height 15
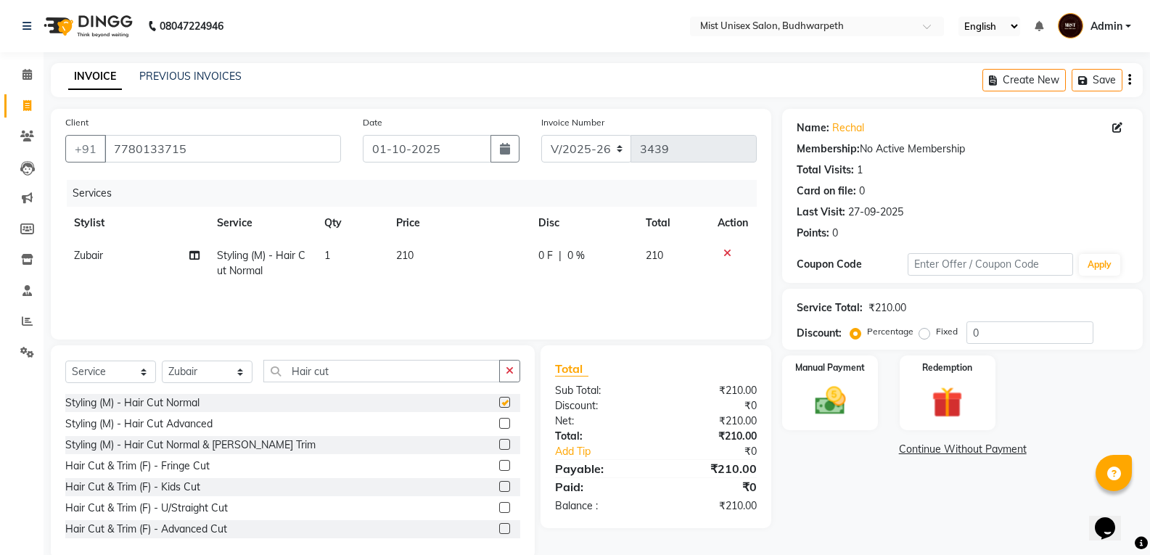
checkbox input "false"
click at [506, 374] on icon "button" at bounding box center [510, 371] width 8 height 10
click at [535, 261] on td "0 F | 0 %" at bounding box center [583, 263] width 107 height 48
select select "66487"
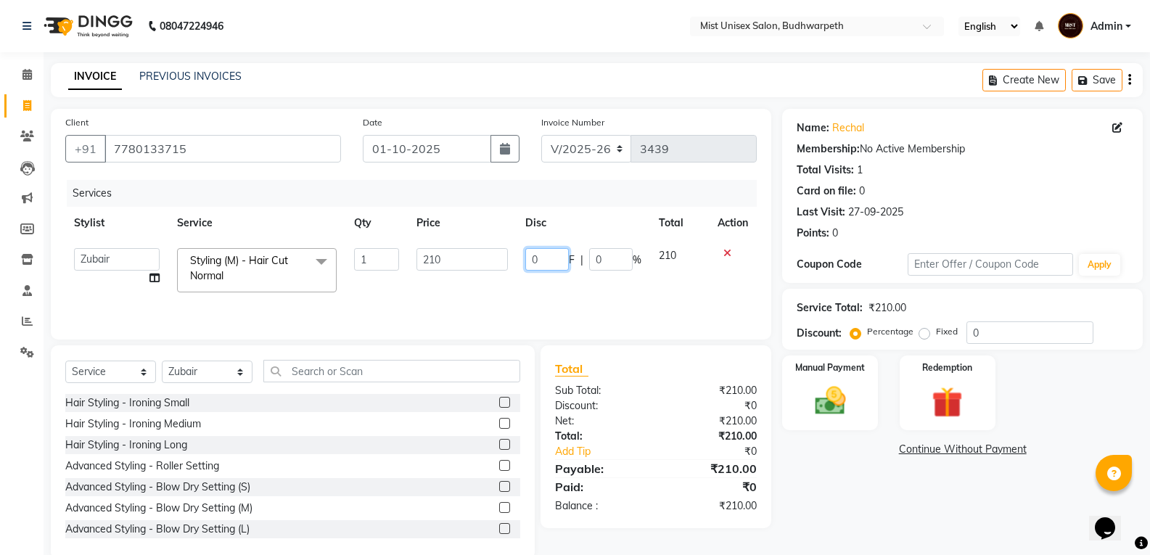
click at [543, 256] on input "0" at bounding box center [547, 259] width 44 height 22
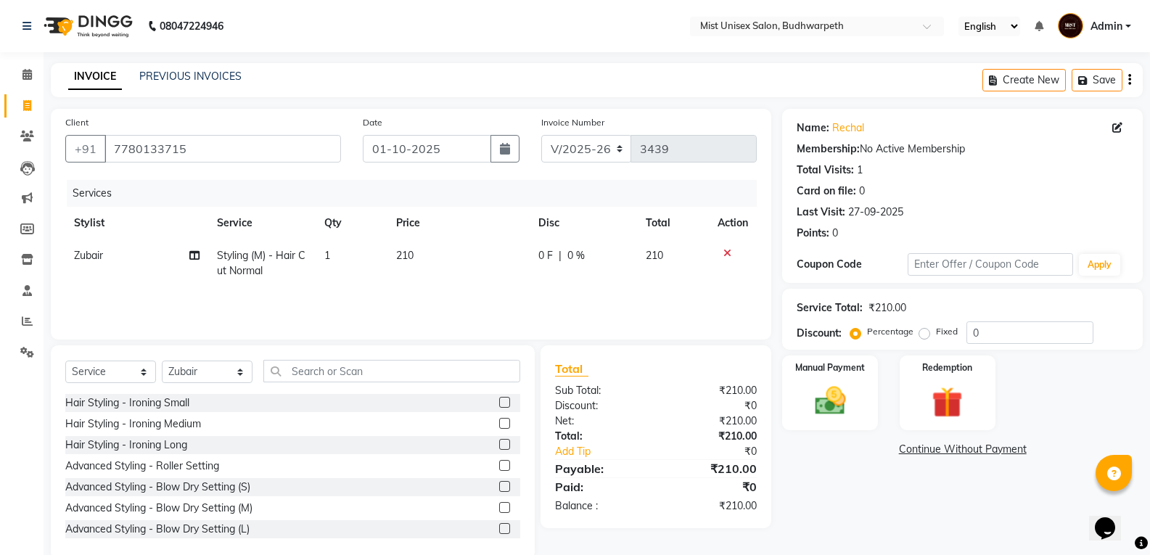
click at [598, 305] on div "Services Stylist Service Qty Price Disc Total Action Zubair Styling (M) - Hair …" at bounding box center [410, 252] width 691 height 145
click at [852, 393] on img at bounding box center [830, 400] width 52 height 37
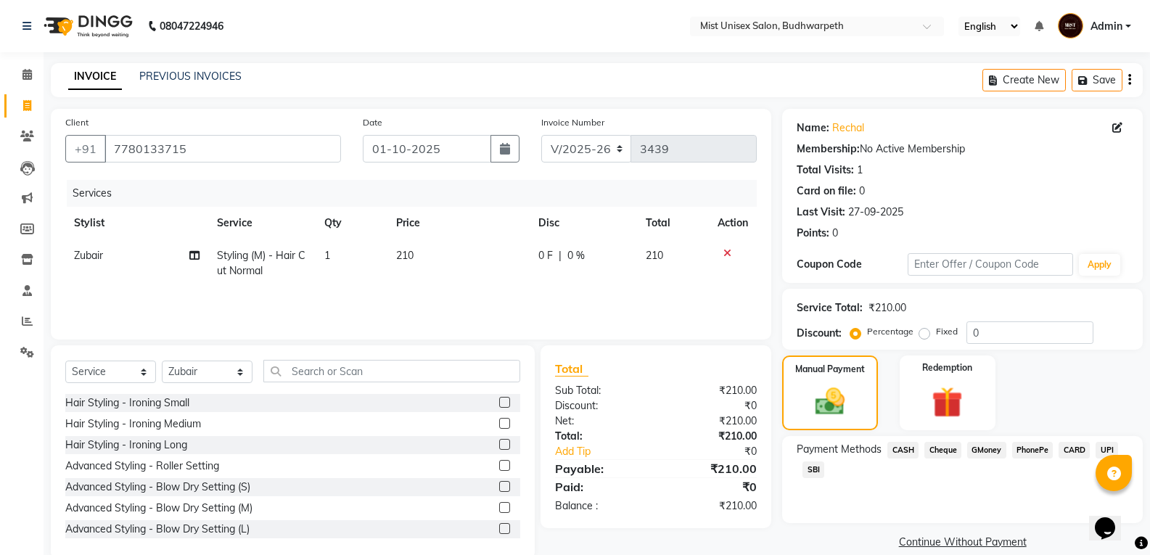
click at [897, 450] on span "CASH" at bounding box center [902, 450] width 31 height 17
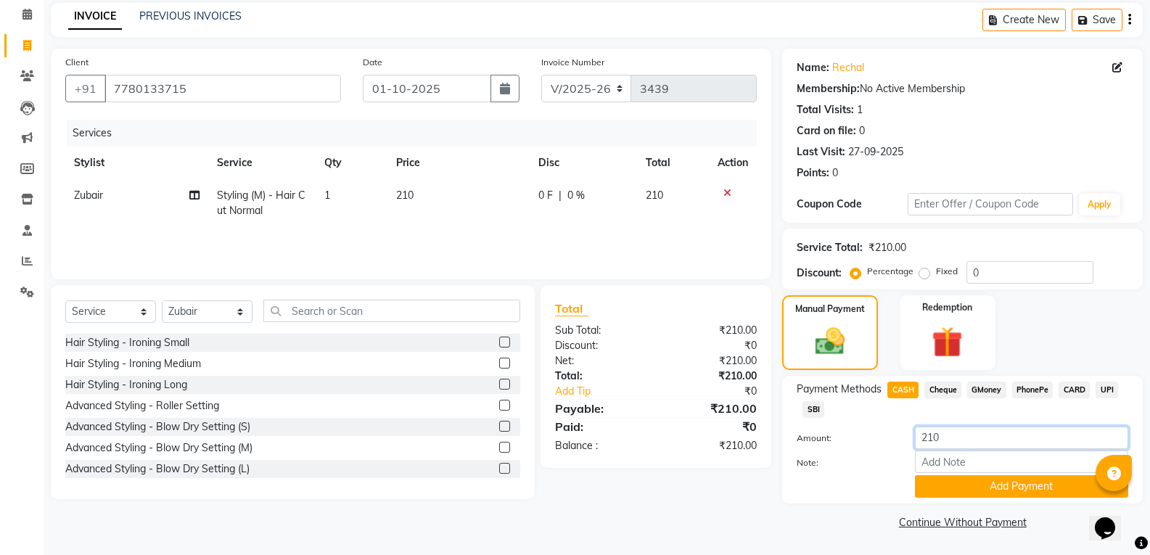
click at [944, 432] on input "210" at bounding box center [1021, 438] width 213 height 22
type input "200"
click at [965, 488] on button "Add Payment" at bounding box center [1021, 486] width 213 height 22
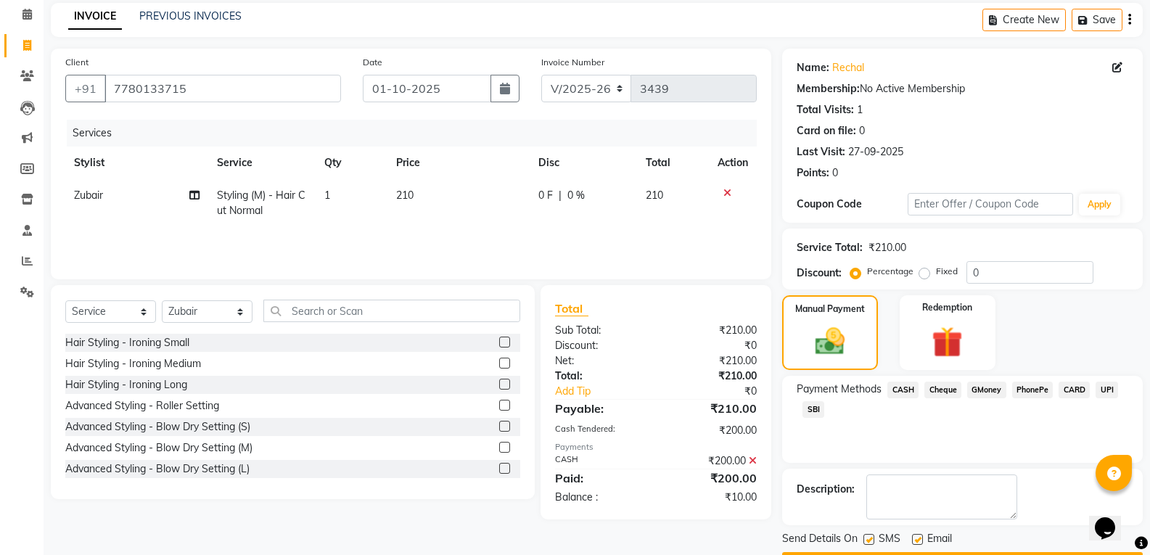
scroll to position [102, 0]
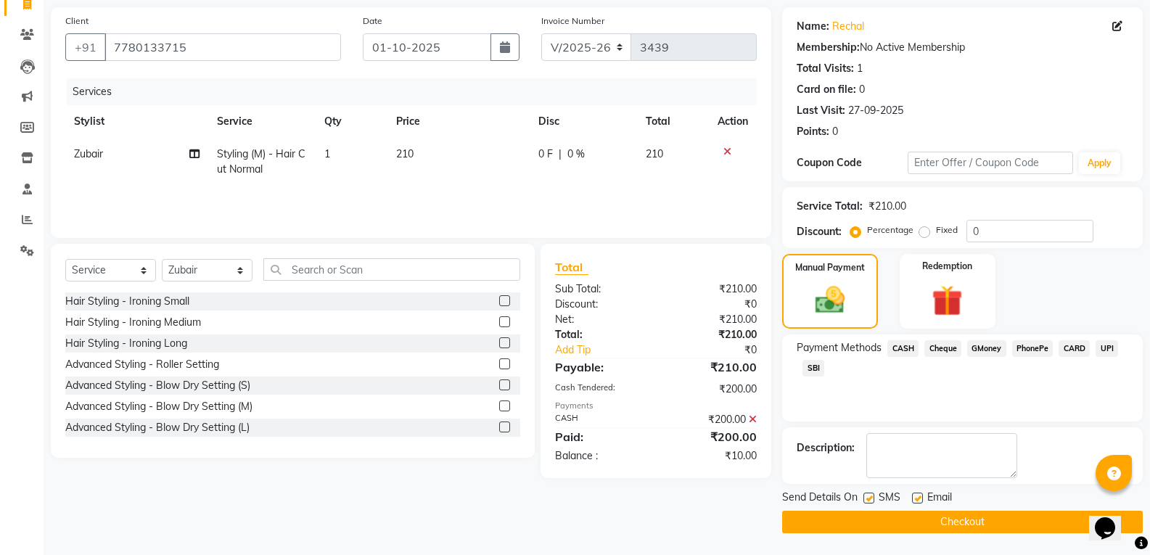
click at [971, 519] on button "Checkout" at bounding box center [962, 522] width 361 height 22
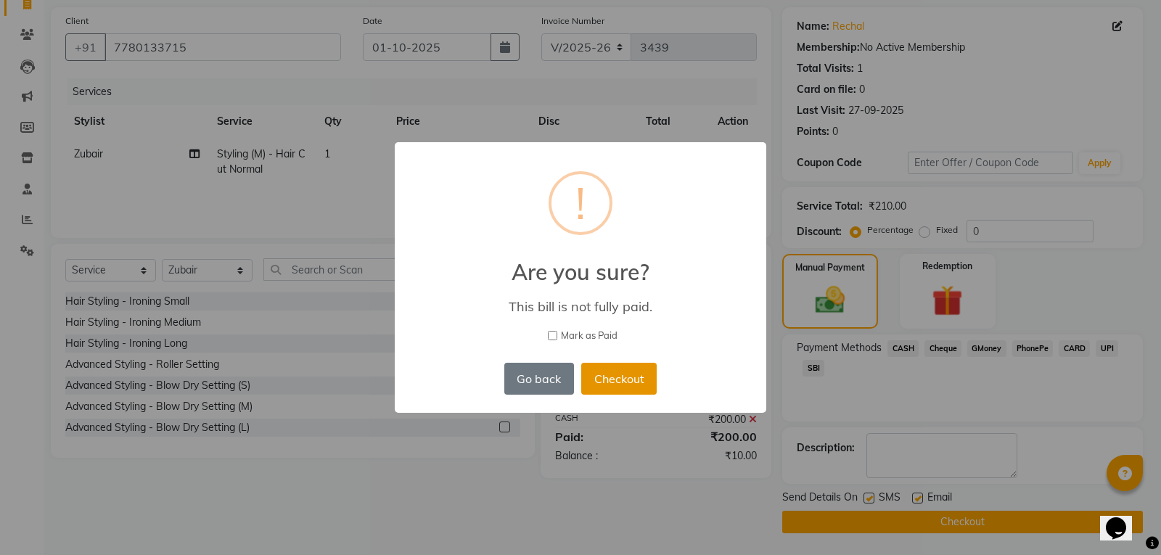
click at [619, 390] on button "Checkout" at bounding box center [618, 379] width 75 height 32
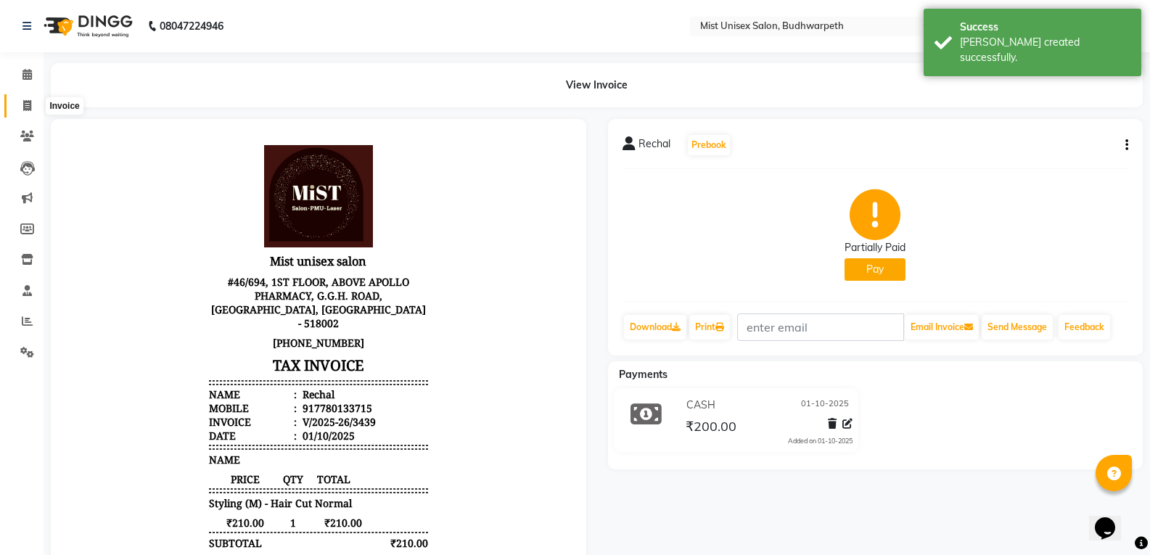
click at [21, 98] on span at bounding box center [27, 106] width 25 height 17
select select "service"
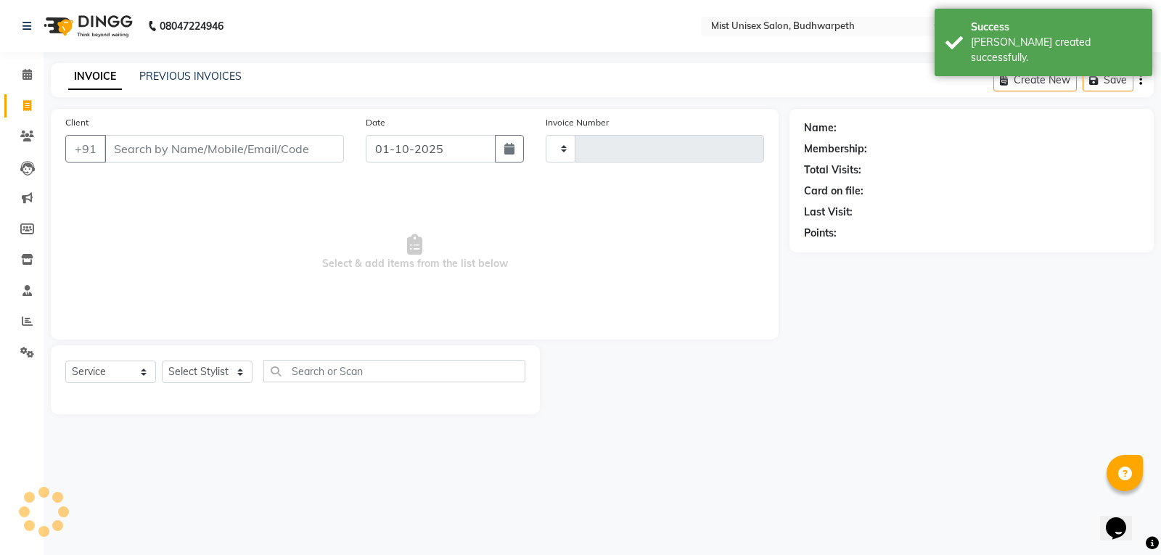
type input "3440"
select select "5227"
click at [213, 75] on link "PREVIOUS INVOICES" at bounding box center [190, 76] width 102 height 13
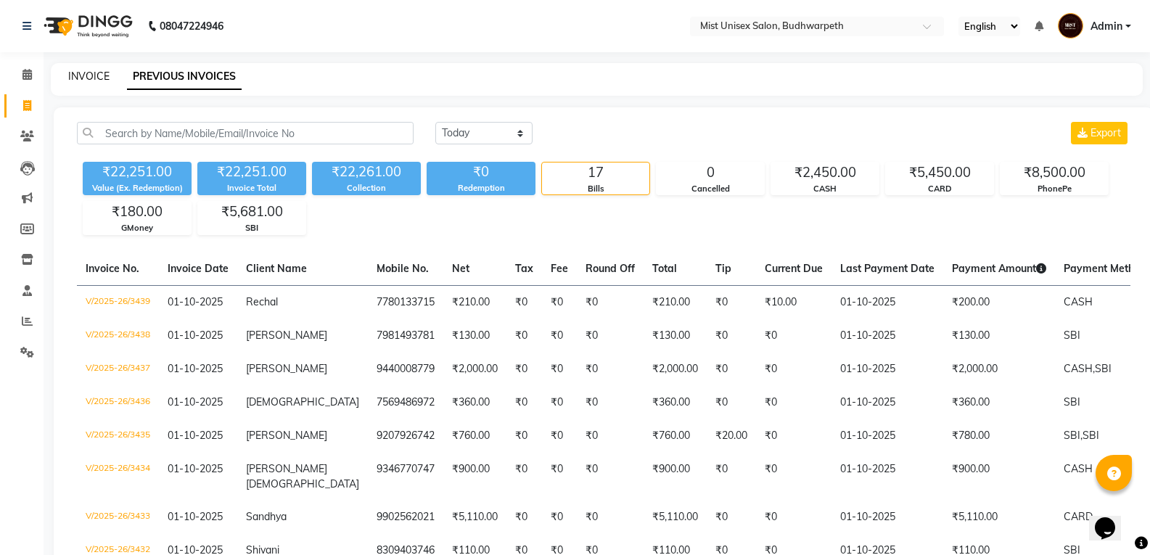
click at [91, 78] on link "INVOICE" at bounding box center [88, 76] width 41 height 13
select select "service"
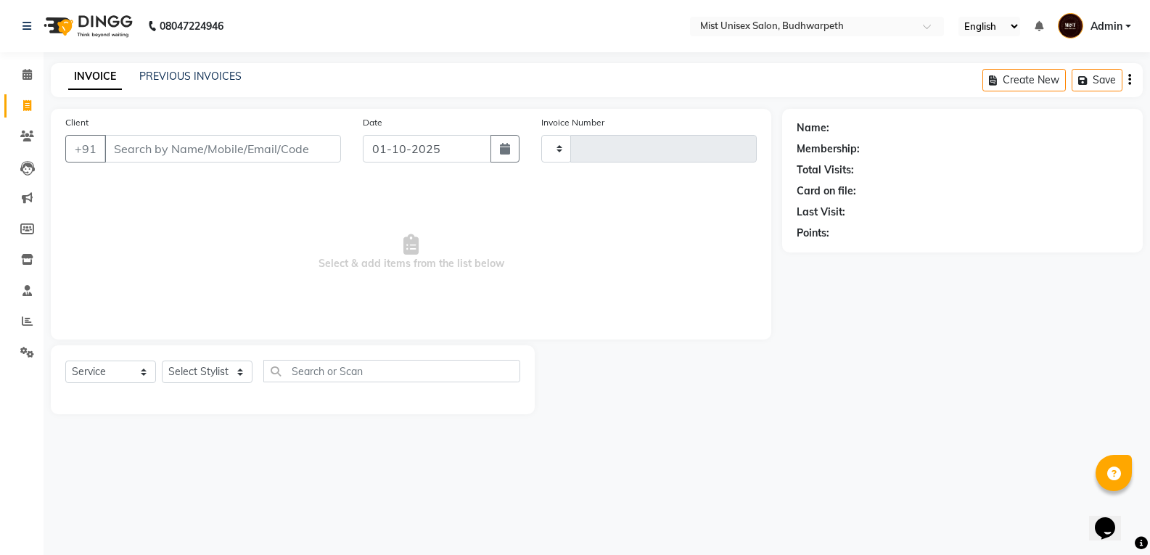
type input "3440"
select select "5227"
select select "service"
click at [172, 72] on link "PREVIOUS INVOICES" at bounding box center [190, 76] width 102 height 13
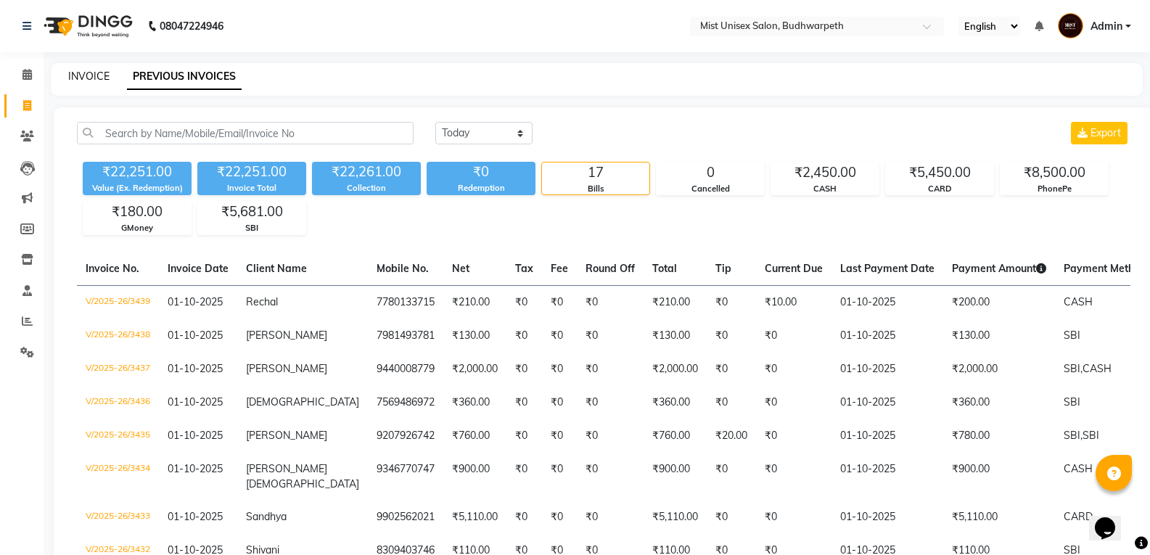
click at [73, 75] on link "INVOICE" at bounding box center [88, 76] width 41 height 13
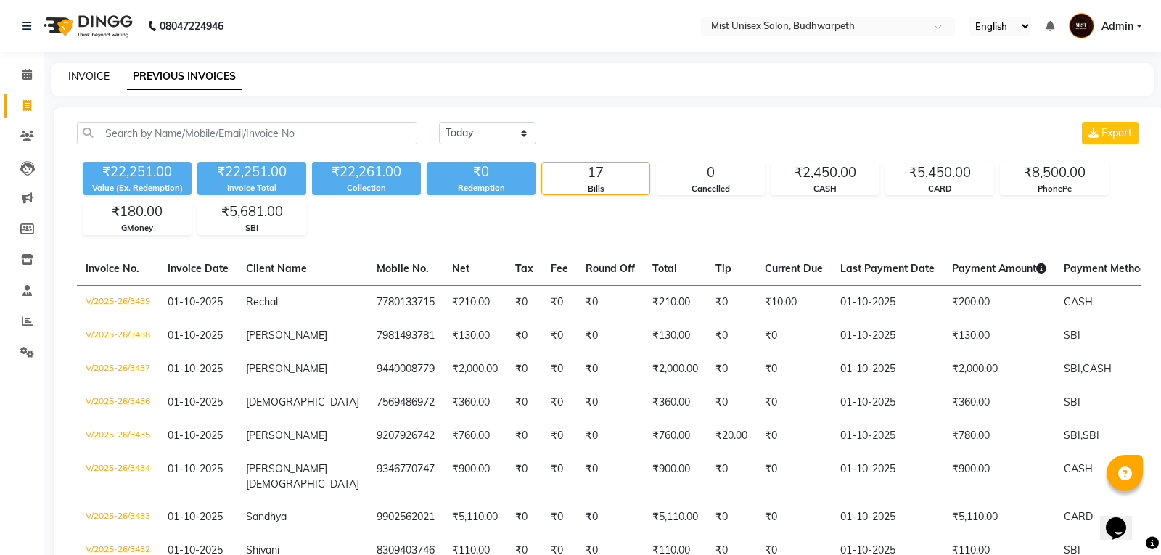
select select "5227"
select select "service"
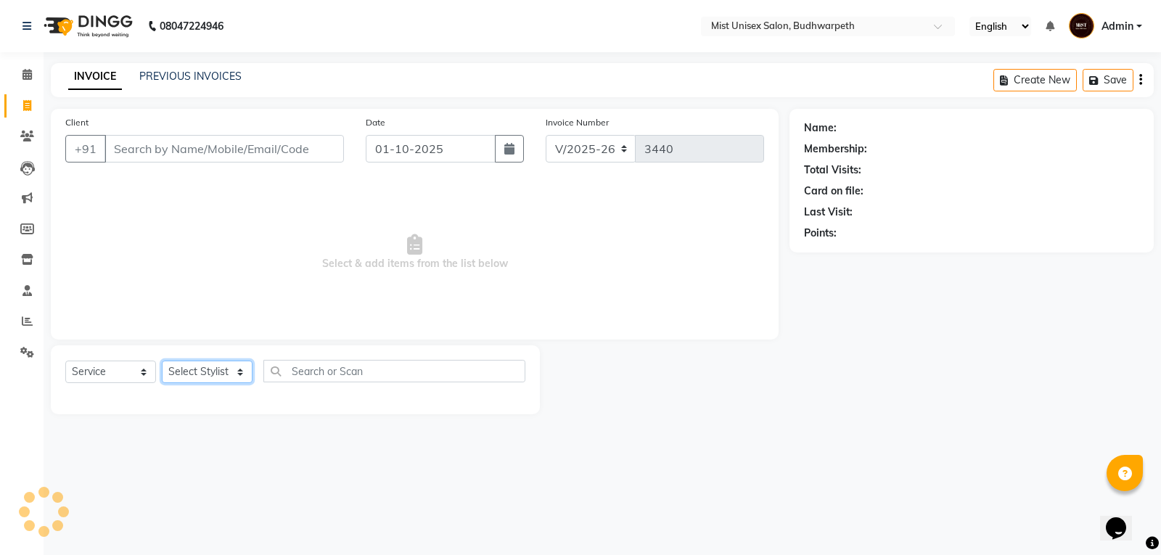
click at [200, 368] on select "Select Stylist Abhi Ram [PERSON_NAME] [PERSON_NAME] Lakshmi Madhu [PERSON_NAME]…" at bounding box center [207, 372] width 91 height 22
select select "66487"
click at [162, 361] on select "Select Stylist Abhi Ram [PERSON_NAME] [PERSON_NAME] Lakshmi Madhu [PERSON_NAME]…" at bounding box center [207, 372] width 91 height 22
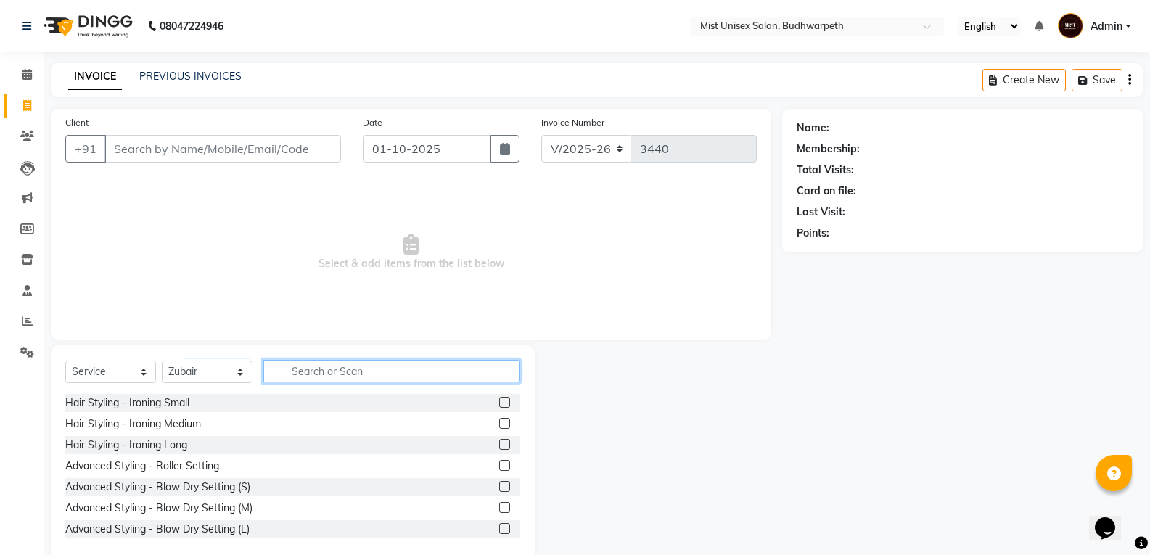
click at [294, 368] on input "text" at bounding box center [391, 371] width 257 height 22
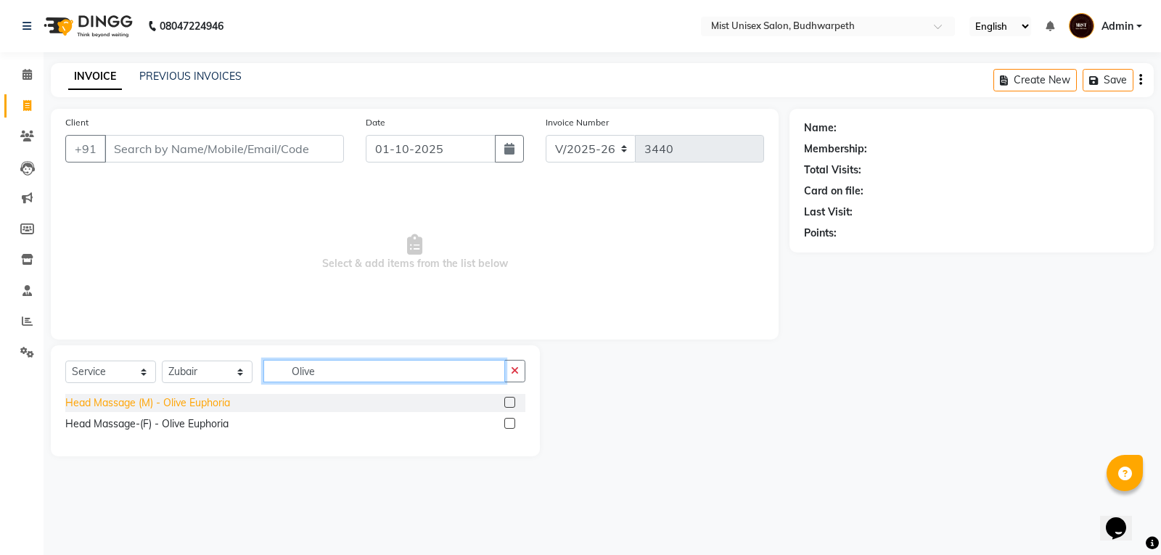
type input "Olive"
click at [191, 406] on div "Head Massage (M) - Olive Euphoria" at bounding box center [147, 402] width 165 height 15
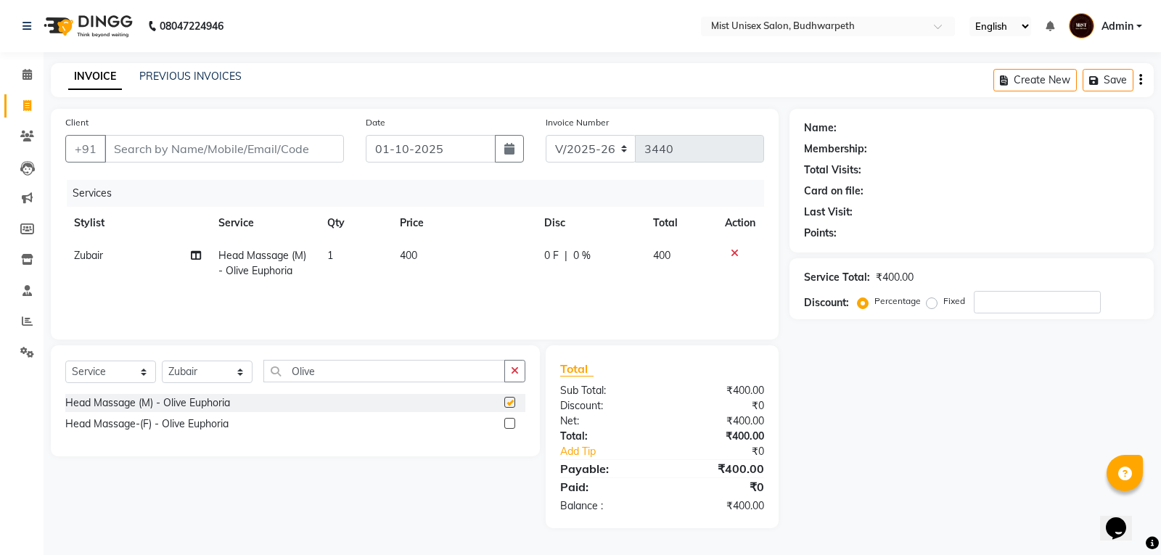
checkbox input "false"
click at [516, 374] on icon "button" at bounding box center [515, 371] width 8 height 10
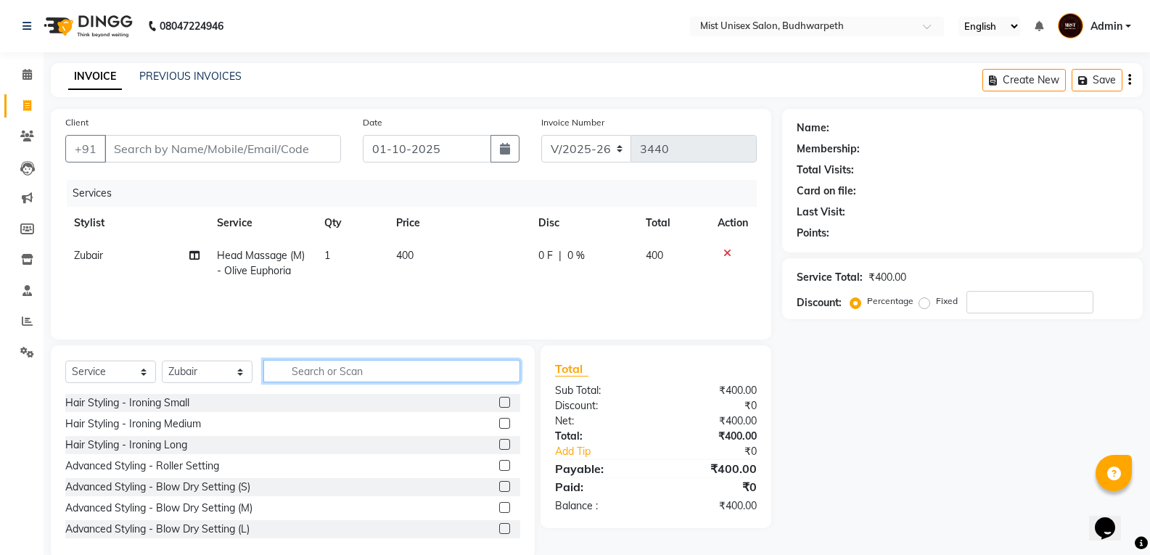
click at [365, 371] on input "text" at bounding box center [391, 371] width 257 height 22
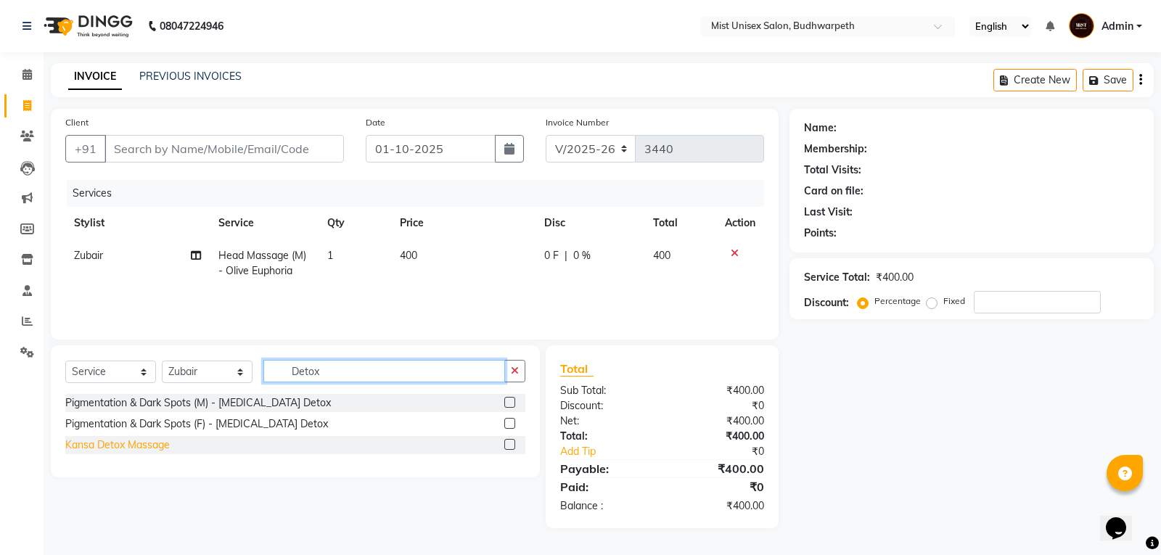
type input "Detox"
click at [129, 448] on div "Kansa Detox Massage" at bounding box center [117, 444] width 104 height 15
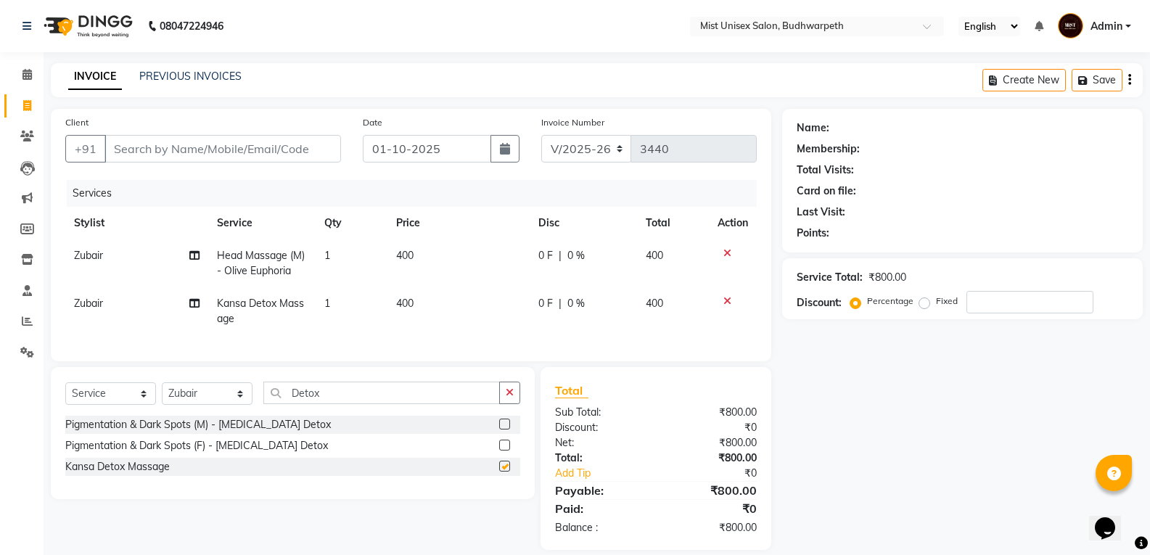
checkbox input "false"
click at [332, 310] on td "1" at bounding box center [352, 311] width 72 height 48
select select "66487"
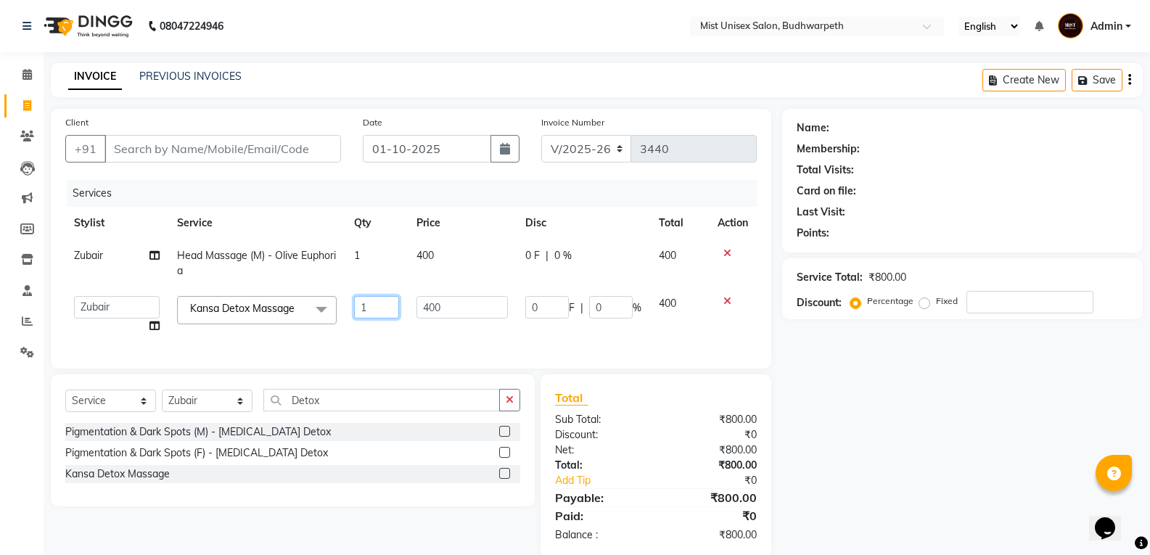
click at [369, 306] on input "1" at bounding box center [376, 307] width 45 height 22
type input "2"
click at [376, 339] on div "Services Stylist Service Qty Price Disc Total Action Zubair Head Massage (M) - …" at bounding box center [410, 267] width 691 height 174
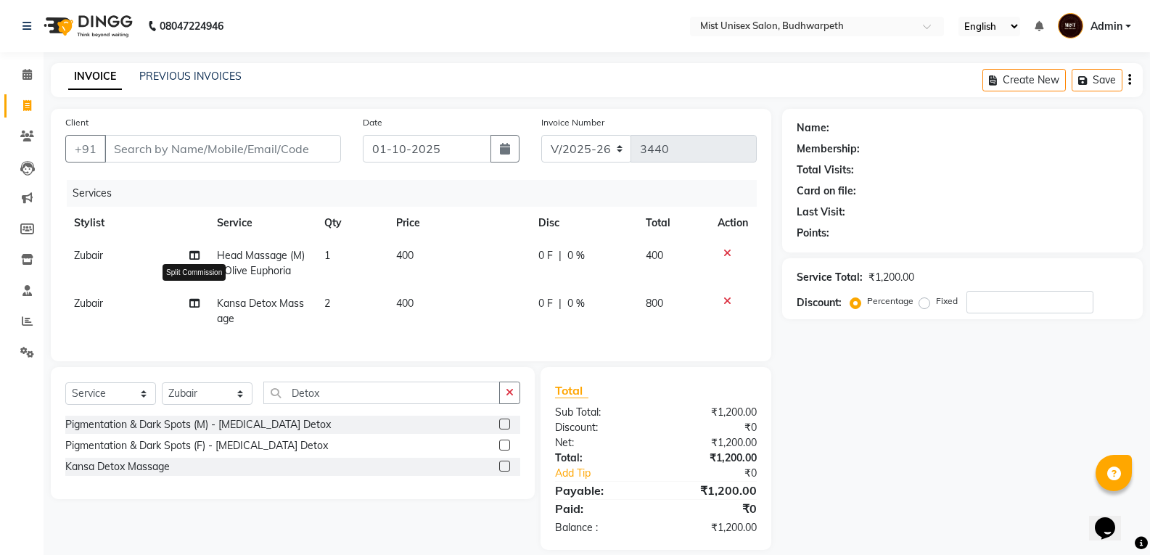
click at [194, 302] on icon at bounding box center [194, 303] width 10 height 10
select select "66487"
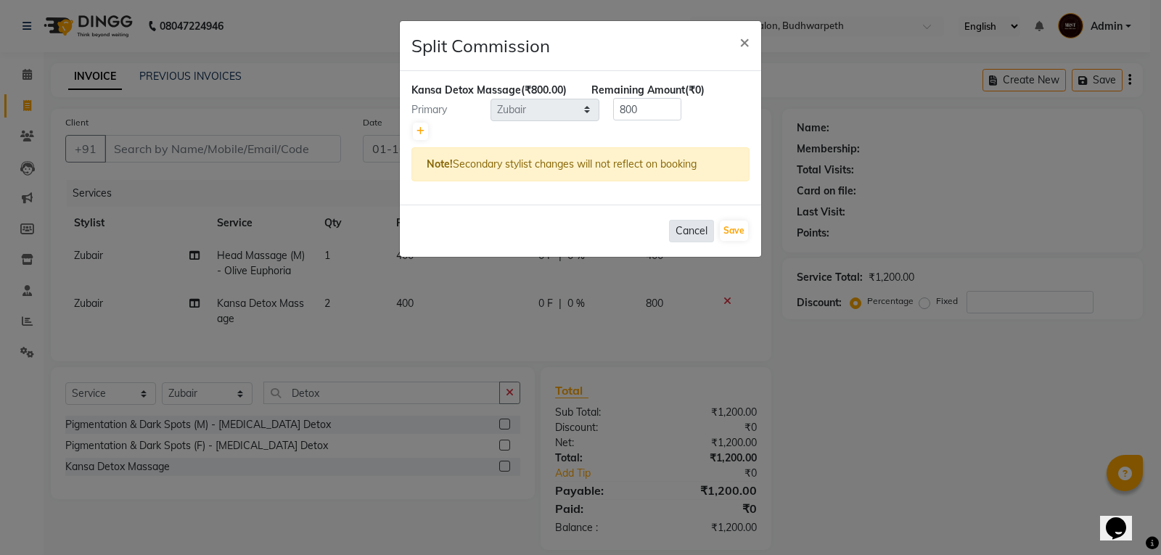
click at [699, 237] on button "Cancel" at bounding box center [691, 231] width 45 height 22
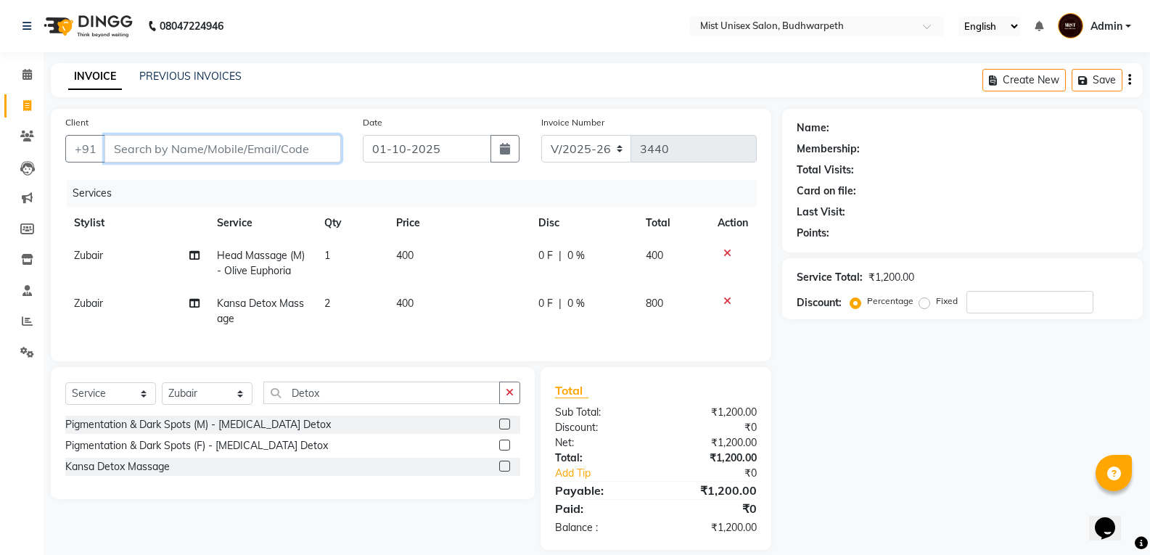
click at [146, 153] on input "Client" at bounding box center [222, 149] width 236 height 28
type input "9"
type input "0"
type input "9600056978"
click at [279, 158] on button "Add Client" at bounding box center [303, 149] width 75 height 28
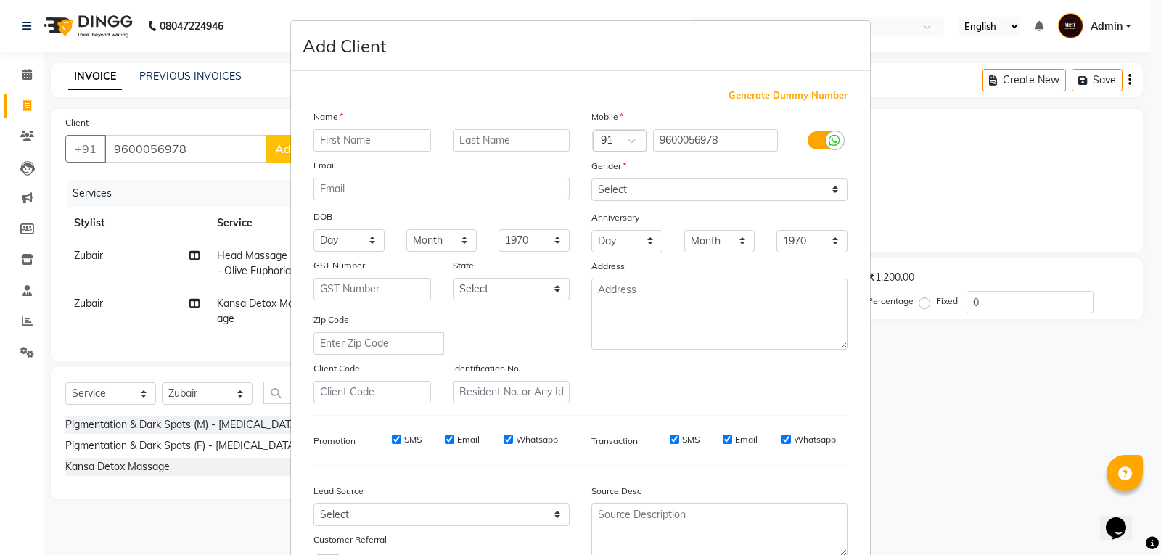
click at [345, 143] on input "text" at bounding box center [372, 140] width 118 height 22
type input "Hussain"
click at [635, 190] on select "Select [DEMOGRAPHIC_DATA] [DEMOGRAPHIC_DATA] Other Prefer Not To Say" at bounding box center [719, 189] width 256 height 22
select select "male"
click at [591, 178] on select "Select [DEMOGRAPHIC_DATA] [DEMOGRAPHIC_DATA] Other Prefer Not To Say" at bounding box center [719, 189] width 256 height 22
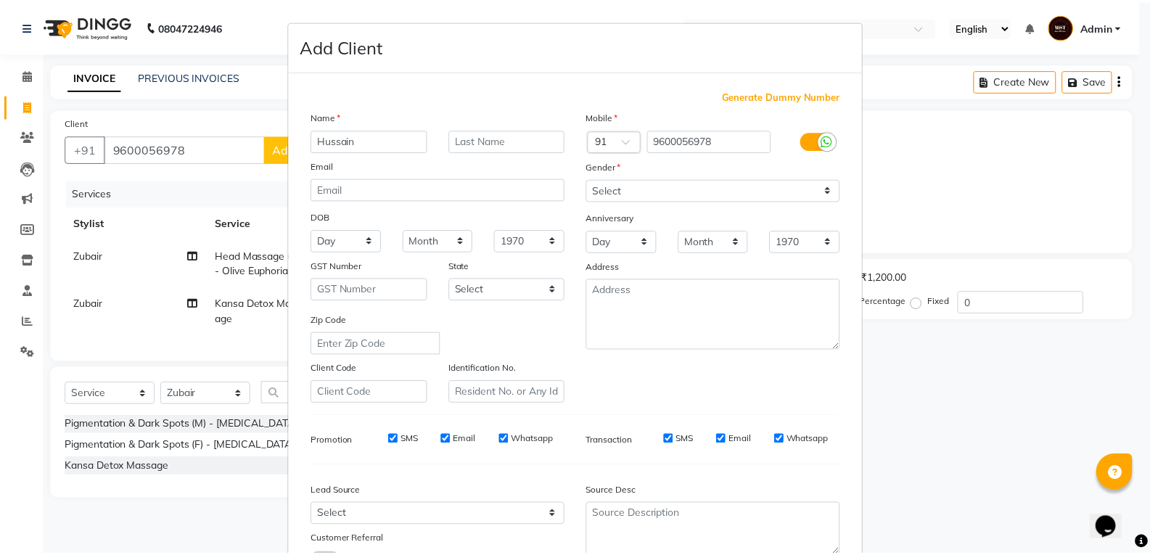
scroll to position [115, 0]
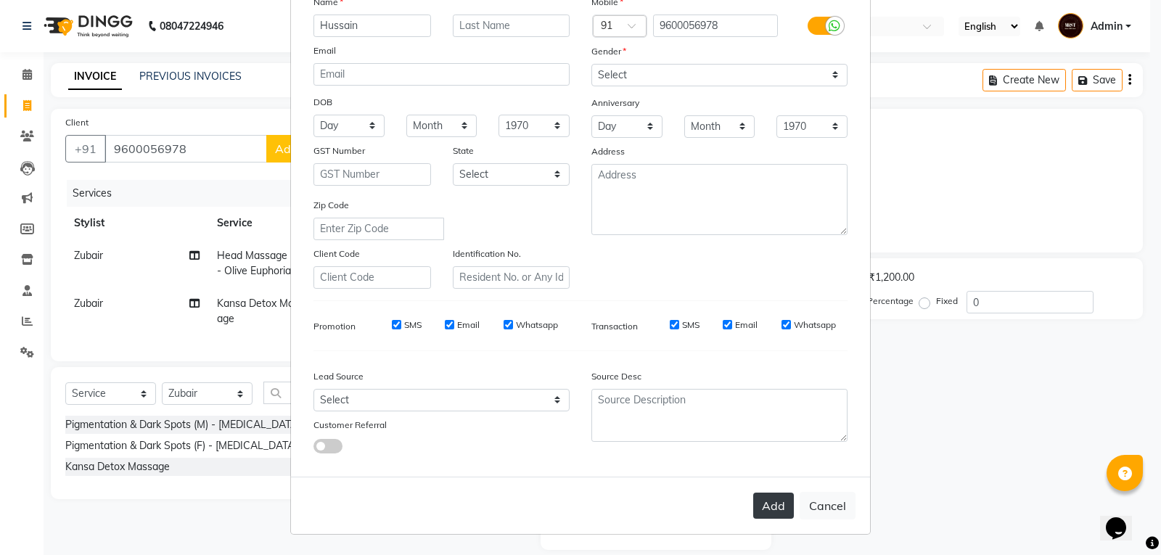
click at [780, 503] on button "Add" at bounding box center [773, 506] width 41 height 26
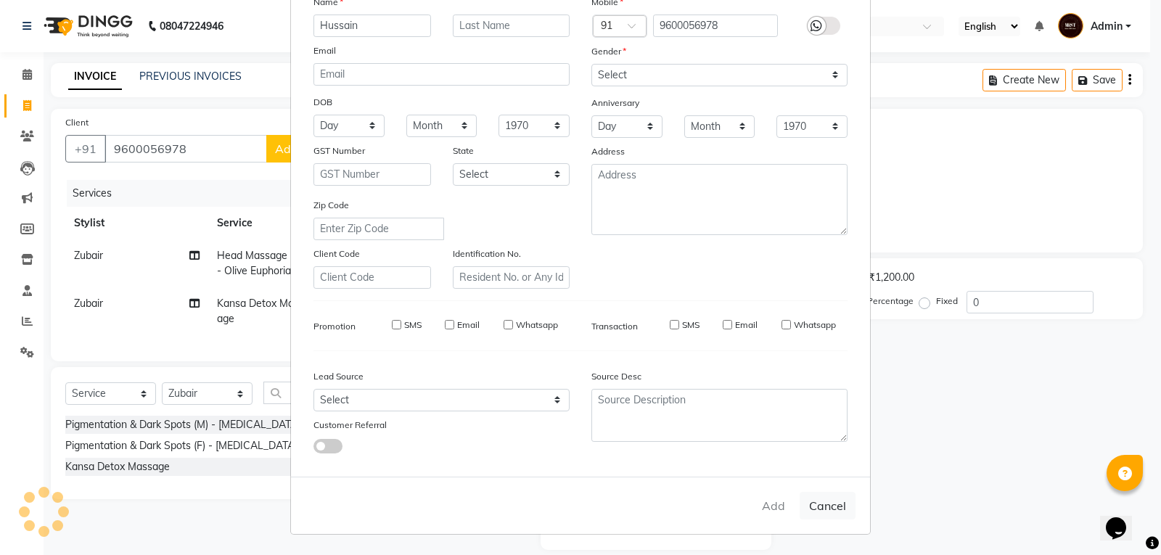
select select
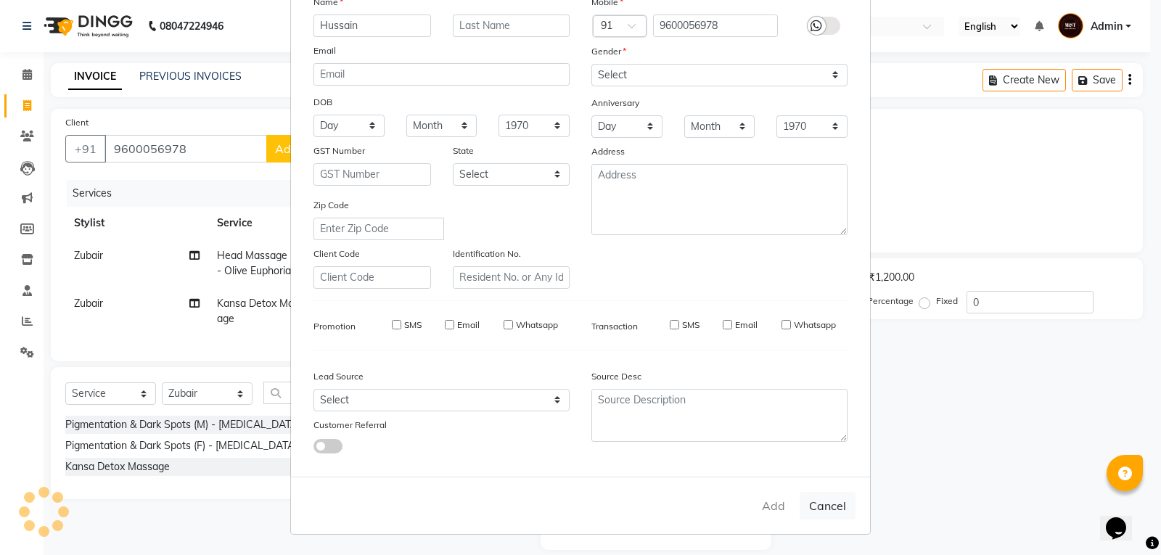
select select
checkbox input "false"
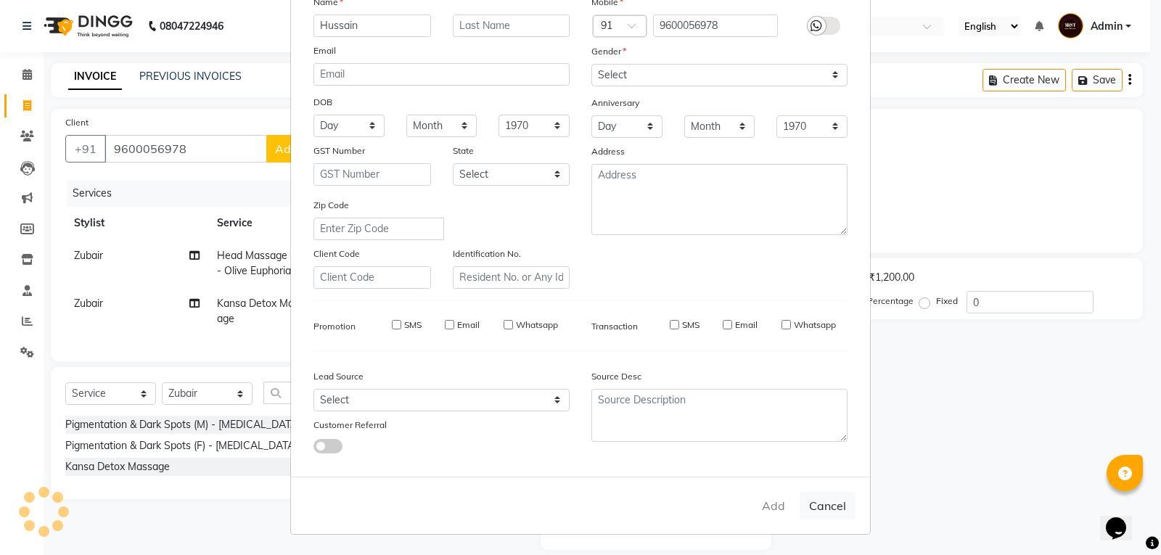
checkbox input "false"
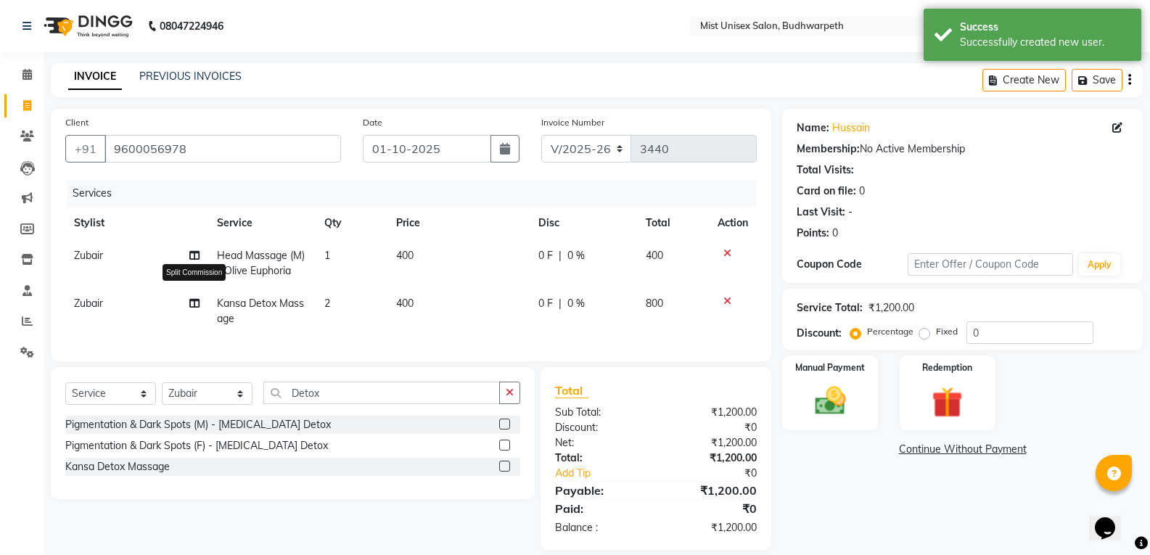
click at [194, 308] on span at bounding box center [194, 303] width 10 height 15
select select "66487"
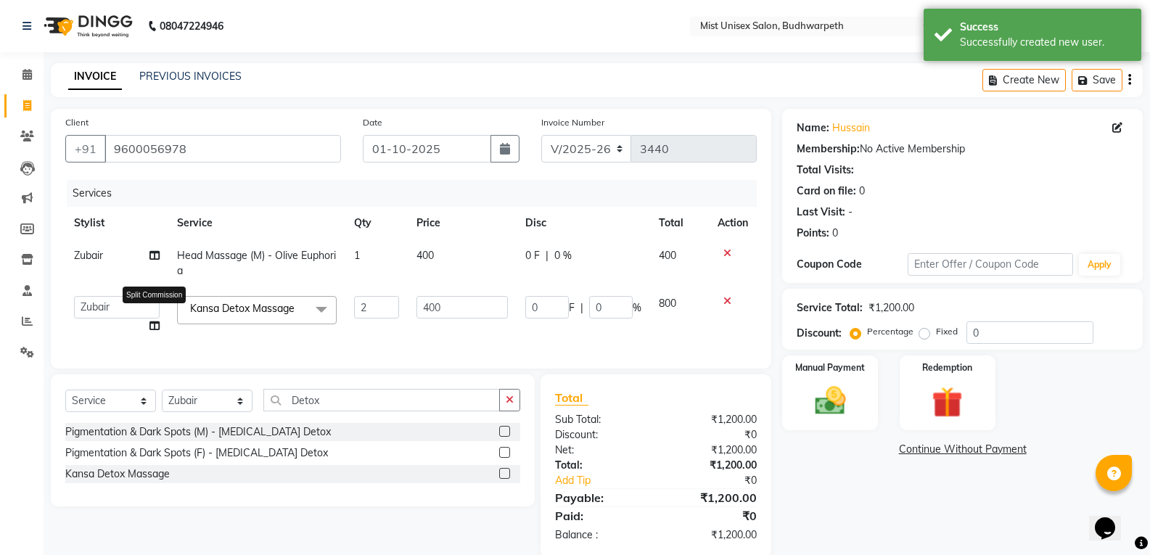
click at [152, 326] on icon at bounding box center [154, 326] width 10 height 10
select select "66487"
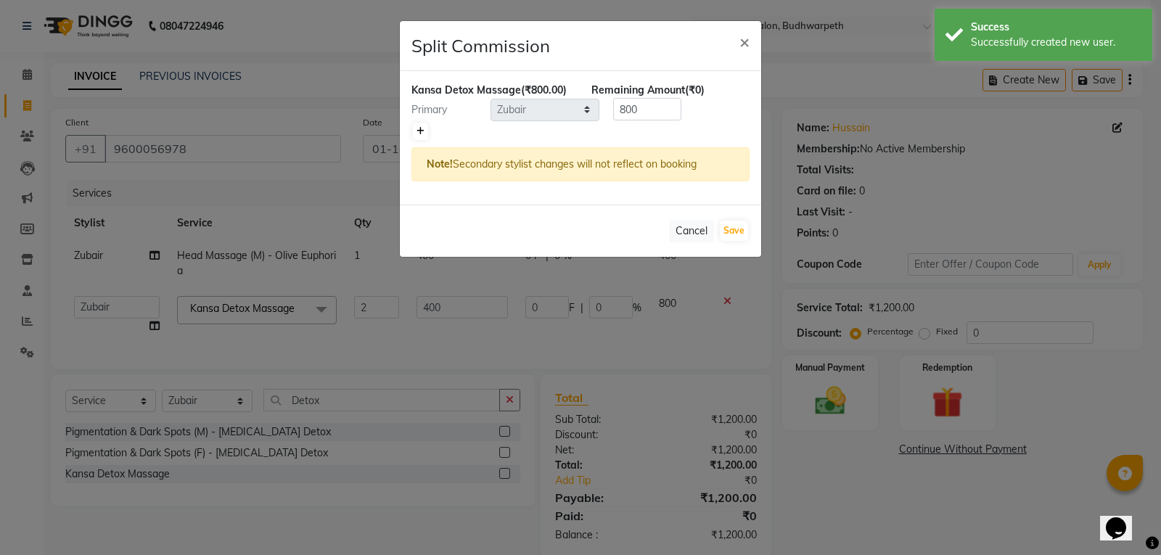
click at [424, 131] on link at bounding box center [420, 131] width 15 height 17
type input "400"
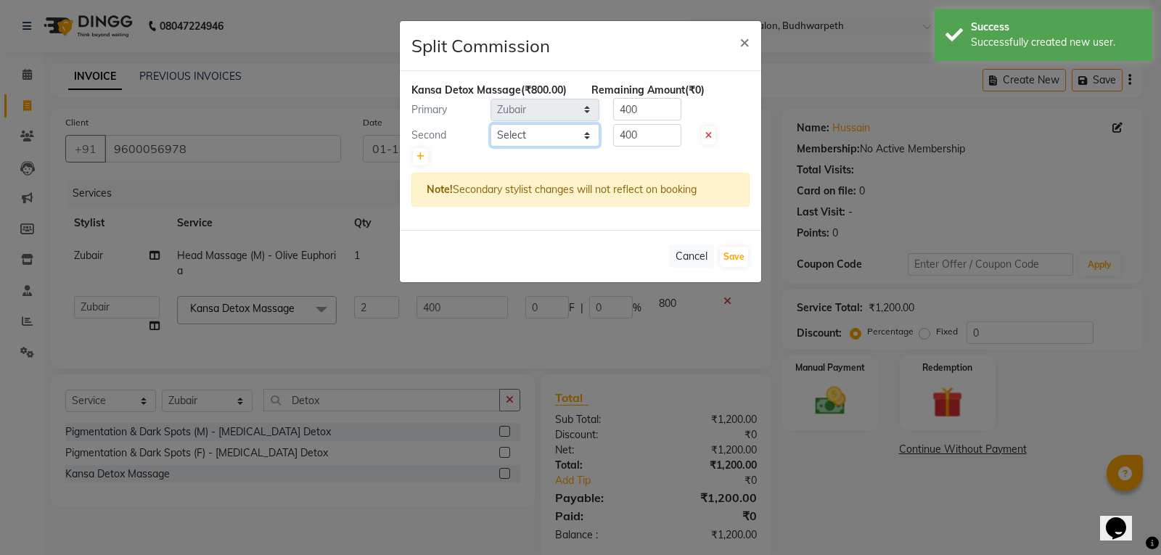
click at [530, 135] on select "Select Abhi Ram [PERSON_NAME] [PERSON_NAME] Lakshmi Madhu [PERSON_NAME] [PERSON…" at bounding box center [544, 135] width 109 height 22
select select "35495"
click at [490, 124] on select "Select Abhi Ram [PERSON_NAME] [PERSON_NAME] Lakshmi Madhu [PERSON_NAME] [PERSON…" at bounding box center [544, 135] width 109 height 22
click at [652, 106] on input "400" at bounding box center [647, 109] width 68 height 22
type input "4"
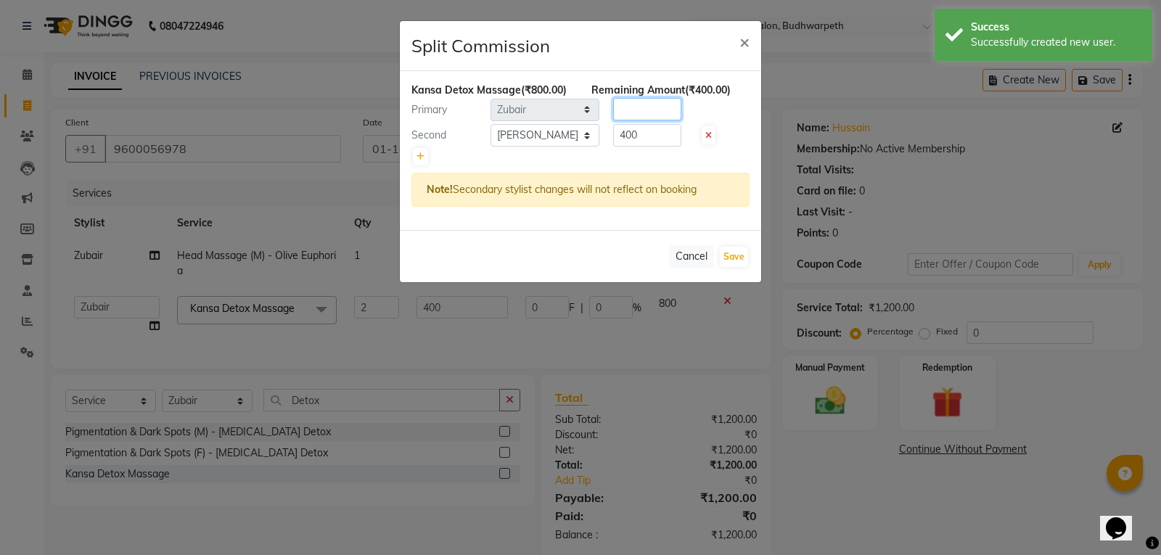
type input "1"
click at [640, 105] on input "1" at bounding box center [647, 109] width 68 height 22
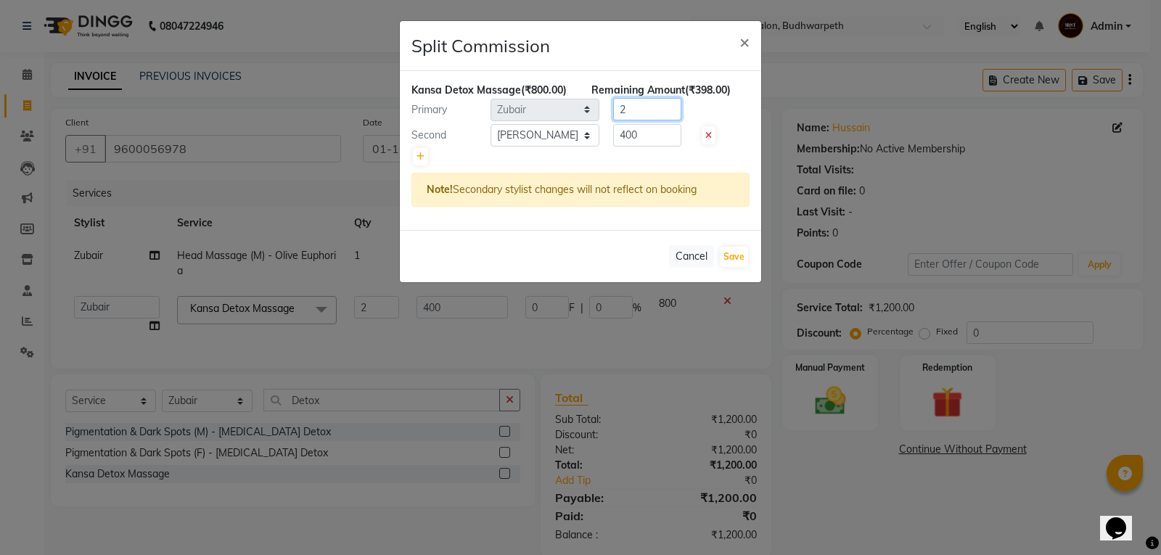
type input "2"
click at [644, 135] on input "400" at bounding box center [647, 135] width 68 height 22
type input "4"
type input "798"
click at [726, 255] on button "Save" at bounding box center [734, 257] width 28 height 20
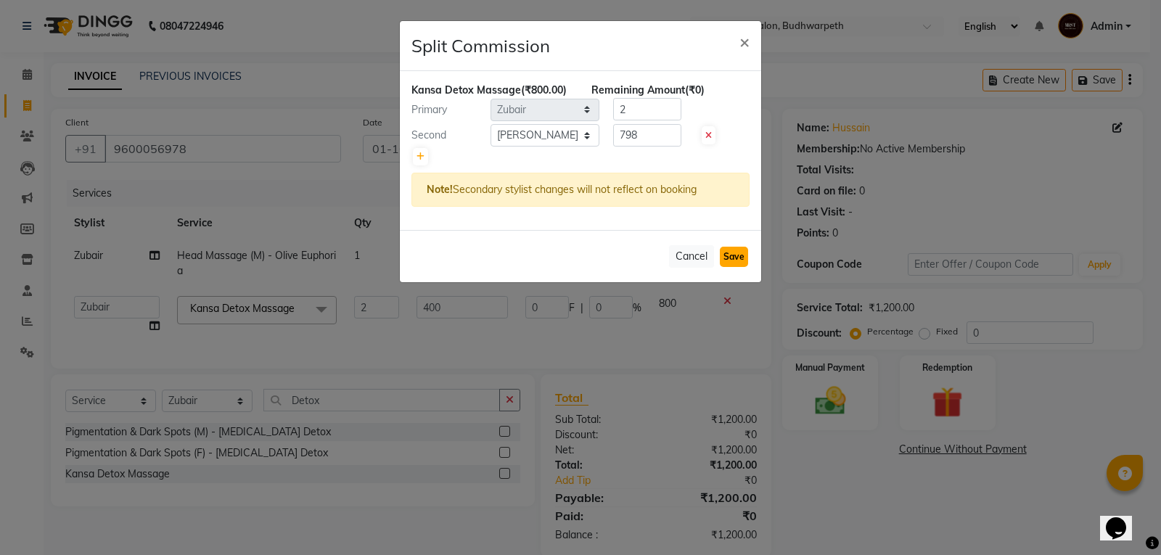
select select "Select"
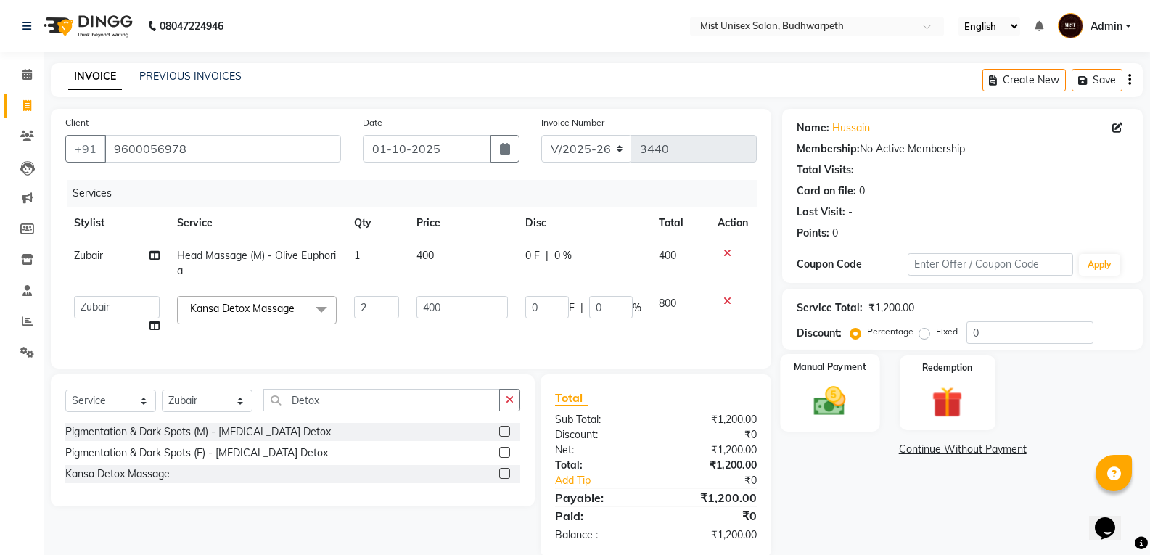
click at [831, 407] on img at bounding box center [830, 400] width 52 height 37
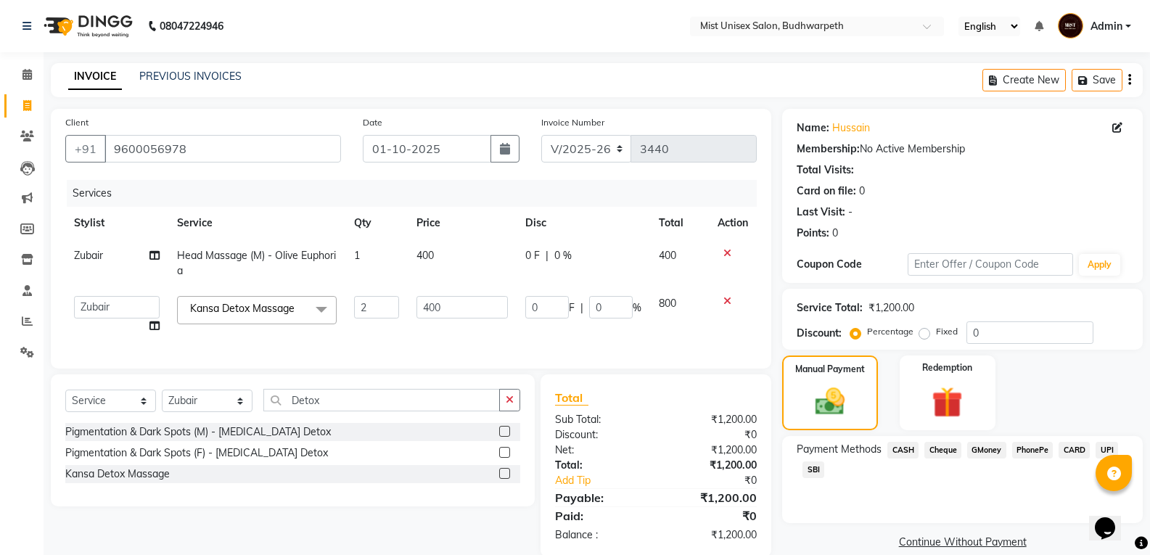
drag, startPoint x: 1140, startPoint y: 398, endPoint x: 1148, endPoint y: 410, distance: 13.7
click at [1148, 410] on div "Manual Payment Redemption" at bounding box center [962, 392] width 382 height 75
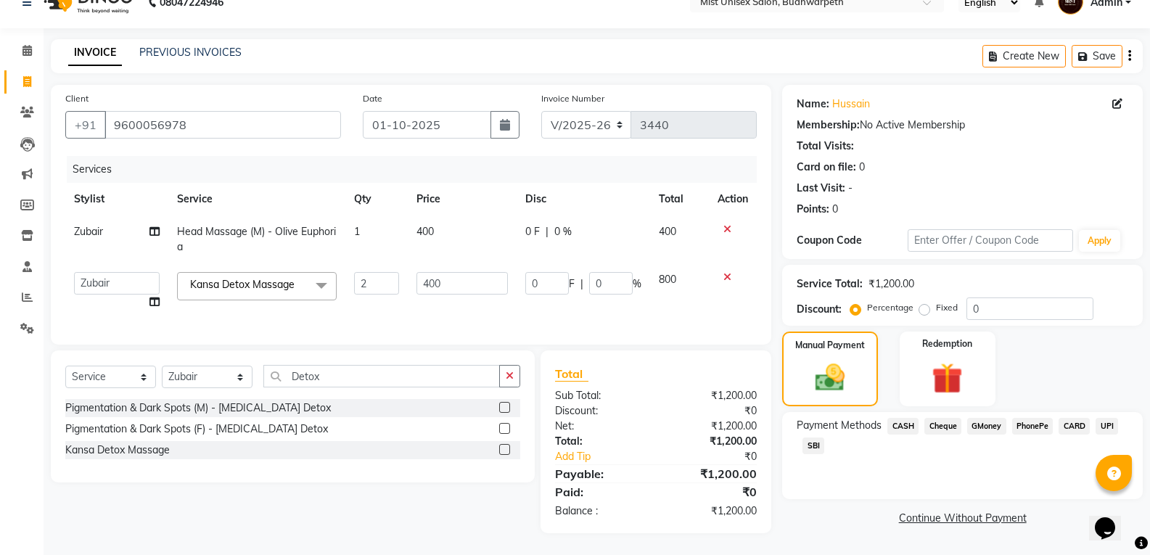
click at [815, 437] on span "SBI" at bounding box center [813, 445] width 22 height 17
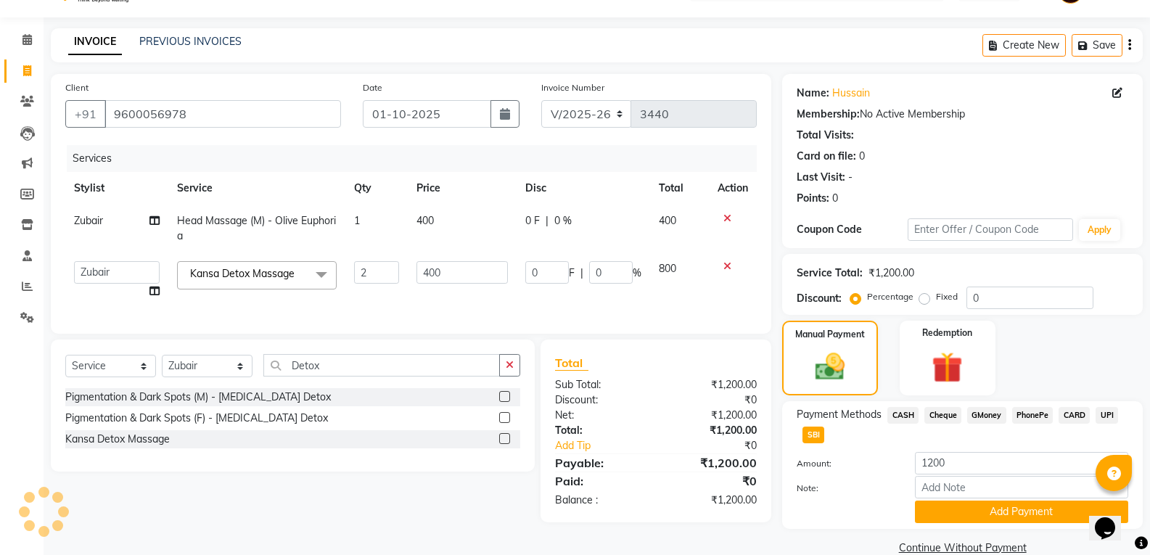
scroll to position [60, 0]
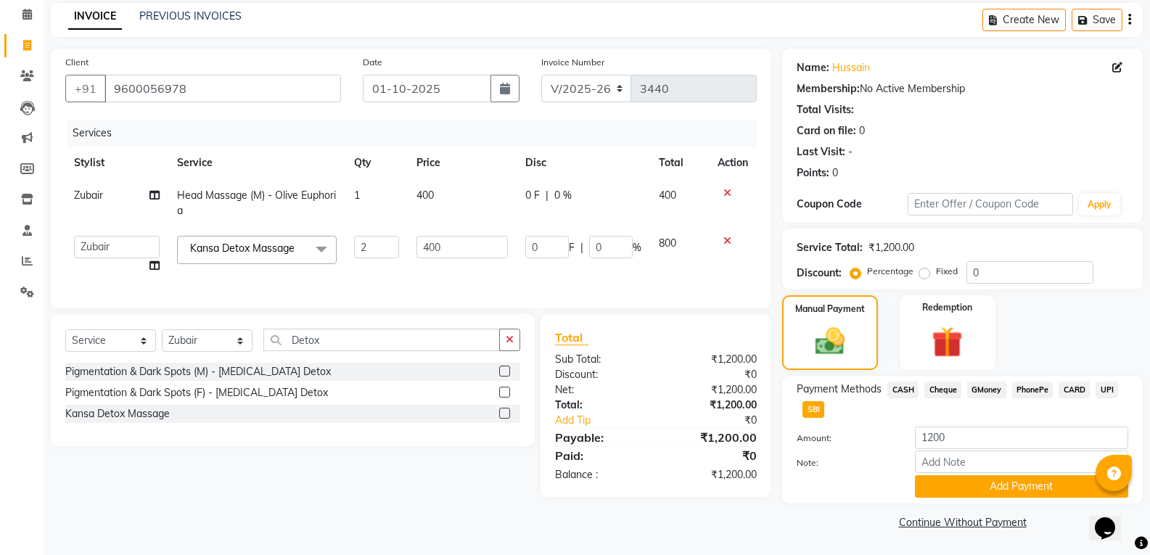
click at [1018, 498] on div "Payment Methods CASH Cheque GMoney PhonePe CARD UPI SBI Amount: 1200 Note: Add …" at bounding box center [962, 440] width 361 height 128
click at [1021, 486] on button "Add Payment" at bounding box center [1021, 486] width 213 height 22
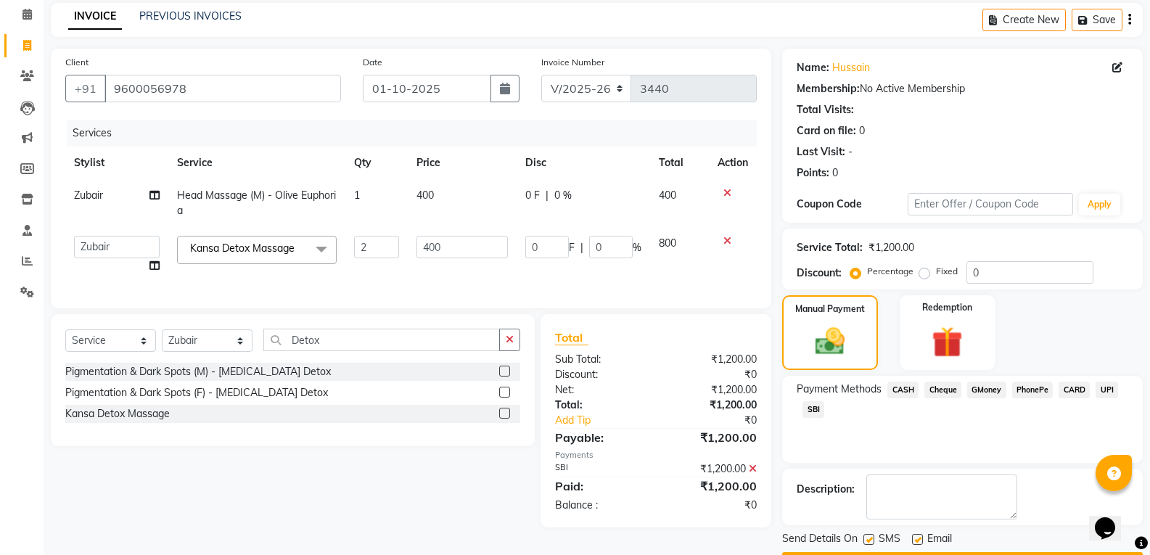
scroll to position [102, 0]
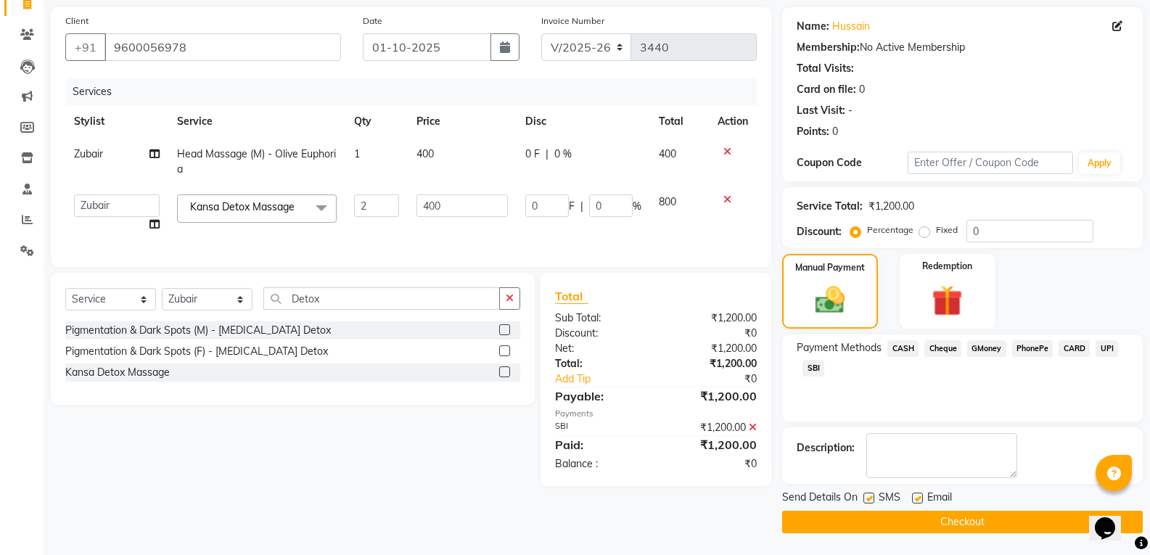
click at [994, 518] on button "Checkout" at bounding box center [962, 522] width 361 height 22
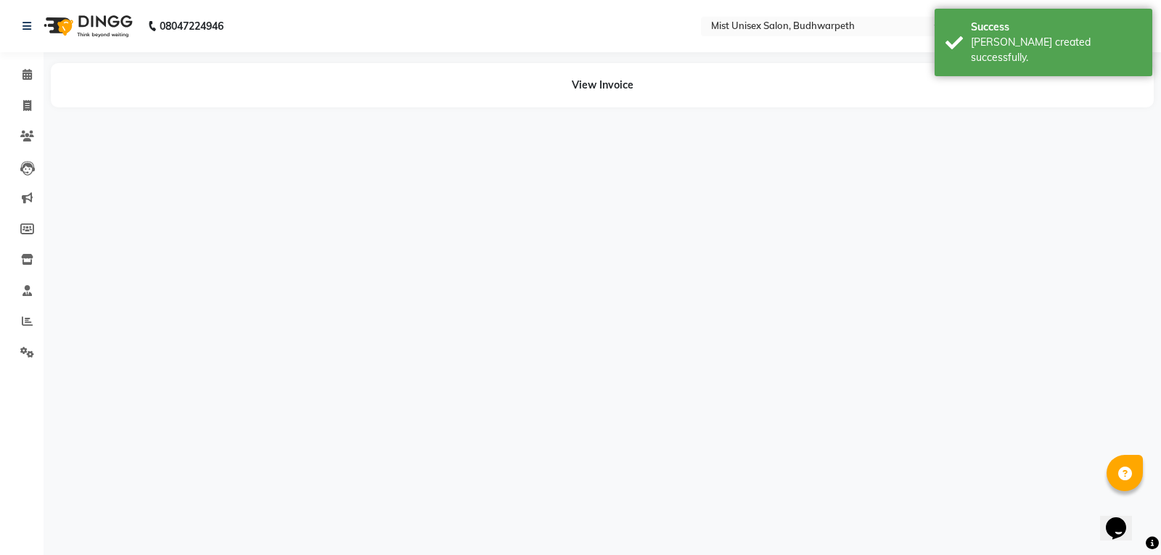
select select "66487"
select select "35495"
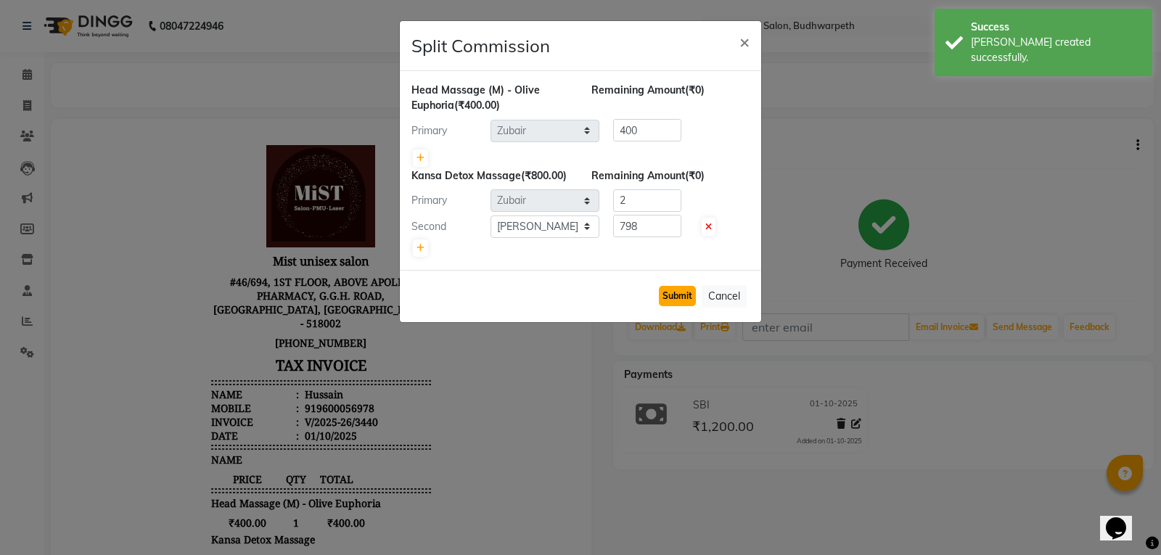
click at [662, 298] on button "Submit" at bounding box center [677, 296] width 37 height 20
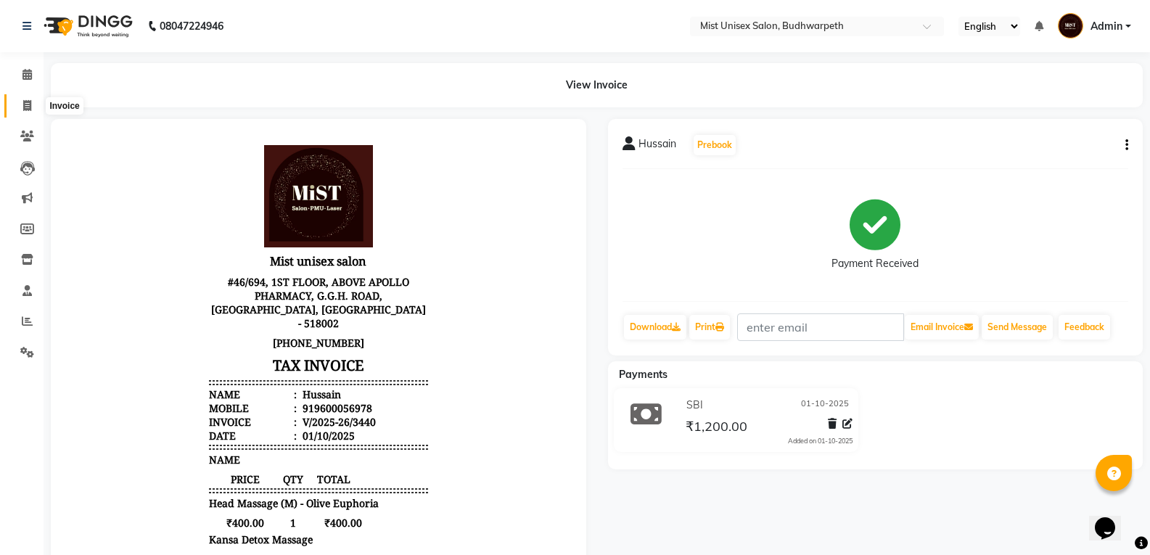
click at [17, 103] on span at bounding box center [27, 106] width 25 height 17
select select "5227"
select select "service"
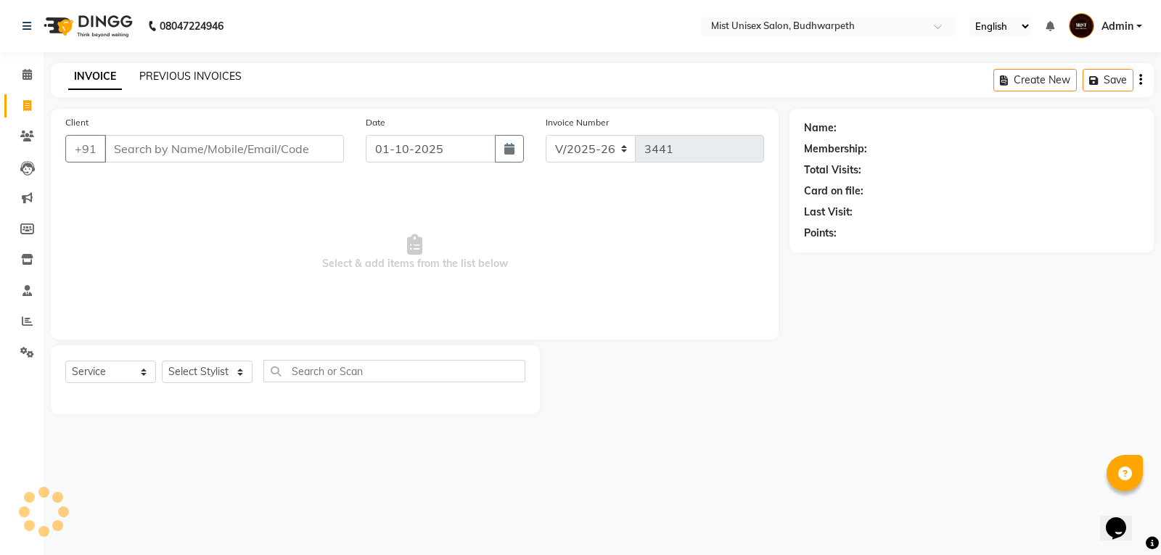
click at [165, 78] on link "PREVIOUS INVOICES" at bounding box center [190, 76] width 102 height 13
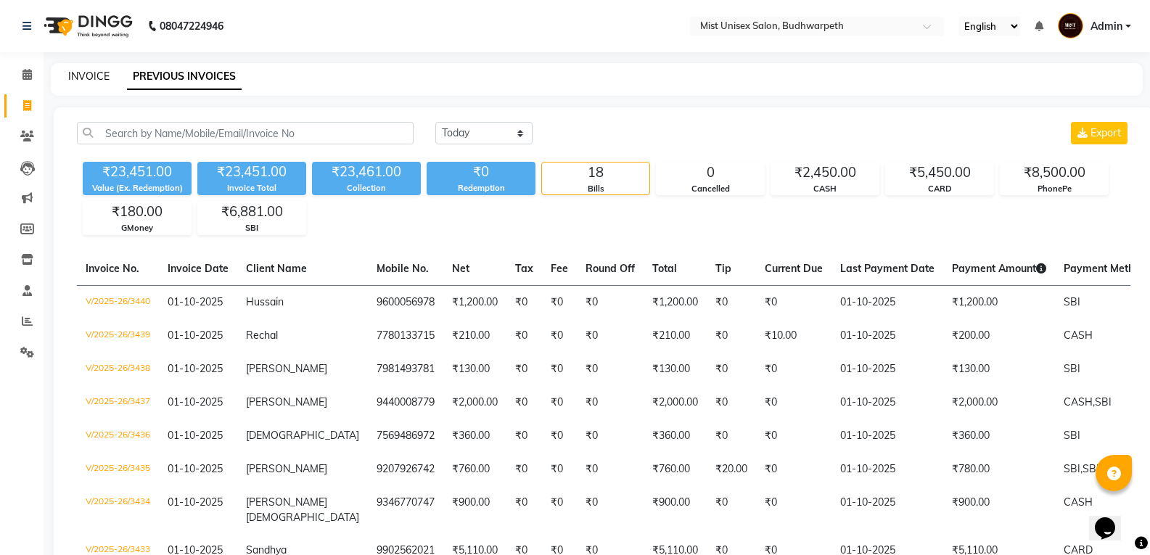
click at [85, 73] on link "INVOICE" at bounding box center [88, 76] width 41 height 13
select select "service"
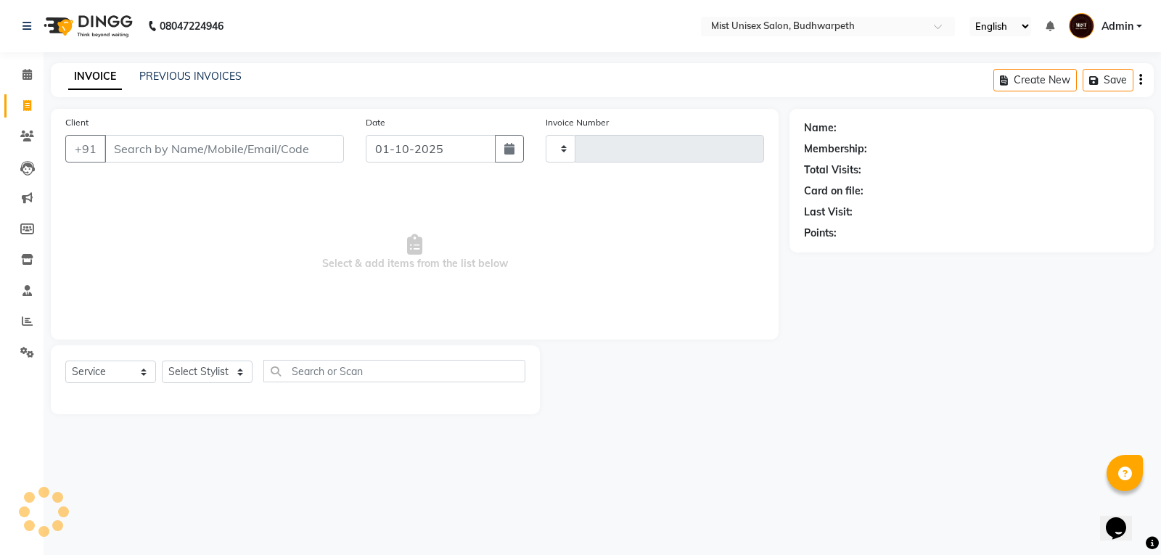
type input "3441"
select select "5227"
click at [171, 73] on link "PREVIOUS INVOICES" at bounding box center [190, 76] width 102 height 13
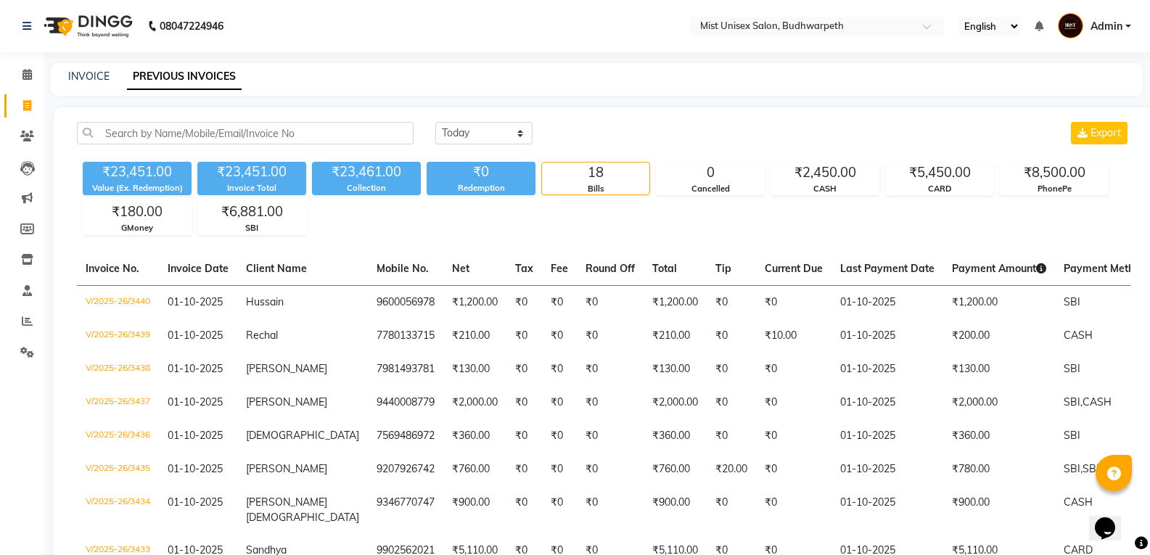
click at [78, 68] on div "INVOICE PREVIOUS INVOICES" at bounding box center [597, 79] width 1092 height 33
click at [86, 68] on div "INVOICE PREVIOUS INVOICES" at bounding box center [597, 79] width 1092 height 33
click at [94, 84] on div "INVOICE PREVIOUS INVOICES" at bounding box center [597, 79] width 1092 height 33
click at [94, 78] on link "INVOICE" at bounding box center [88, 76] width 41 height 13
select select "5227"
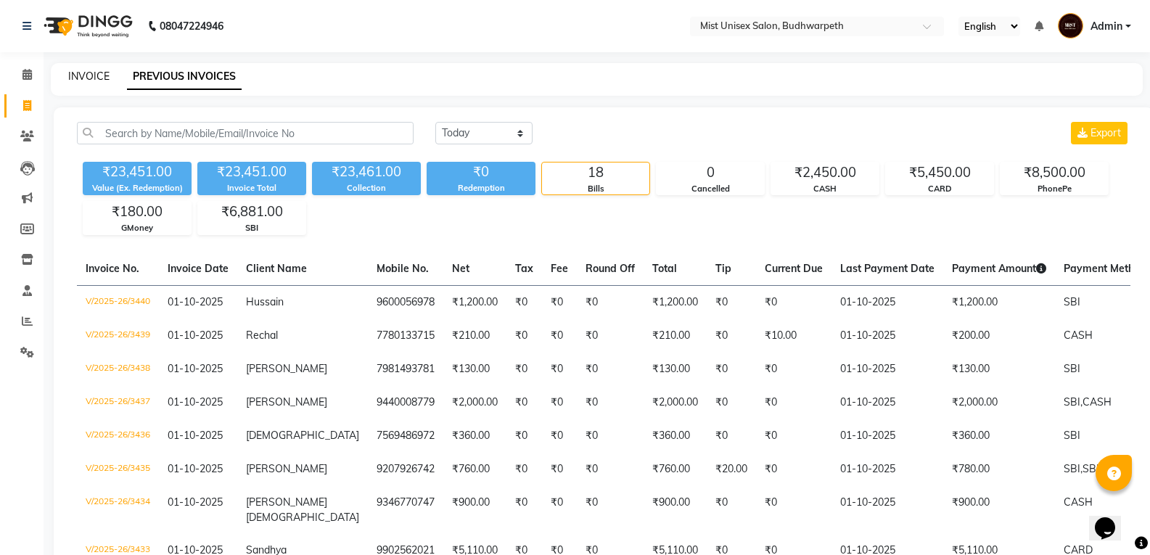
select select "service"
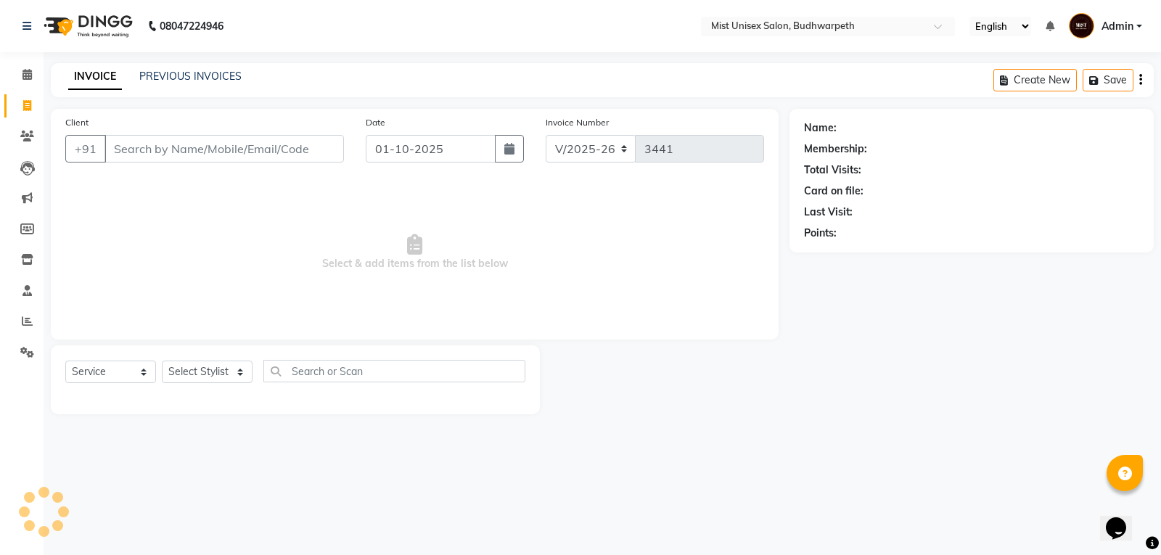
click at [128, 150] on input "Client" at bounding box center [223, 149] width 239 height 28
type input "7995075893"
click at [284, 160] on button "Add Client" at bounding box center [306, 149] width 75 height 28
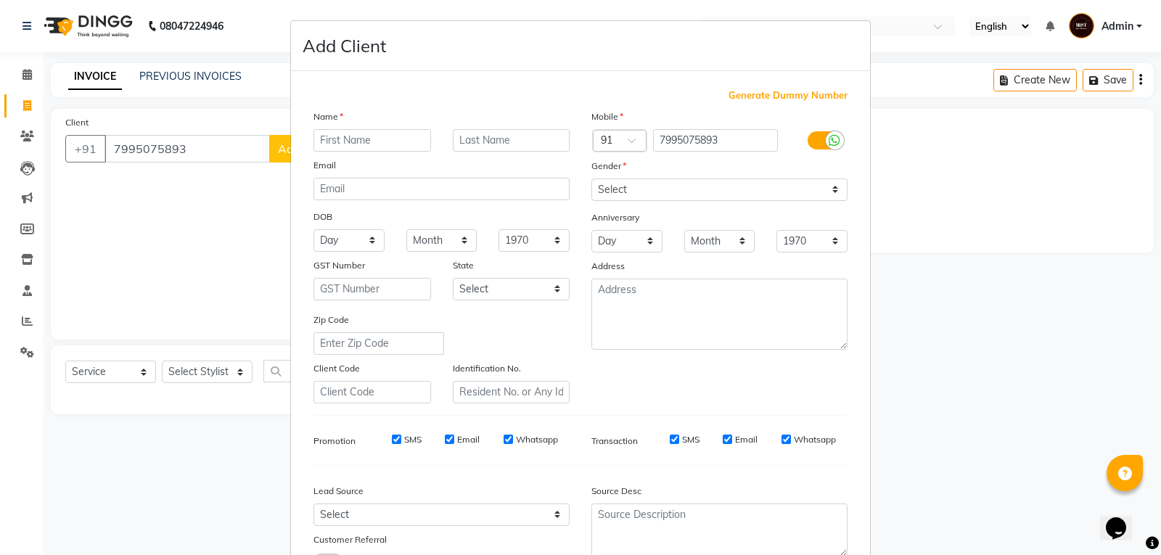
click at [324, 142] on input "text" at bounding box center [372, 140] width 118 height 22
type input "kushal"
drag, startPoint x: 630, startPoint y: 181, endPoint x: 627, endPoint y: 194, distance: 14.3
click at [630, 181] on select "Select [DEMOGRAPHIC_DATA] [DEMOGRAPHIC_DATA] Other Prefer Not To Say" at bounding box center [719, 189] width 256 height 22
select select "male"
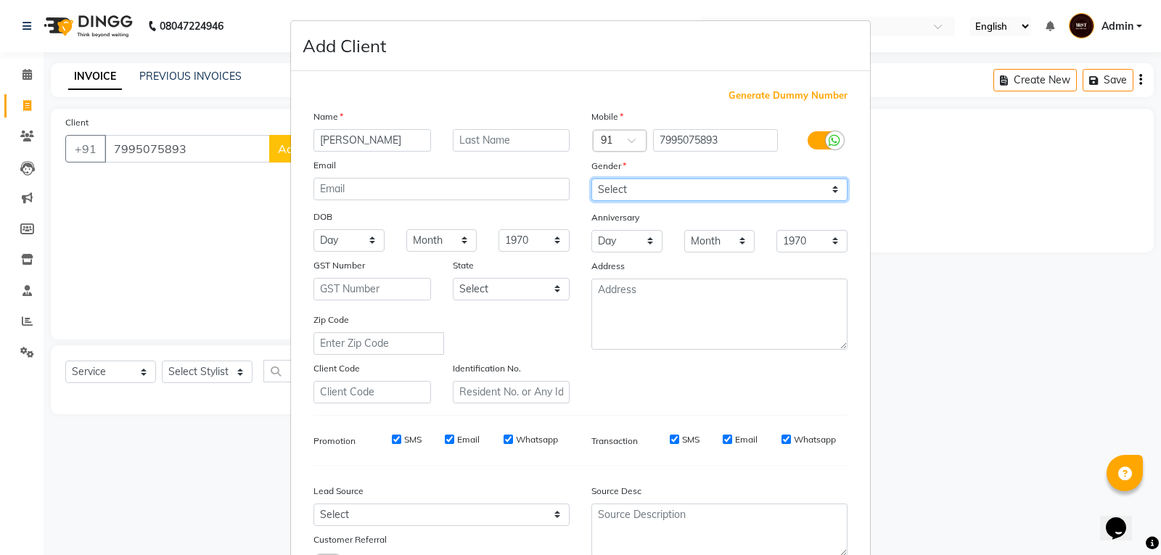
click at [591, 178] on select "Select [DEMOGRAPHIC_DATA] [DEMOGRAPHIC_DATA] Other Prefer Not To Say" at bounding box center [719, 189] width 256 height 22
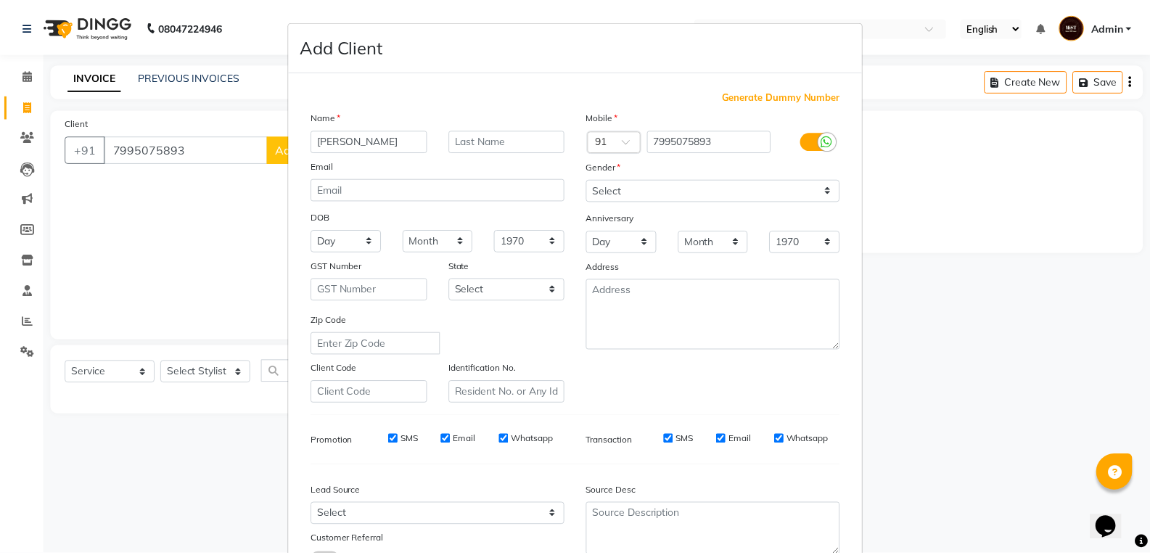
scroll to position [115, 0]
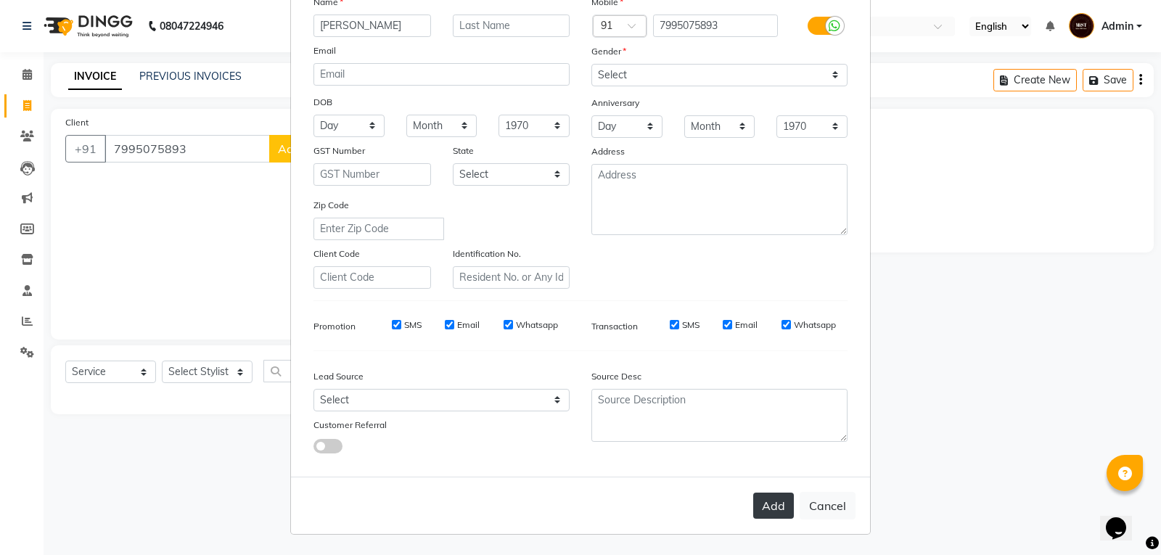
click at [765, 509] on button "Add" at bounding box center [773, 506] width 41 height 26
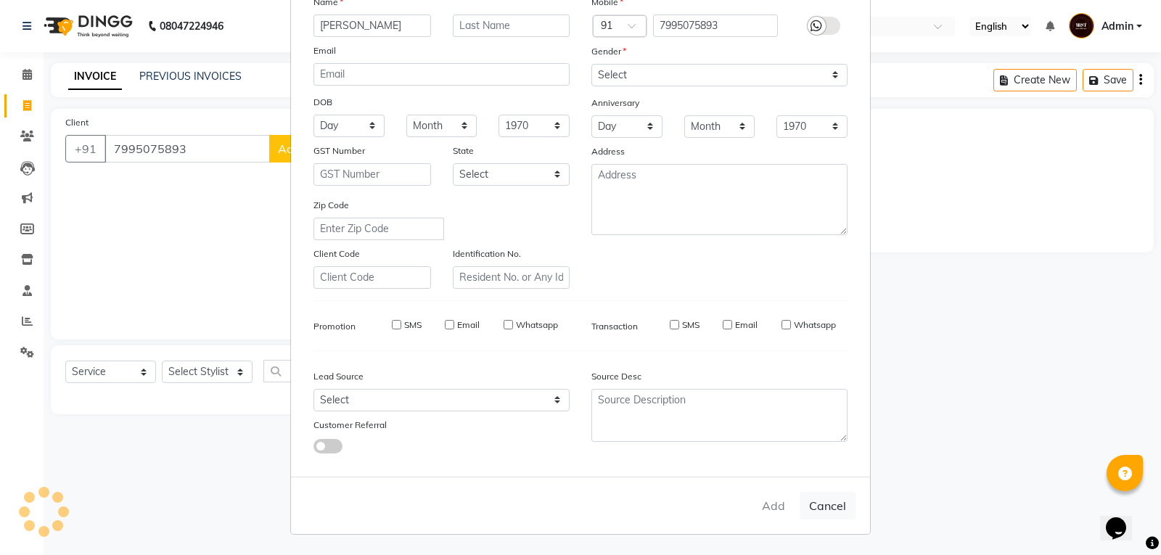
select select
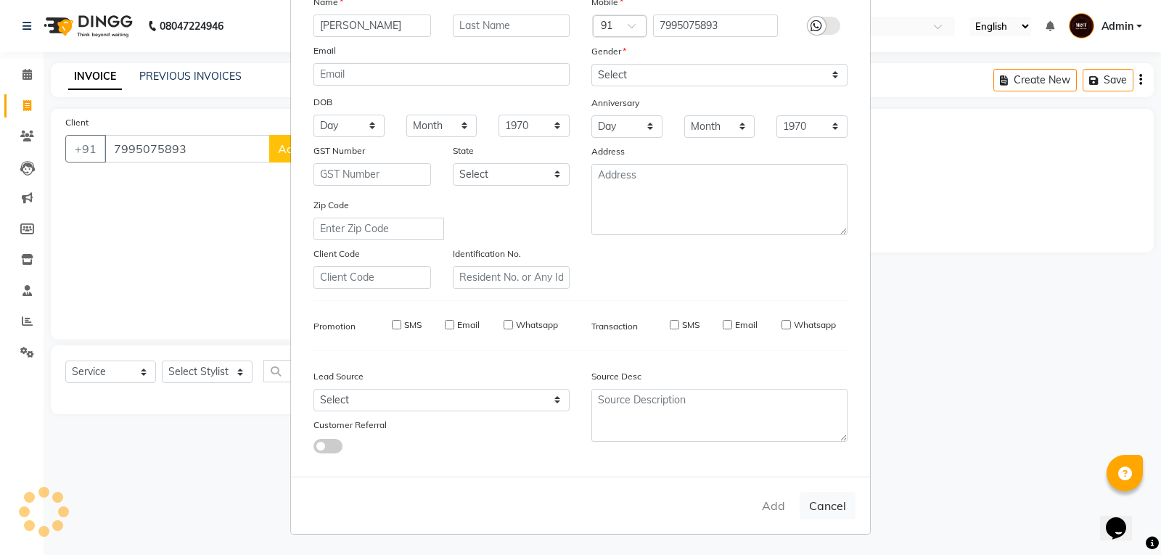
select select
checkbox input "false"
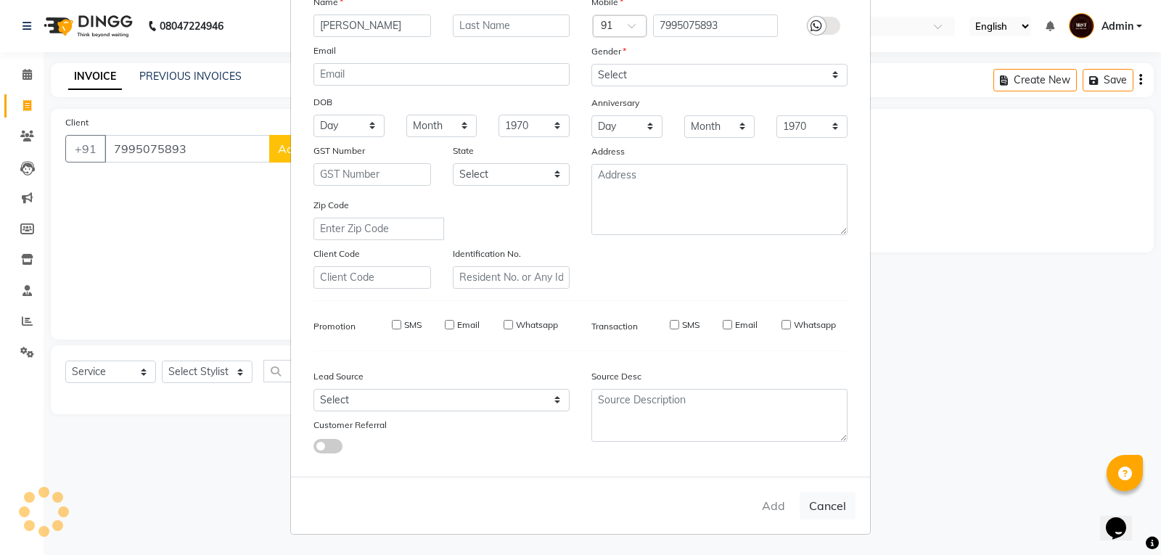
checkbox input "false"
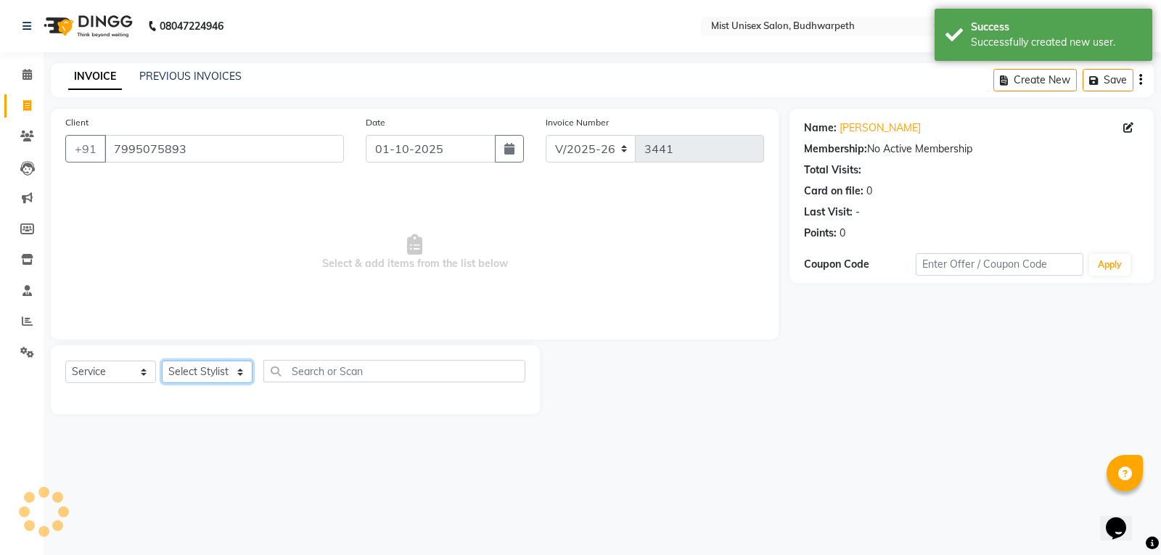
click at [213, 371] on select "Select Stylist Abhi Ram [PERSON_NAME] [PERSON_NAME] Lakshmi Madhu [PERSON_NAME]…" at bounding box center [207, 372] width 91 height 22
select select "43912"
click at [162, 361] on select "Select Stylist Abhi Ram [PERSON_NAME] [PERSON_NAME] Lakshmi Madhu [PERSON_NAME]…" at bounding box center [207, 372] width 91 height 22
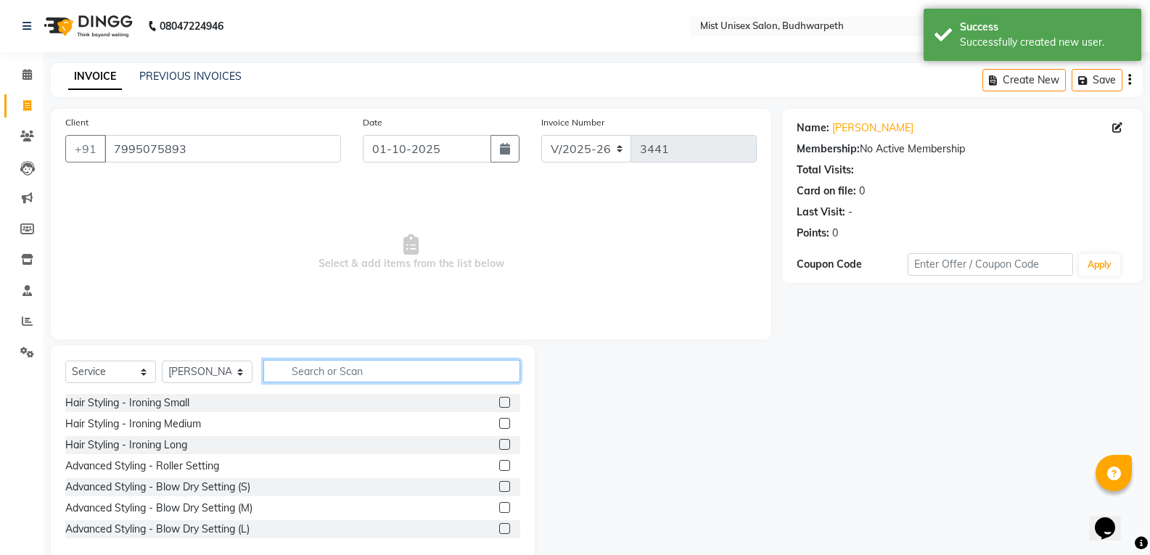
click at [309, 371] on input "text" at bounding box center [391, 371] width 257 height 22
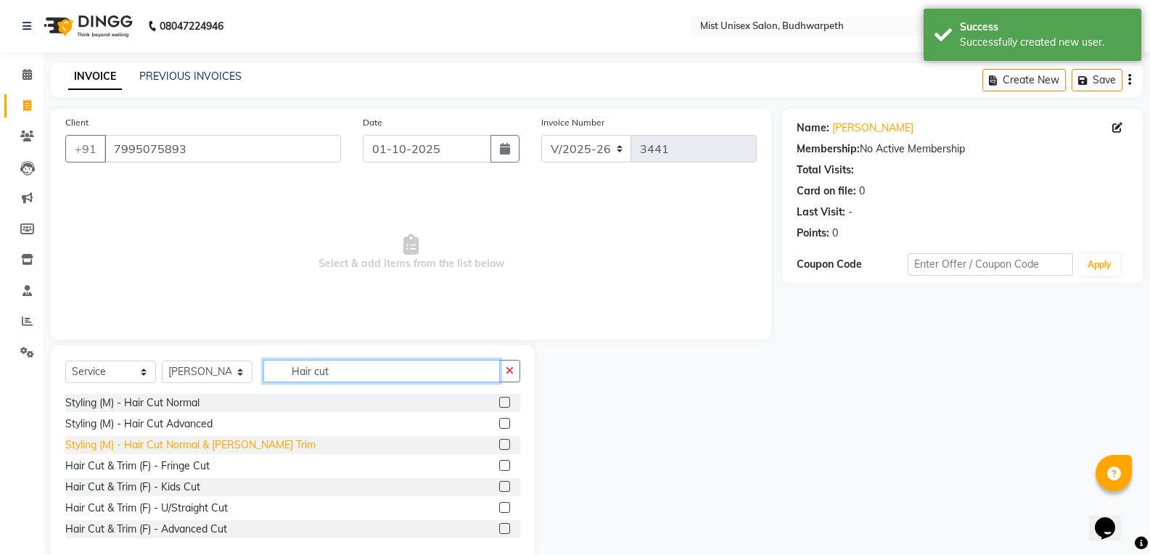
type input "Hair cut"
click at [184, 442] on div "Styling (M) - Hair Cut Normal & [PERSON_NAME] Trim" at bounding box center [190, 444] width 250 height 15
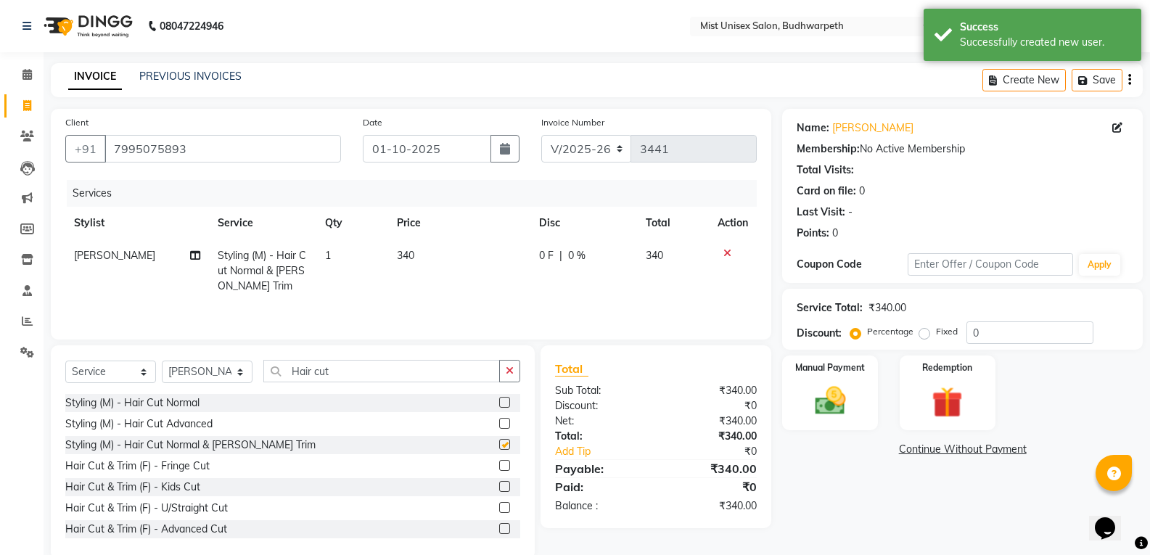
checkbox input "false"
click at [506, 371] on icon "button" at bounding box center [510, 371] width 8 height 10
click at [818, 408] on img at bounding box center [830, 400] width 52 height 37
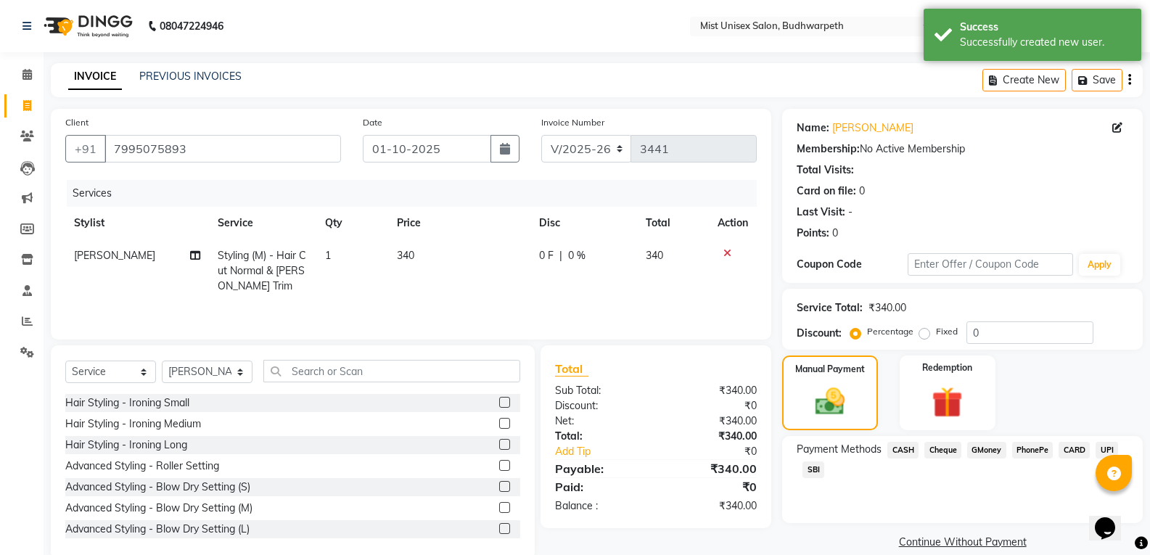
scroll to position [26, 0]
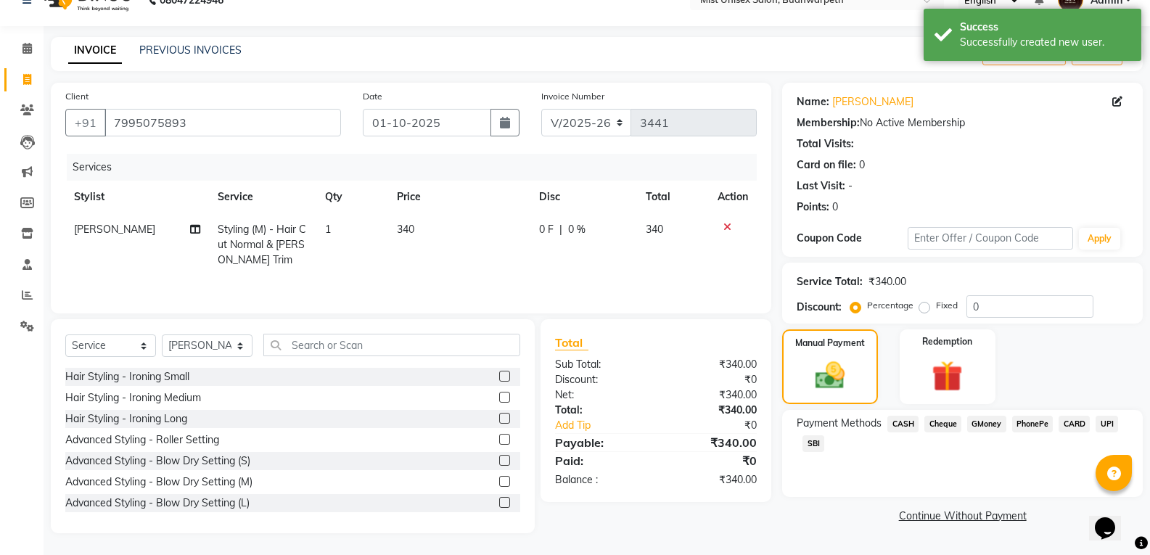
click at [810, 444] on span "SBI" at bounding box center [813, 443] width 22 height 17
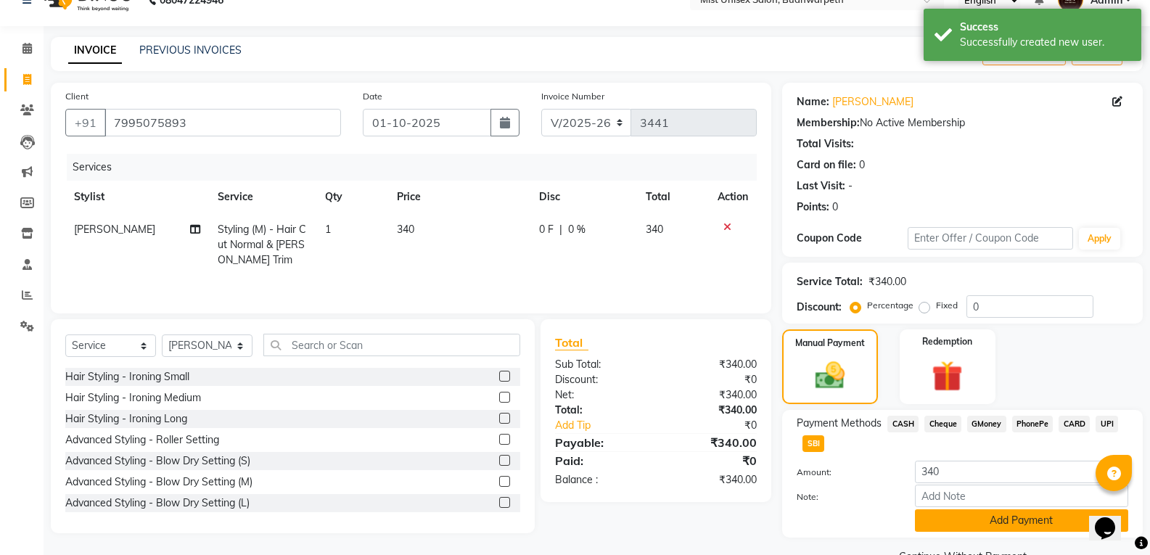
click at [946, 523] on button "Add Payment" at bounding box center [1021, 520] width 213 height 22
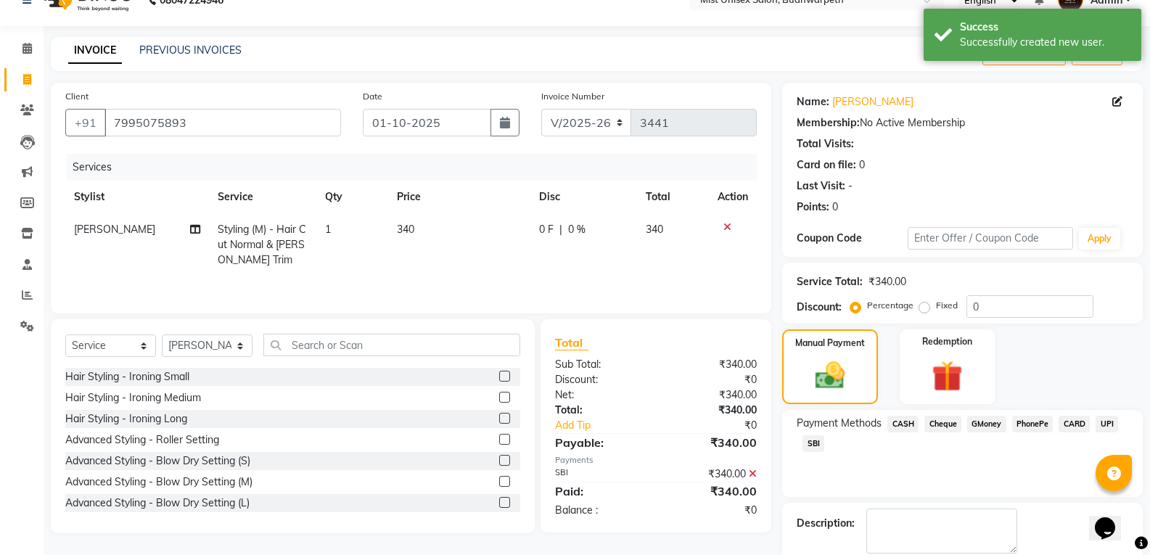
scroll to position [102, 0]
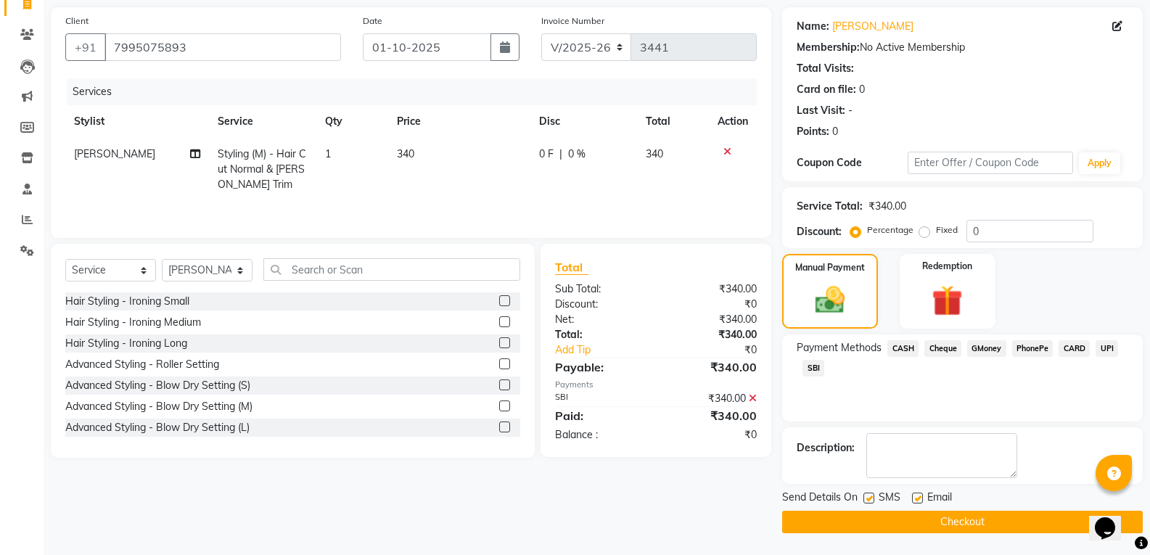
click at [1005, 523] on button "Checkout" at bounding box center [962, 522] width 361 height 22
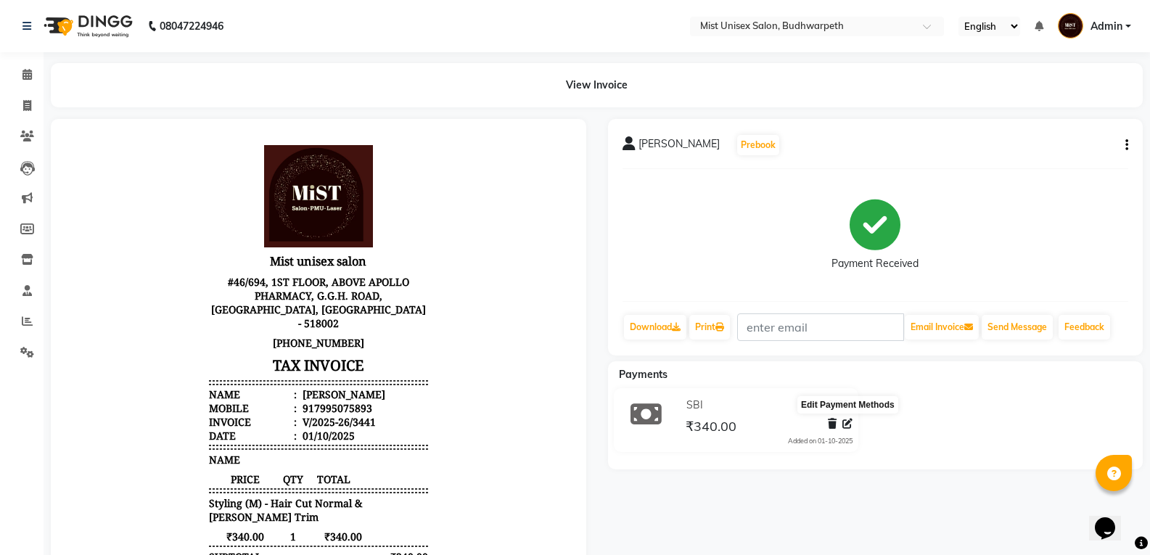
click at [849, 424] on icon at bounding box center [847, 424] width 10 height 10
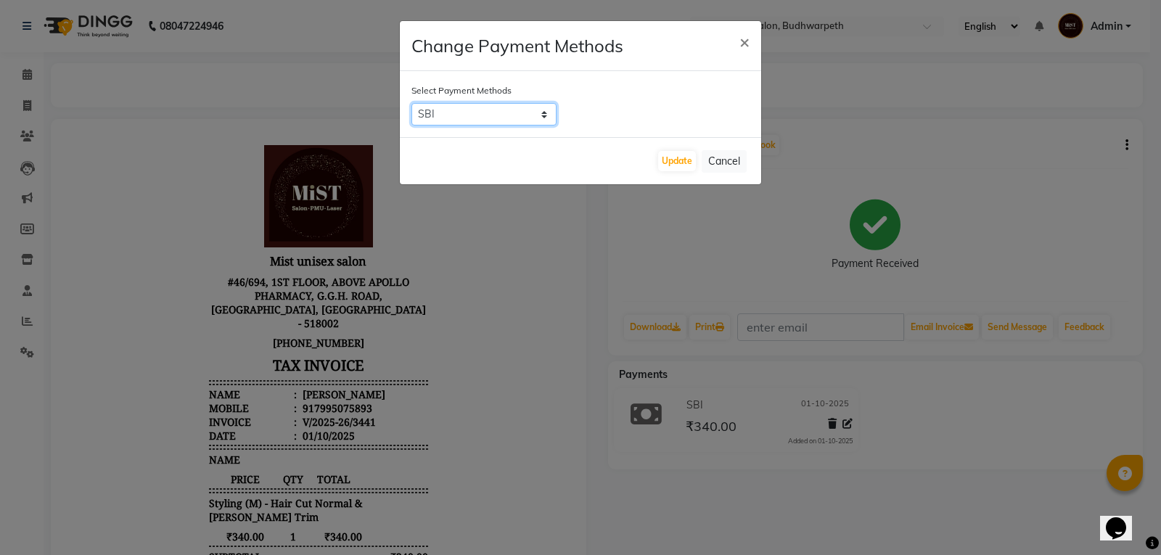
click at [459, 108] on select "CASH Cheque GMoney PhonePe CARD UPI SBI" at bounding box center [483, 114] width 145 height 22
select select "7"
click at [411, 103] on select "CASH Cheque GMoney PhonePe CARD UPI SBI" at bounding box center [483, 114] width 145 height 22
click at [662, 159] on button "Update" at bounding box center [677, 161] width 38 height 20
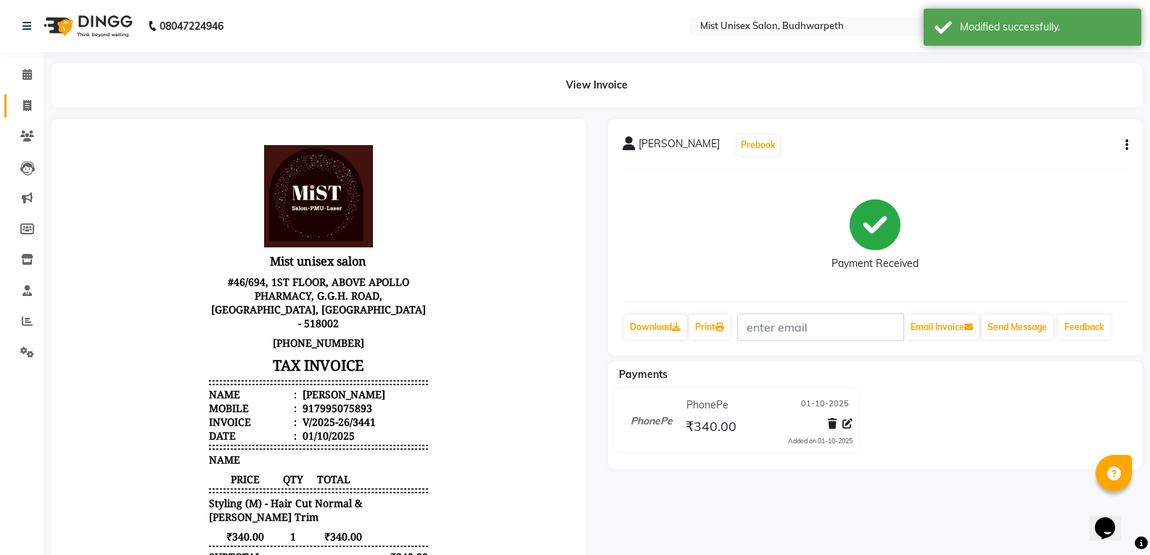
drag, startPoint x: 18, startPoint y: 94, endPoint x: 35, endPoint y: 102, distance: 18.5
click at [18, 94] on link "Invoice" at bounding box center [21, 106] width 35 height 24
select select "5227"
select select "service"
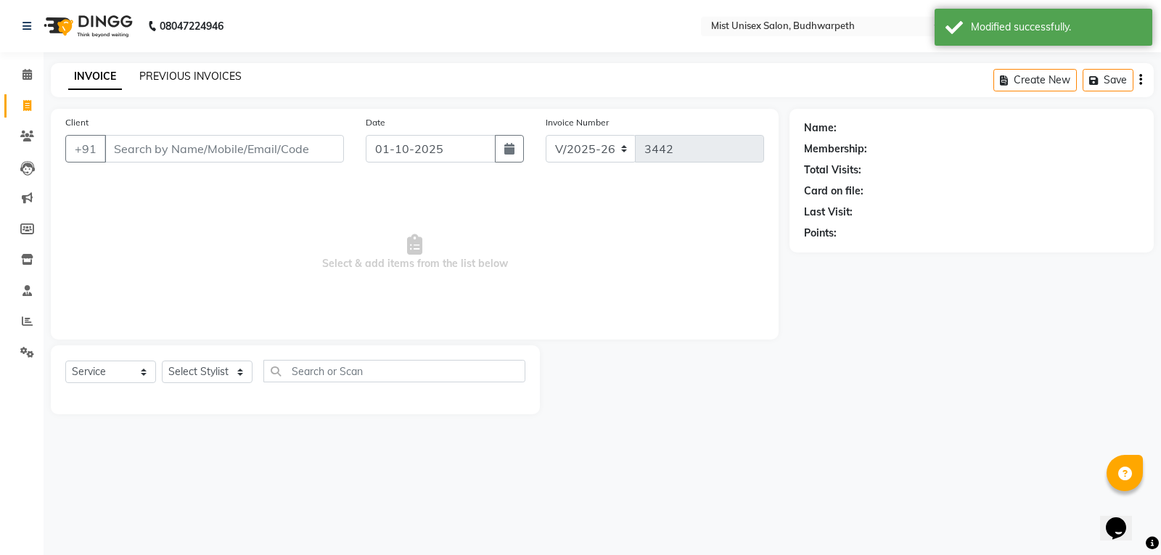
click at [173, 75] on link "PREVIOUS INVOICES" at bounding box center [190, 76] width 102 height 13
